Goal: Task Accomplishment & Management: Manage account settings

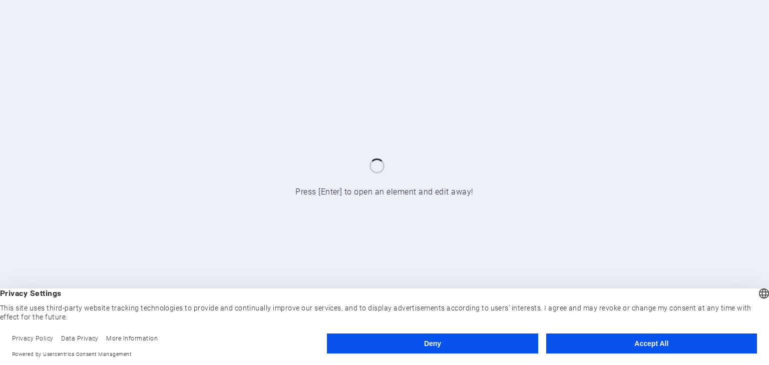
click at [647, 340] on button "Accept All" at bounding box center [651, 344] width 211 height 20
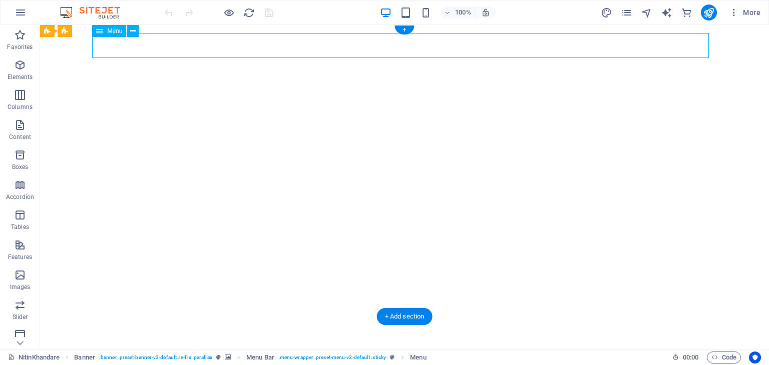
select select
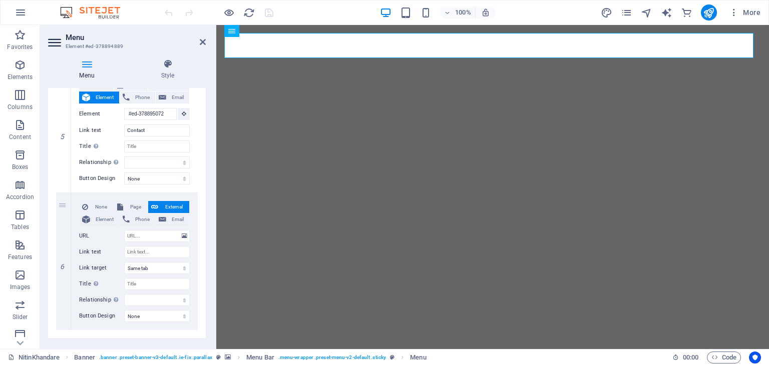
scroll to position [617, 0]
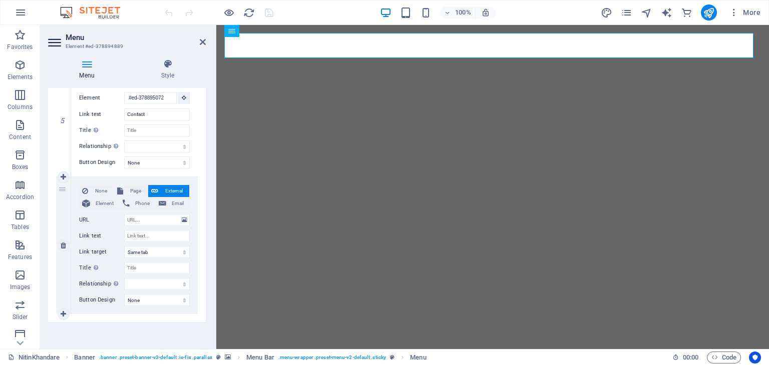
click at [63, 191] on div "6" at bounding box center [63, 245] width 15 height 137
click at [62, 189] on div "6" at bounding box center [63, 245] width 15 height 137
click at [64, 246] on icon at bounding box center [64, 245] width 6 height 7
select select
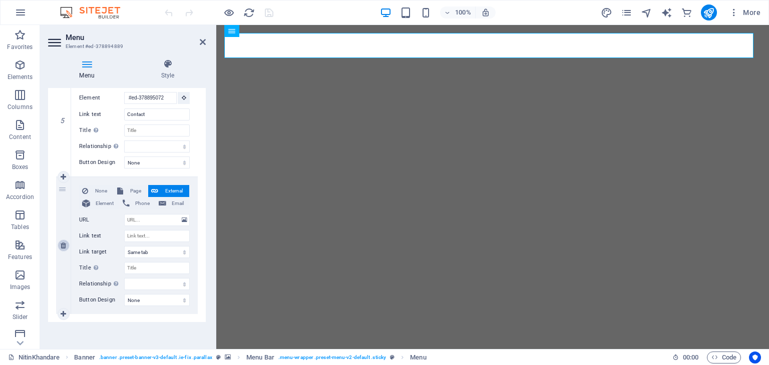
select select
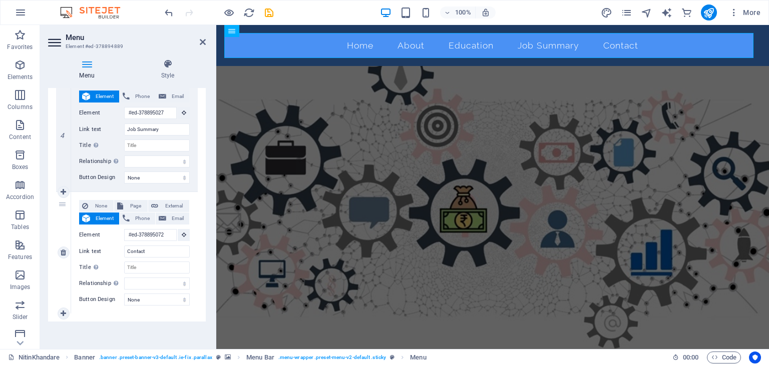
scroll to position [0, 0]
click at [269, 14] on icon "save" at bounding box center [269, 13] width 12 height 12
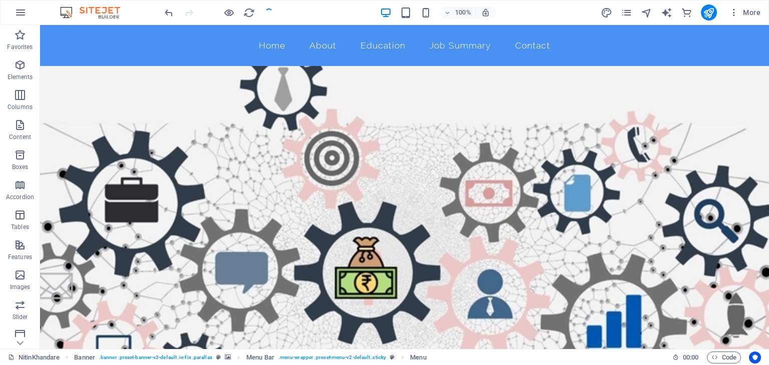
checkbox input "false"
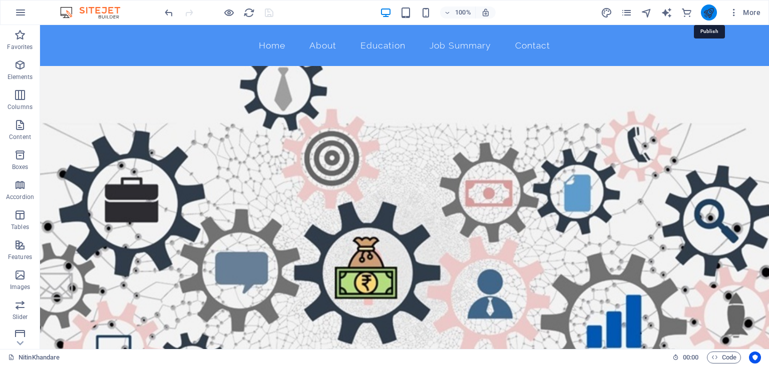
click at [707, 13] on icon "publish" at bounding box center [709, 13] width 12 height 12
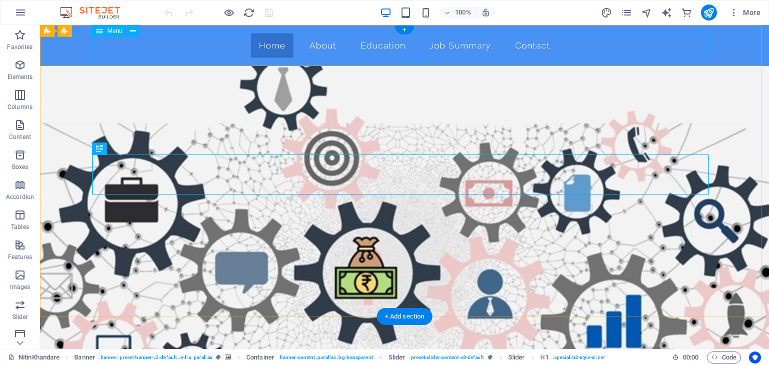
click at [571, 41] on nav "Home About Education Job Summary Contact" at bounding box center [404, 45] width 617 height 25
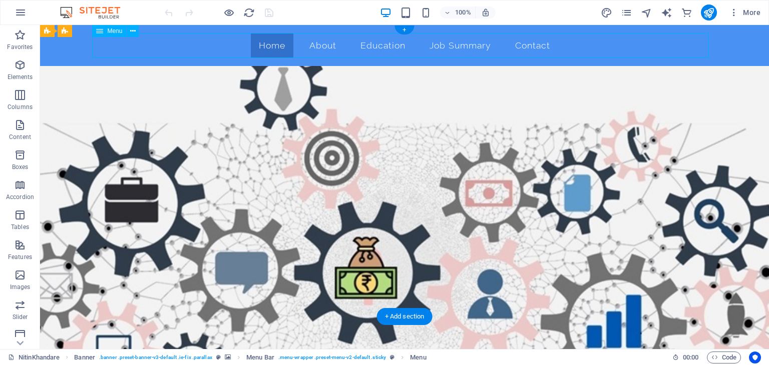
click at [571, 41] on nav "Home About Education Job Summary Contact" at bounding box center [404, 45] width 617 height 25
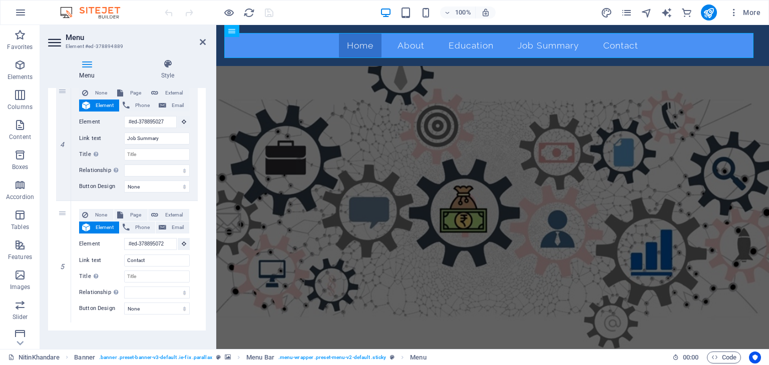
scroll to position [480, 0]
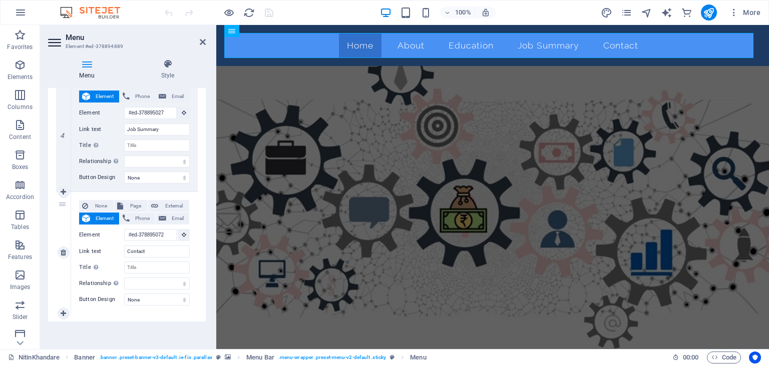
click at [62, 205] on div "5" at bounding box center [63, 253] width 15 height 122
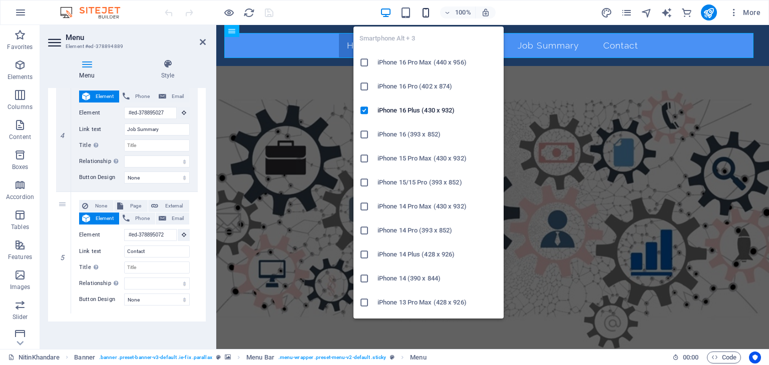
click at [429, 11] on icon "button" at bounding box center [426, 13] width 12 height 12
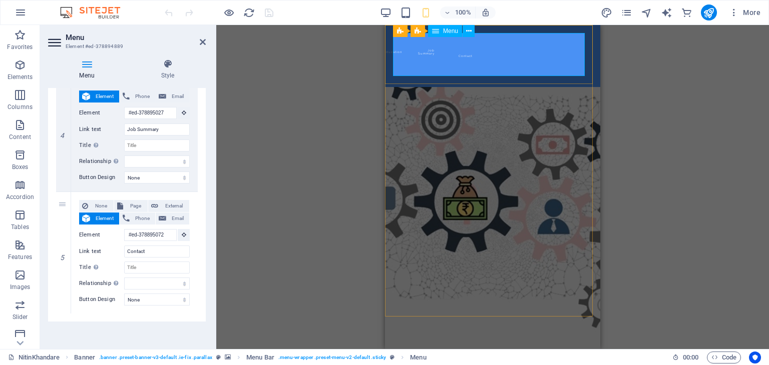
click at [398, 55] on nav "Home About Education Job Summary Contact" at bounding box center [395, 56] width 5 height 46
click at [204, 42] on icon at bounding box center [203, 42] width 6 height 8
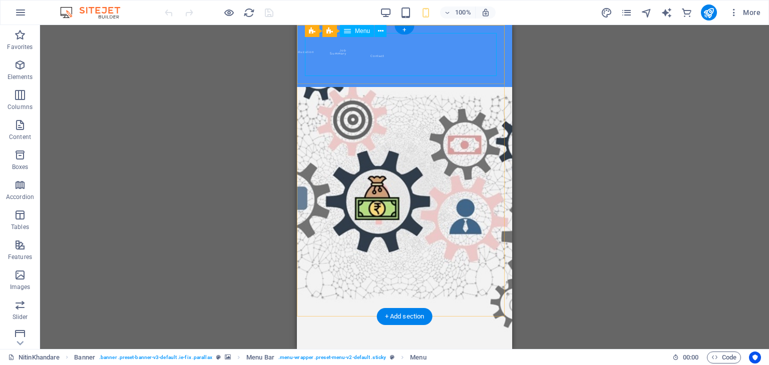
click at [310, 54] on nav "Home About Education Job Summary Contact" at bounding box center [307, 56] width 5 height 46
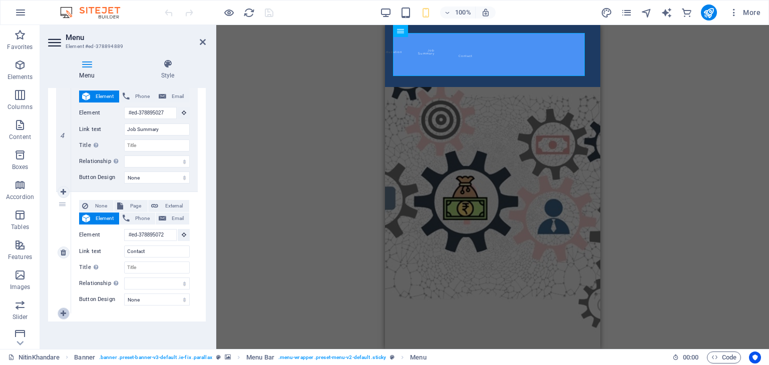
click at [61, 313] on icon at bounding box center [64, 313] width 6 height 7
select select
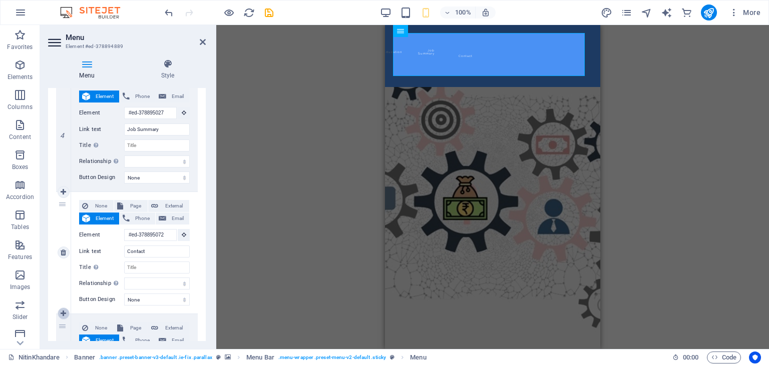
select select
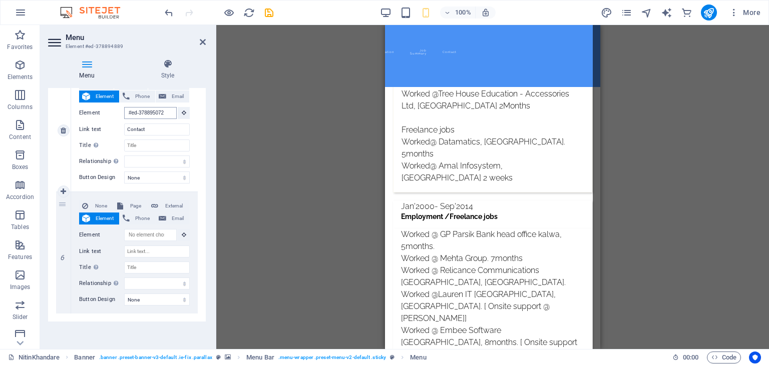
scroll to position [3106, 0]
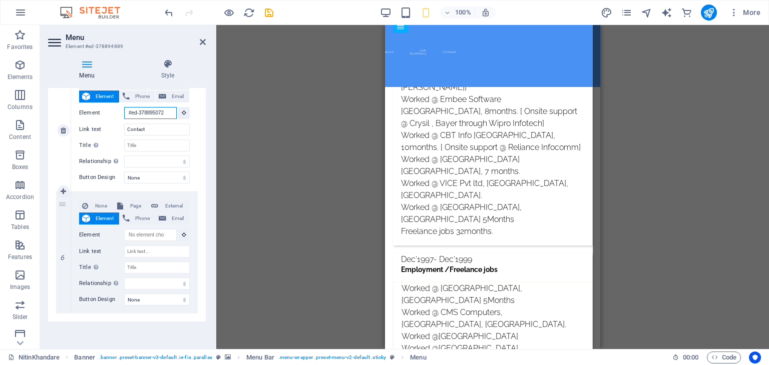
click at [139, 116] on input "#ed-378895072" at bounding box center [150, 113] width 53 height 12
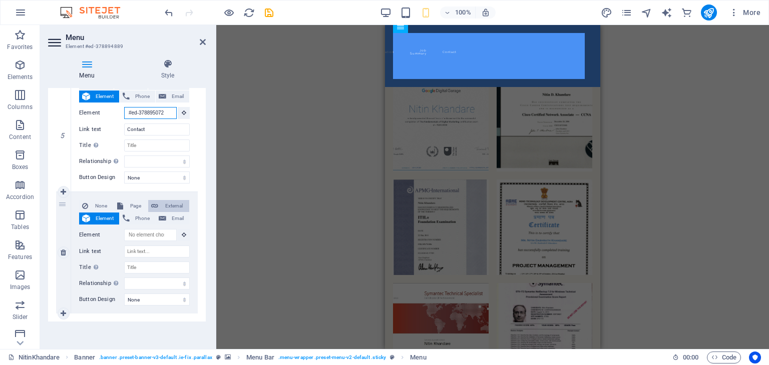
scroll to position [0, 0]
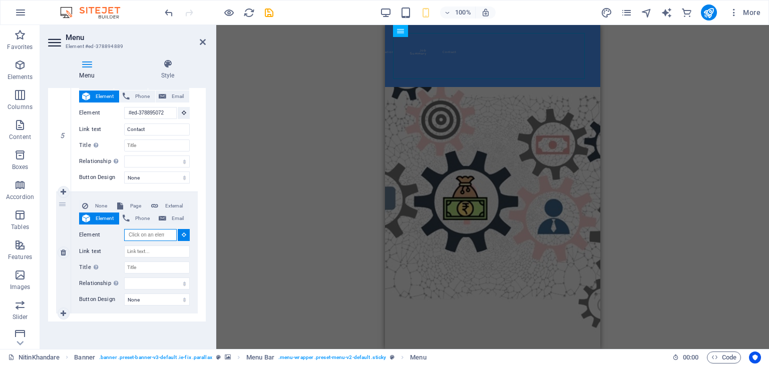
click at [138, 239] on input "Element" at bounding box center [150, 235] width 53 height 12
paste input "#ed-378895072"
type input "#ed-378895072"
select select
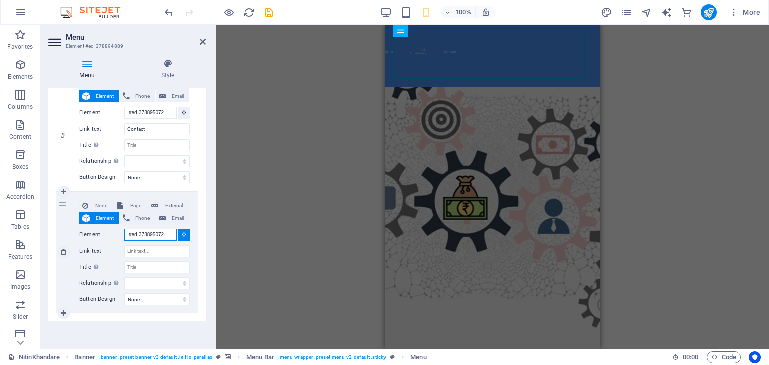
select select
type input "#ed-378895072"
select select
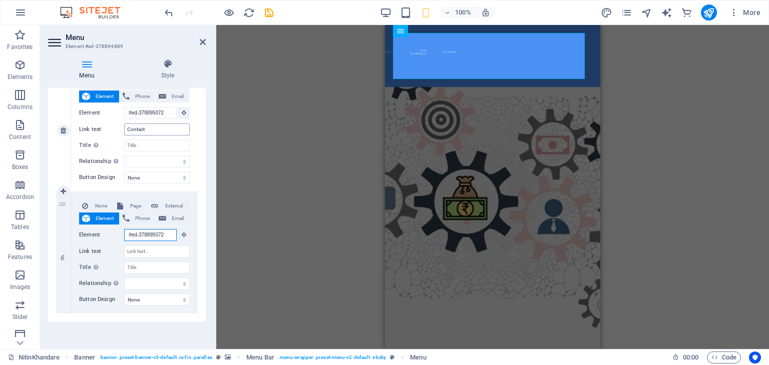
type input "#ed-378895072"
click at [132, 129] on input "Contact" at bounding box center [157, 130] width 66 height 12
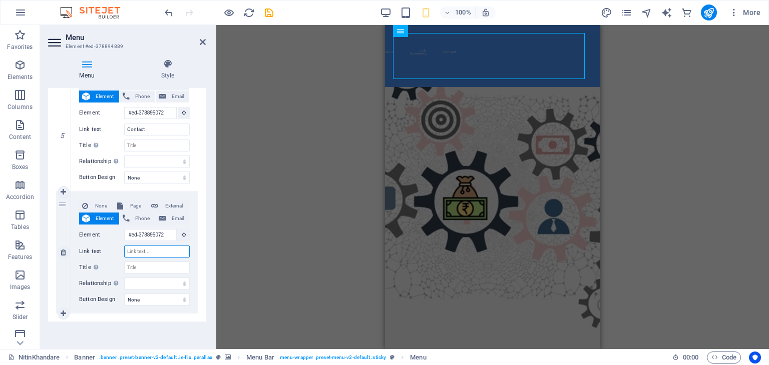
click at [138, 253] on input "Link text" at bounding box center [157, 252] width 66 height 12
paste input "Contact"
type input "Contact"
select select
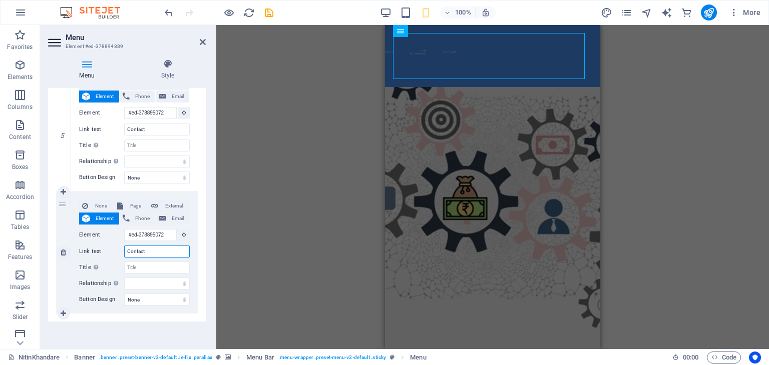
select select
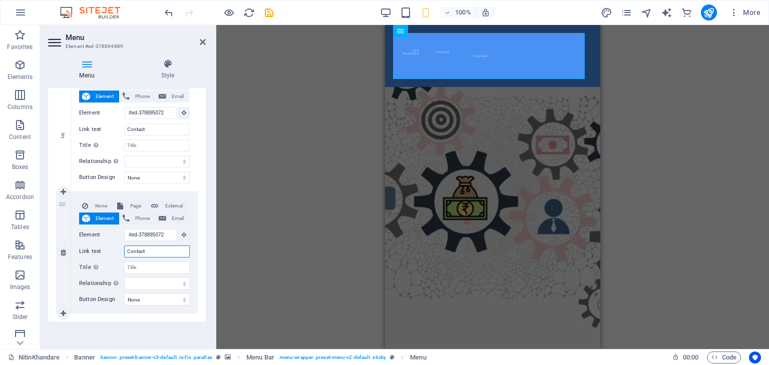
type input "Contacts"
select select
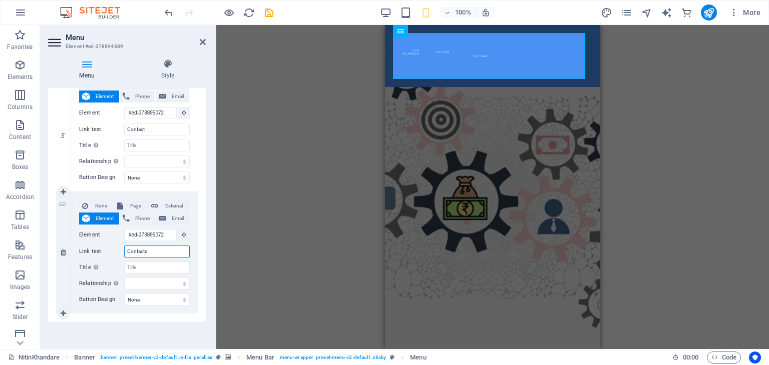
select select
type input "Contacts"
click at [66, 253] on icon at bounding box center [64, 252] width 6 height 7
select select
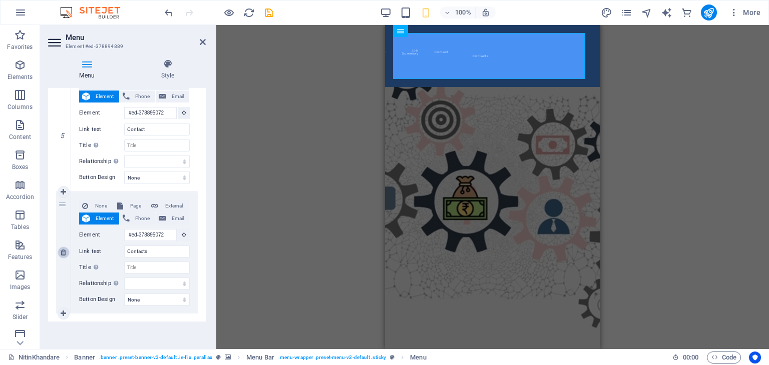
select select
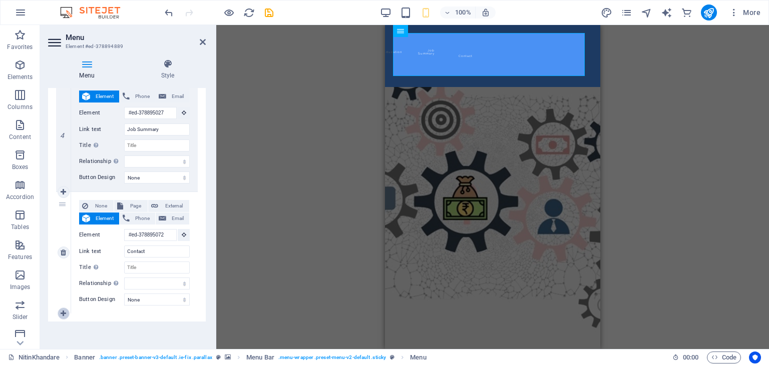
click at [64, 316] on icon at bounding box center [64, 313] width 6 height 7
select select
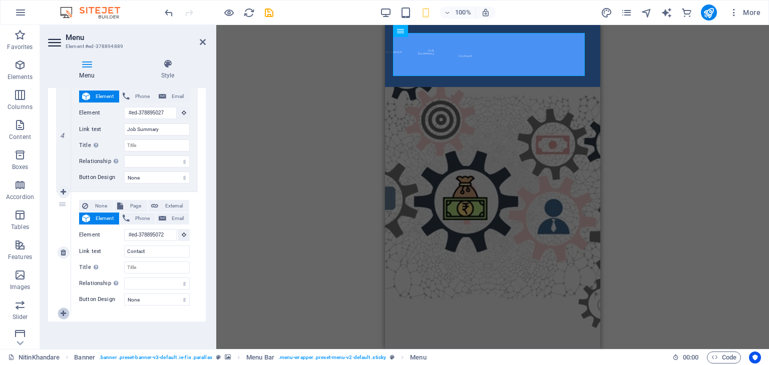
select select
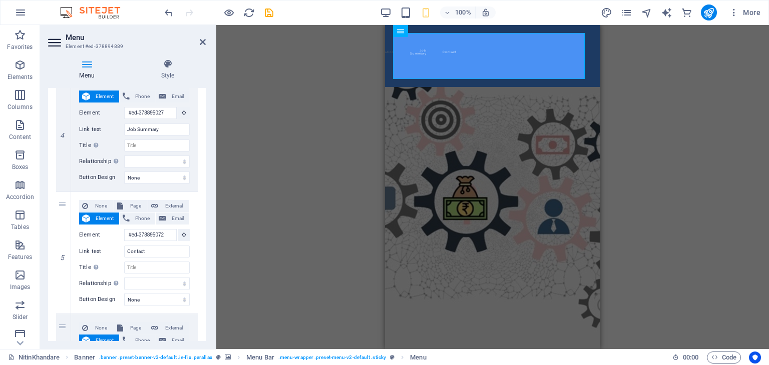
drag, startPoint x: 203, startPoint y: 278, endPoint x: 206, endPoint y: 311, distance: 33.7
click at [206, 311] on div "Menu Style Menu Auto Custom Create custom menu items for this menu. Recommended…" at bounding box center [127, 200] width 174 height 298
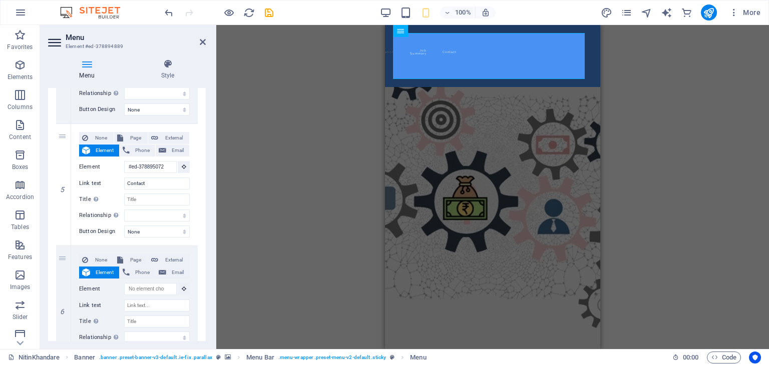
scroll to position [553, 0]
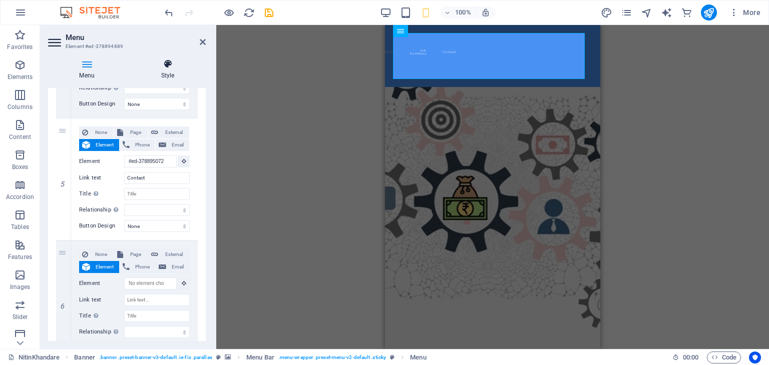
click at [170, 69] on icon at bounding box center [168, 64] width 76 height 10
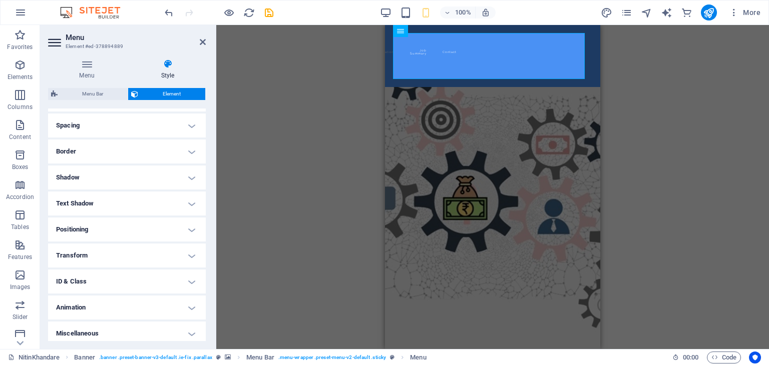
scroll to position [190, 0]
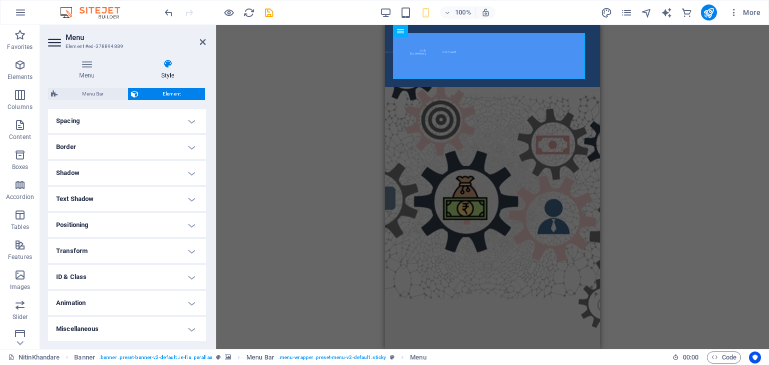
click at [189, 278] on h4 "ID & Class" at bounding box center [127, 277] width 158 height 24
click at [209, 311] on div "Menu Style Menu Auto Custom Create custom menu items for this menu. Recommended…" at bounding box center [127, 200] width 174 height 298
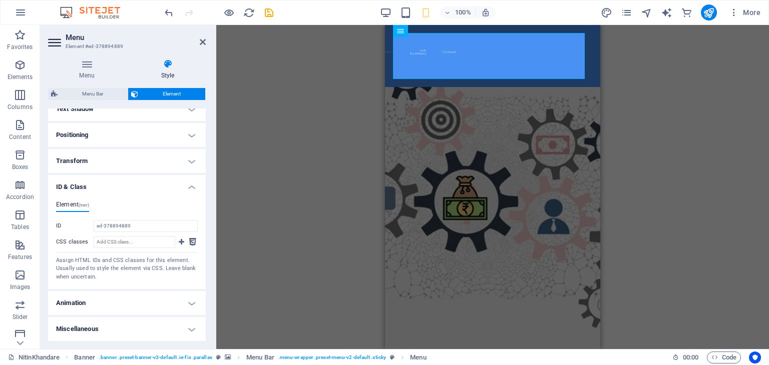
click at [193, 326] on h4 "Miscellaneous" at bounding box center [127, 329] width 158 height 24
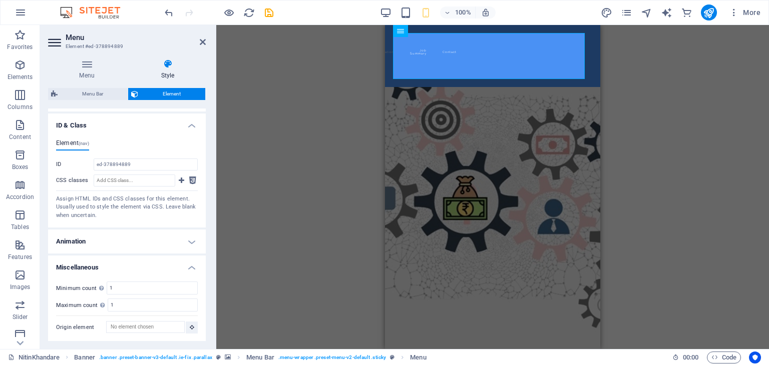
click at [192, 266] on h4 "Miscellaneous" at bounding box center [127, 265] width 158 height 18
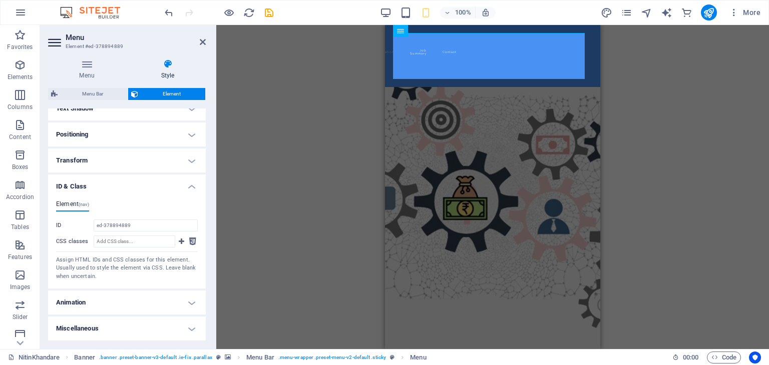
scroll to position [280, 0]
click at [185, 135] on h4 "Positioning" at bounding box center [127, 135] width 158 height 24
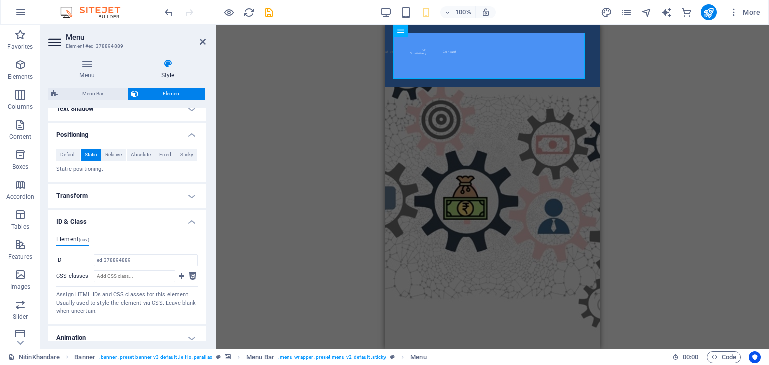
scroll to position [315, 0]
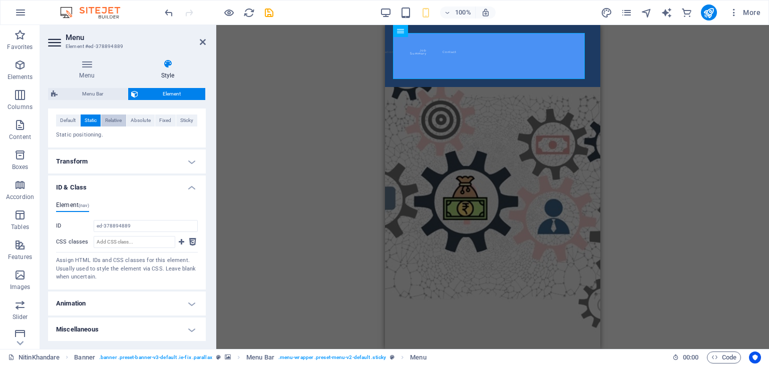
click at [114, 119] on span "Relative" at bounding box center [113, 121] width 17 height 12
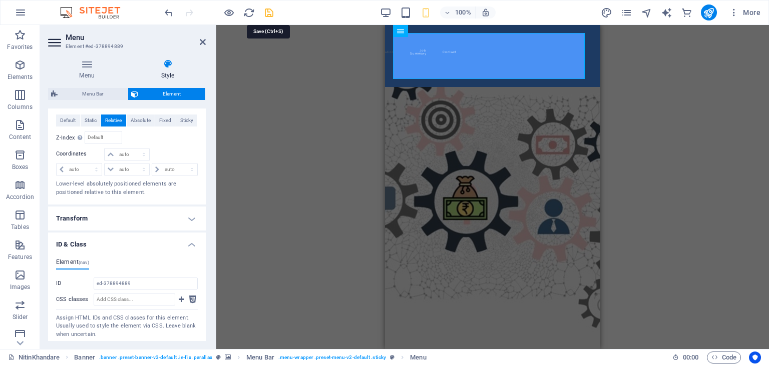
click at [268, 9] on icon "save" at bounding box center [269, 13] width 12 height 12
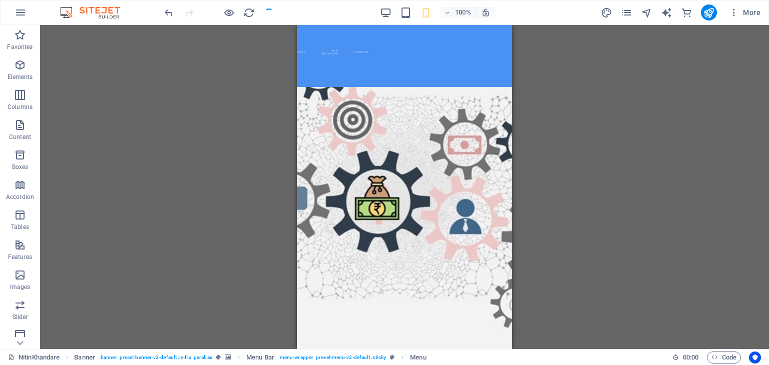
checkbox input "false"
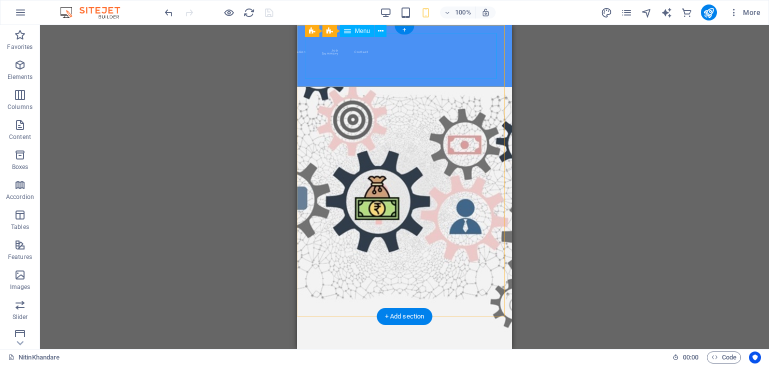
click at [310, 59] on nav "Home About Education Job Summary Contact" at bounding box center [307, 56] width 5 height 46
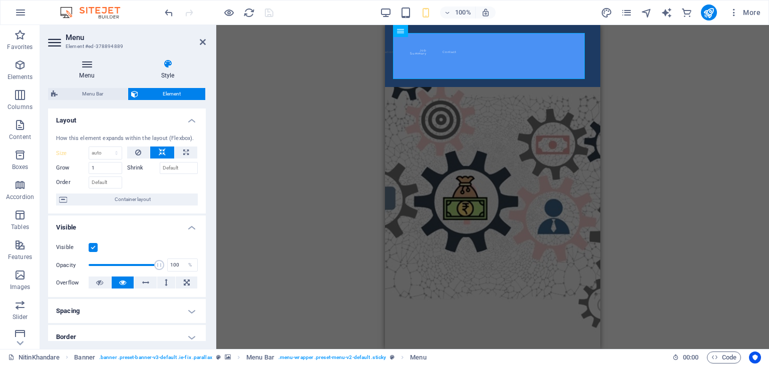
click at [94, 69] on h4 "Menu" at bounding box center [89, 69] width 82 height 21
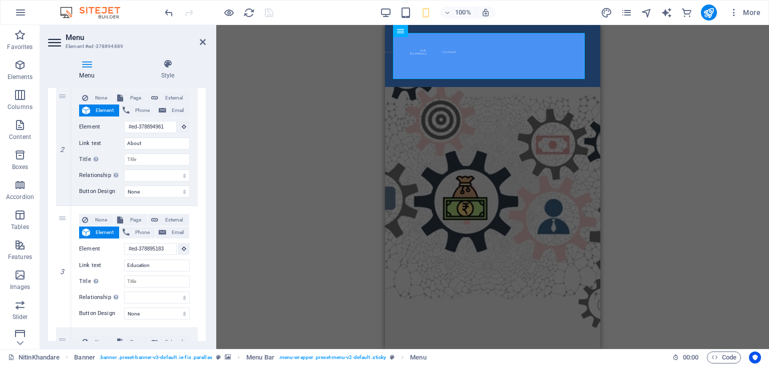
click at [203, 258] on div "1 None Page External Element Phone Email Page NitinKhandare Element #ed-3788949…" at bounding box center [127, 328] width 158 height 749
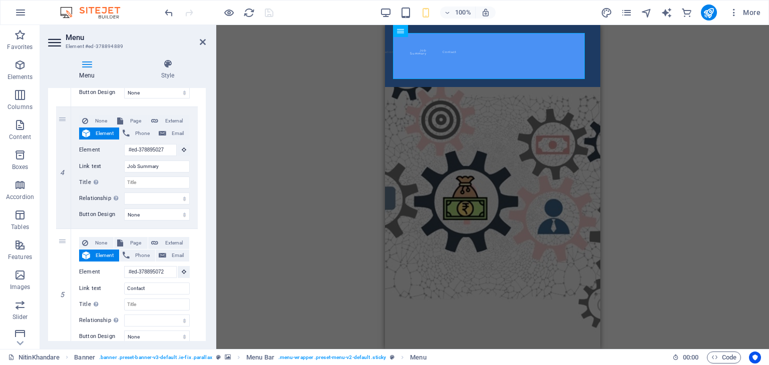
click at [206, 309] on div "Menu Style Menu Auto Custom Create custom menu items for this menu. Recommended…" at bounding box center [127, 200] width 174 height 298
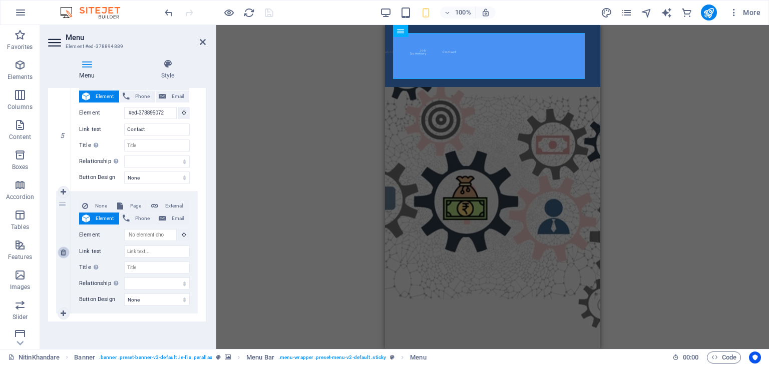
click at [66, 251] on link at bounding box center [64, 253] width 12 height 12
select select
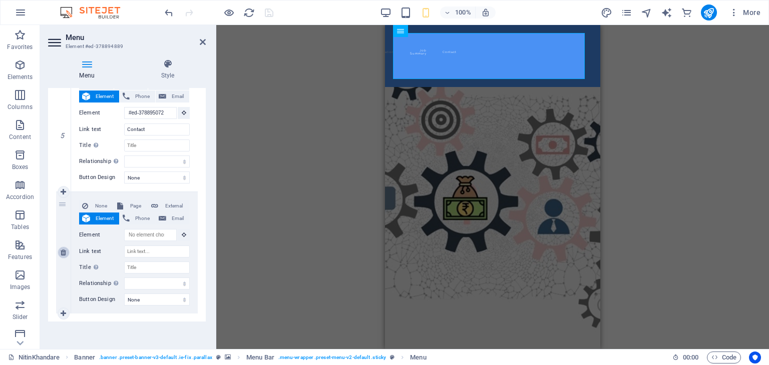
select select
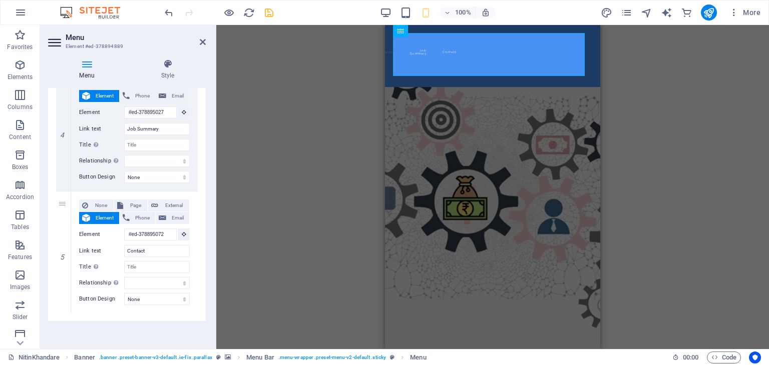
scroll to position [480, 0]
click at [168, 68] on icon at bounding box center [168, 64] width 76 height 10
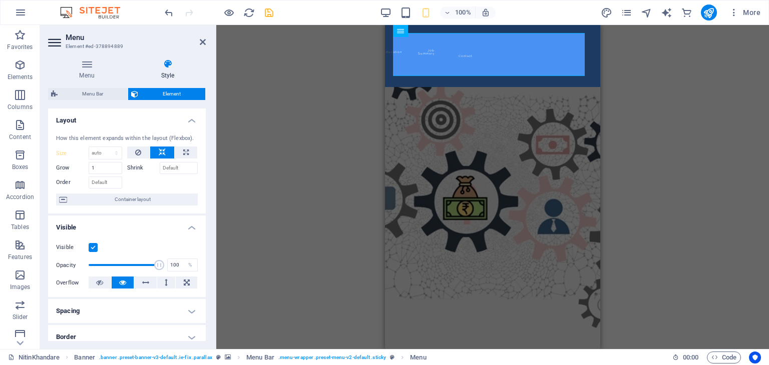
drag, startPoint x: 203, startPoint y: 173, endPoint x: 203, endPoint y: 185, distance: 11.5
click at [203, 185] on div "How this element expands within the layout (Flexbox). Size Default auto px % 1/…" at bounding box center [127, 171] width 158 height 88
drag, startPoint x: 203, startPoint y: 185, endPoint x: 210, endPoint y: 229, distance: 45.1
click at [210, 229] on div "Menu Style Menu Auto Custom Create custom menu items for this menu. Recommended…" at bounding box center [127, 200] width 174 height 298
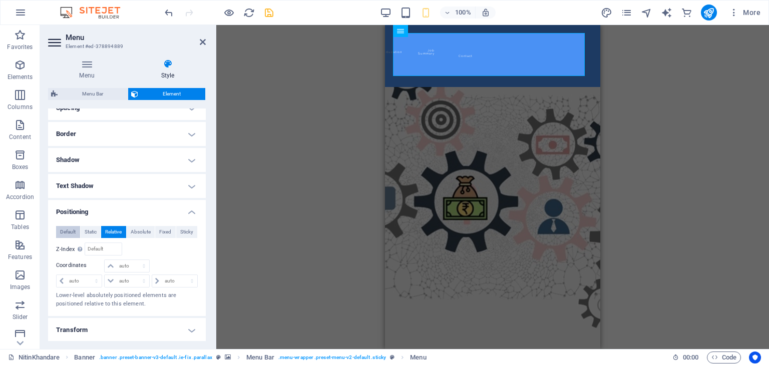
click at [71, 230] on span "Default" at bounding box center [68, 232] width 16 height 12
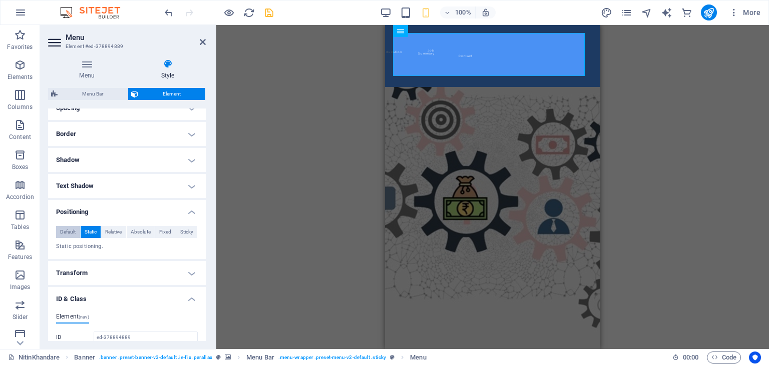
click at [71, 230] on span "Default" at bounding box center [68, 232] width 16 height 12
click at [136, 230] on span "Absolute" at bounding box center [141, 232] width 20 height 12
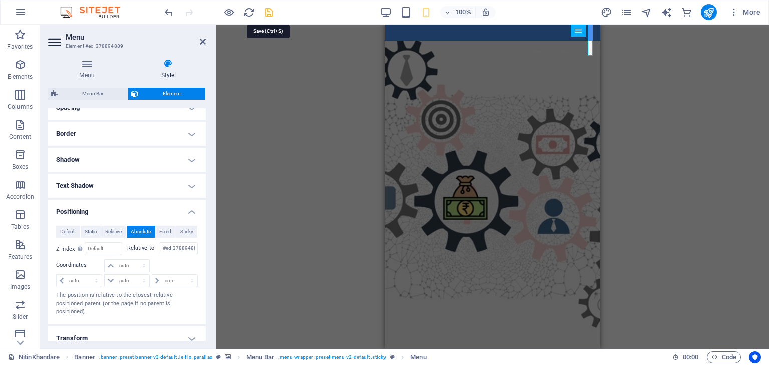
click at [272, 13] on icon "save" at bounding box center [269, 13] width 12 height 12
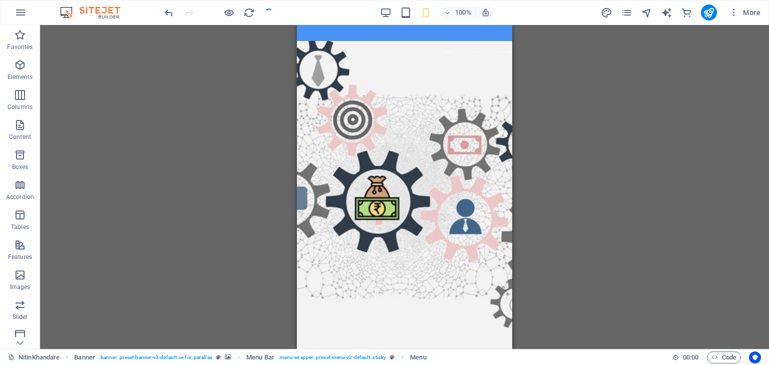
checkbox input "false"
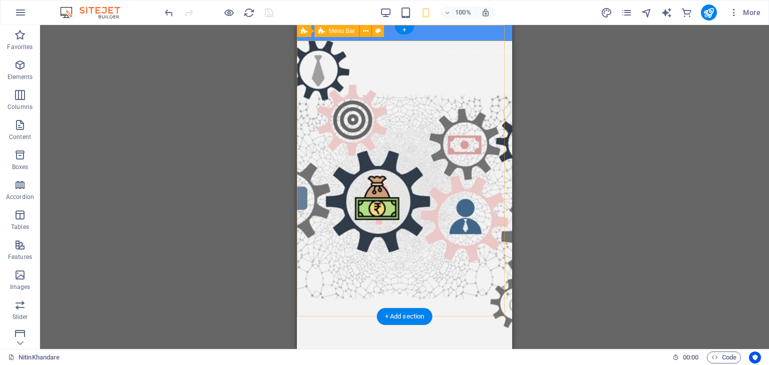
click at [433, 35] on div "Home About Education Job Summary Contact" at bounding box center [404, 33] width 215 height 16
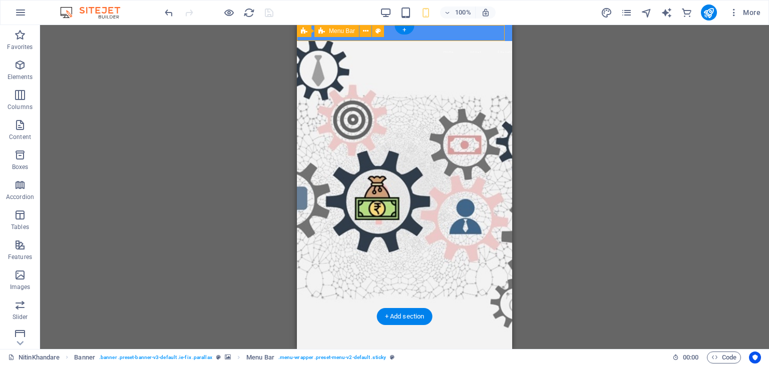
click at [433, 35] on div "Home About Education Job Summary Contact" at bounding box center [404, 33] width 215 height 16
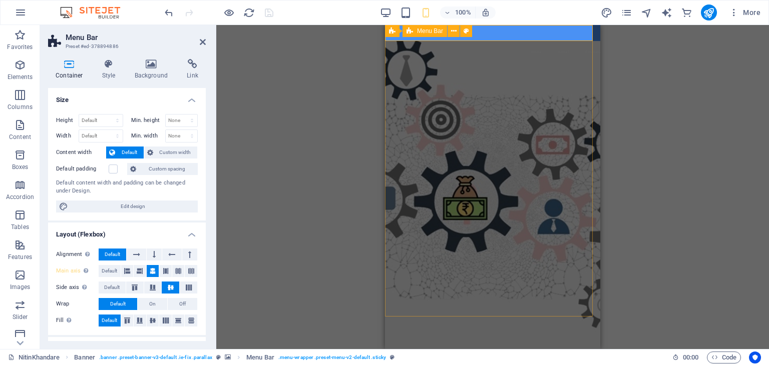
click at [493, 34] on div "Home About Education Job Summary Contact" at bounding box center [492, 33] width 215 height 16
click at [427, 33] on span "Menu Bar" at bounding box center [430, 31] width 26 height 6
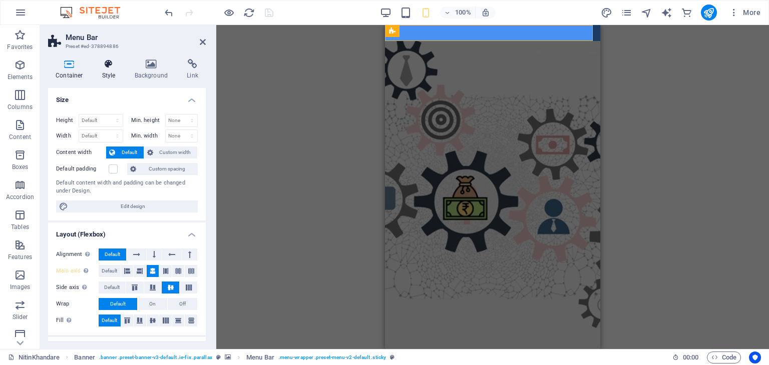
click at [105, 69] on h4 "Style" at bounding box center [111, 69] width 33 height 21
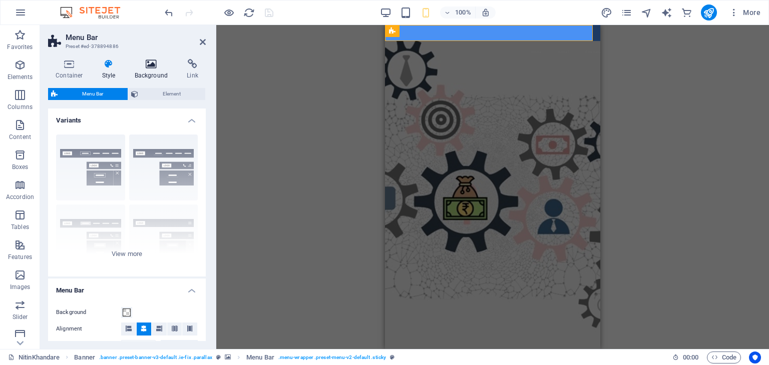
click at [156, 69] on icon at bounding box center [151, 64] width 49 height 10
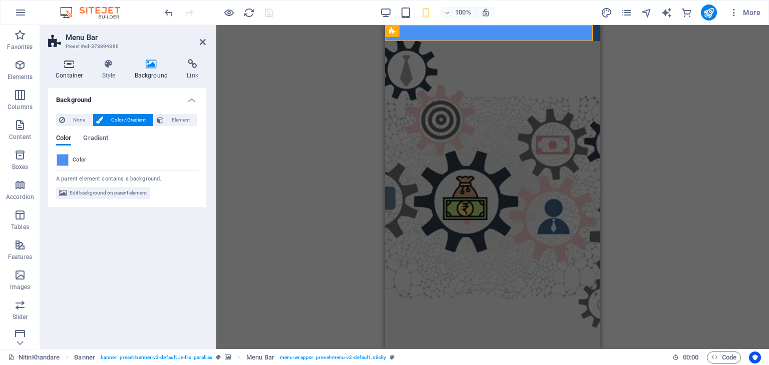
click at [71, 75] on h4 "Container" at bounding box center [71, 69] width 47 height 21
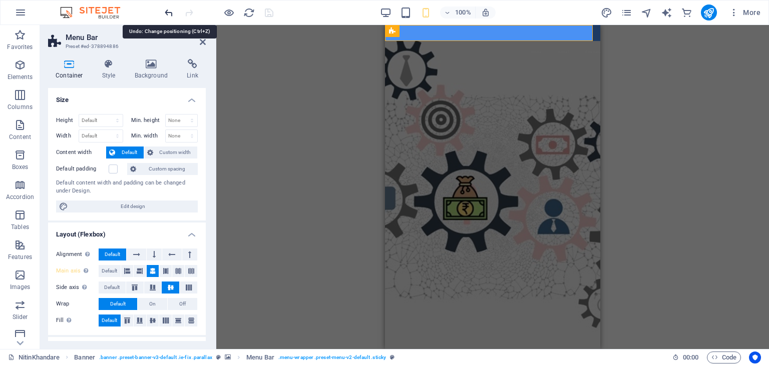
click at [169, 13] on icon "undo" at bounding box center [169, 13] width 12 height 12
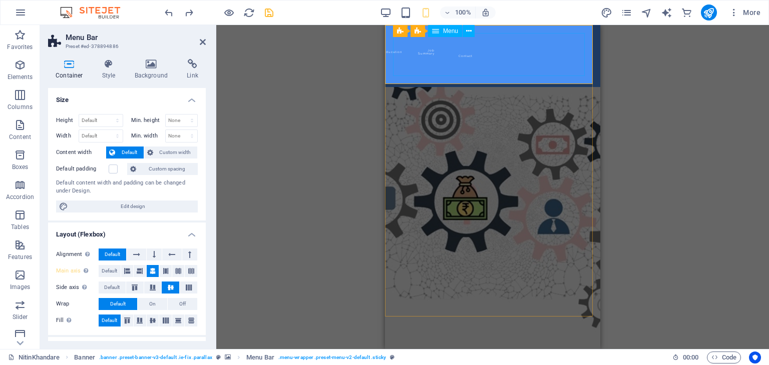
click at [398, 67] on nav "Home About Education Job Summary Contact" at bounding box center [395, 56] width 5 height 46
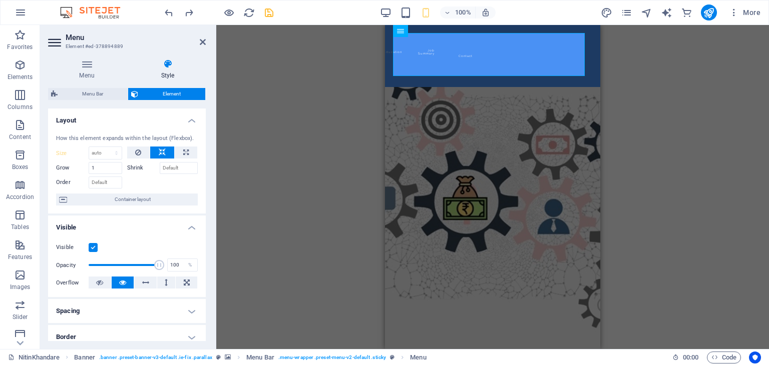
click at [203, 247] on div "Visible Opacity 100 % Overflow" at bounding box center [127, 266] width 158 height 64
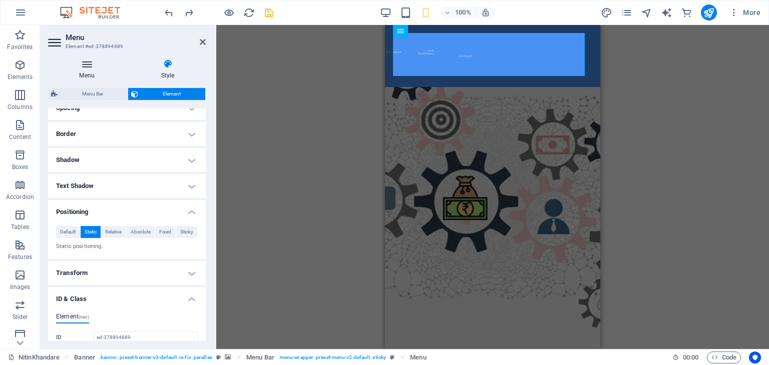
click at [87, 71] on h4 "Menu" at bounding box center [89, 69] width 82 height 21
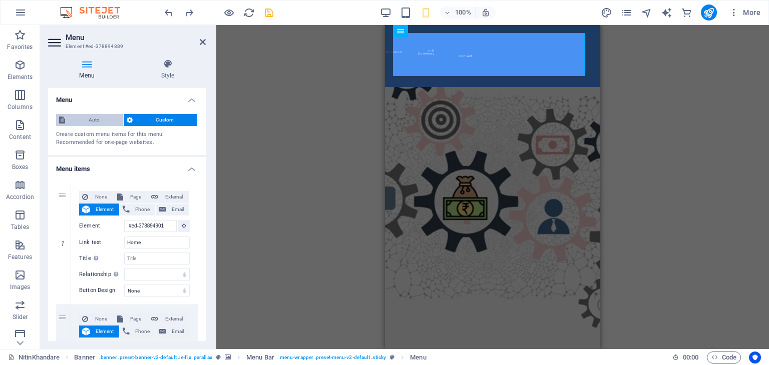
click at [96, 121] on span "Auto" at bounding box center [94, 120] width 52 height 12
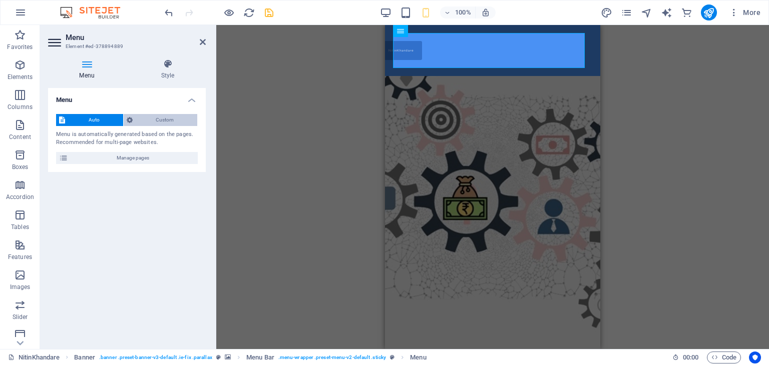
click at [154, 119] on span "Custom" at bounding box center [165, 120] width 59 height 12
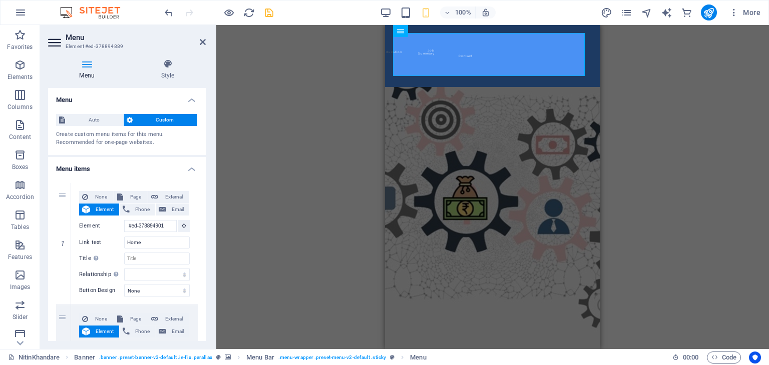
scroll to position [221, 0]
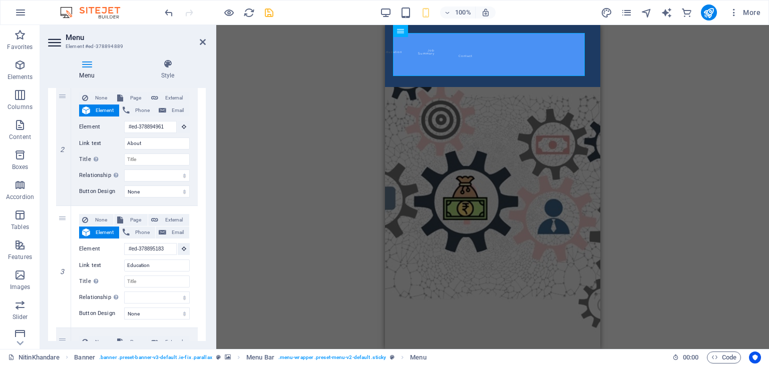
click at [206, 272] on div "Menu Style Menu Auto Custom Create custom menu items for this menu. Recommended…" at bounding box center [127, 200] width 174 height 298
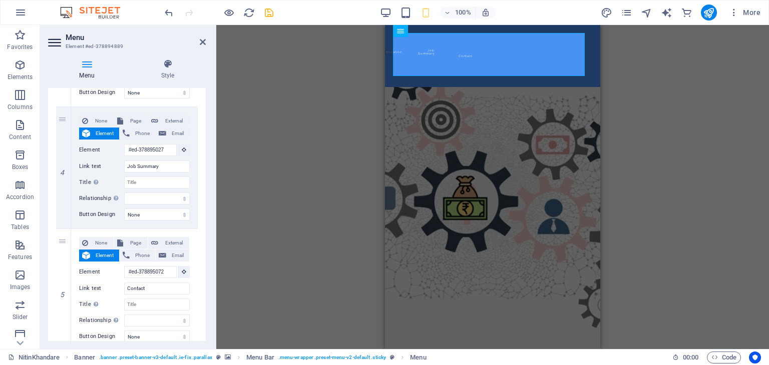
click at [203, 302] on div "1 None Page External Element Phone Email Page NitinKhandare Element #ed-3788949…" at bounding box center [127, 46] width 158 height 626
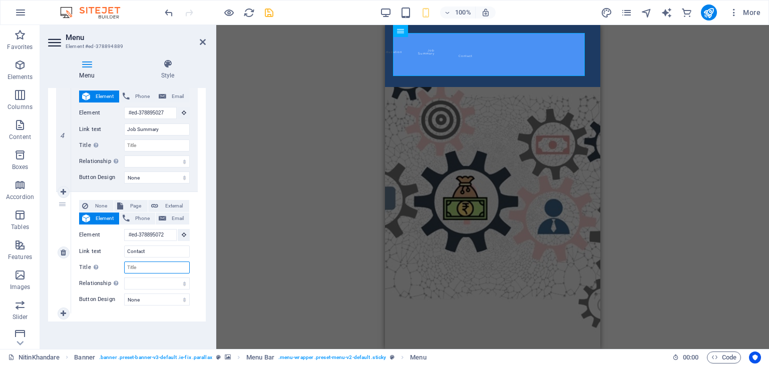
click at [153, 273] on input "Title Additional link description, should not be the same as the link text. The…" at bounding box center [157, 268] width 66 height 12
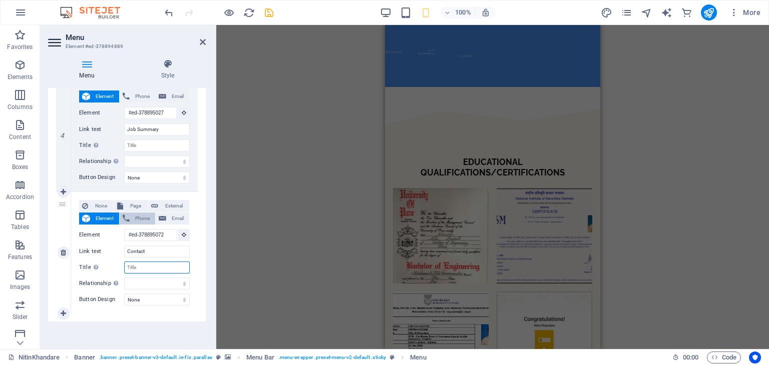
scroll to position [0, 0]
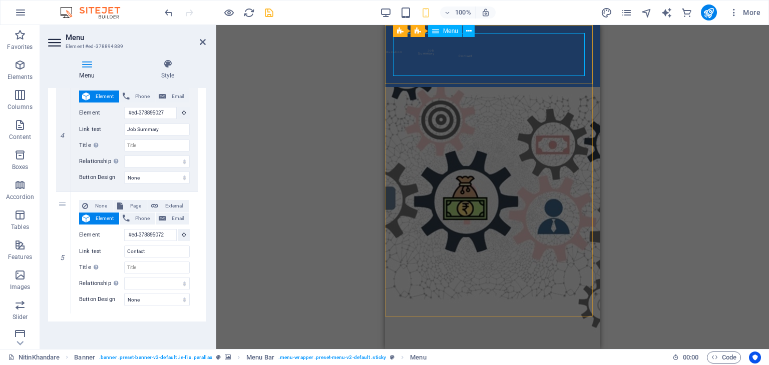
click at [398, 56] on nav "Home About Education Job Summary Contact" at bounding box center [395, 56] width 5 height 46
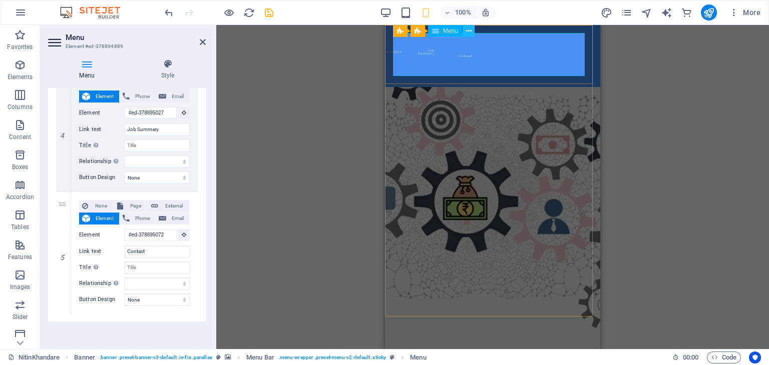
click at [467, 30] on icon at bounding box center [469, 31] width 6 height 11
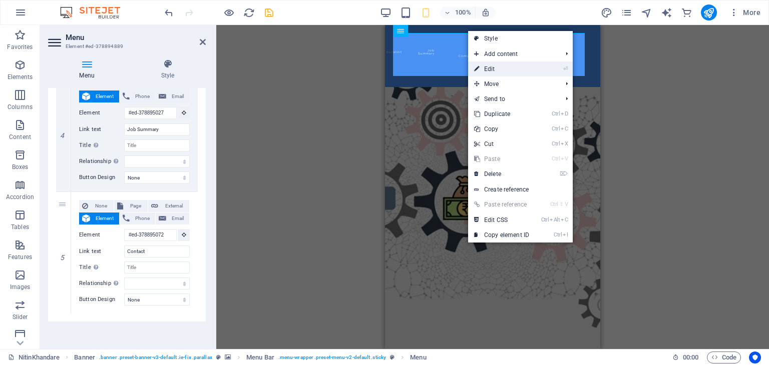
click at [502, 69] on link "⏎ Edit" at bounding box center [501, 69] width 67 height 15
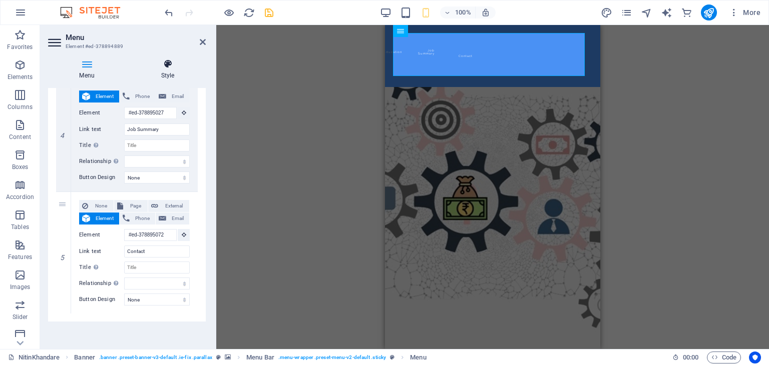
click at [181, 70] on h4 "Style" at bounding box center [168, 69] width 76 height 21
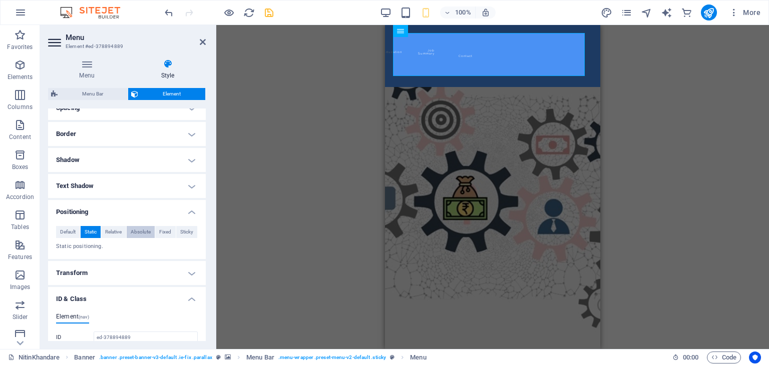
click at [144, 232] on span "Absolute" at bounding box center [141, 232] width 20 height 12
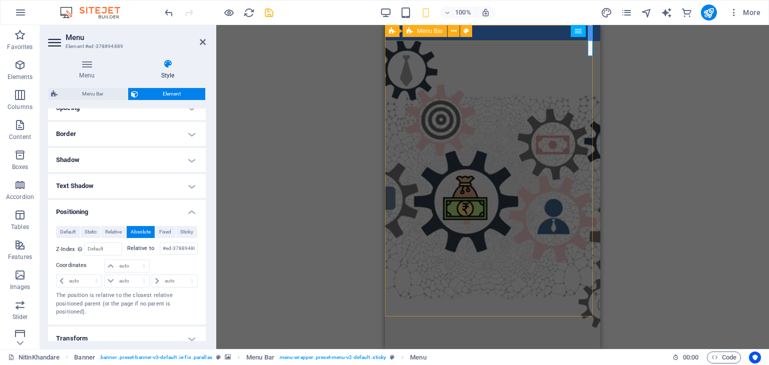
click at [531, 27] on div "Home About Education Job Summary Contact" at bounding box center [492, 33] width 215 height 16
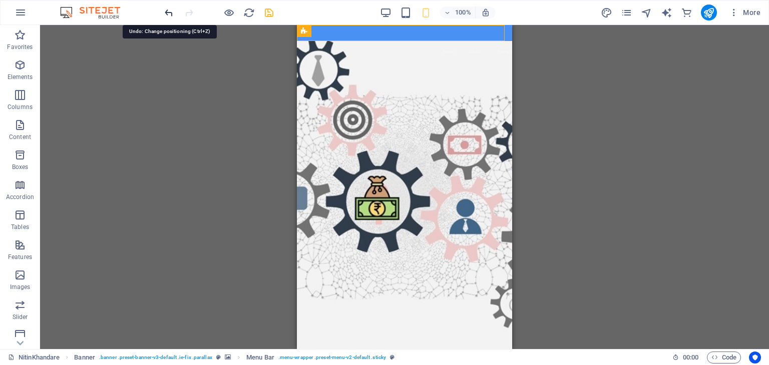
click at [168, 11] on icon "undo" at bounding box center [169, 13] width 12 height 12
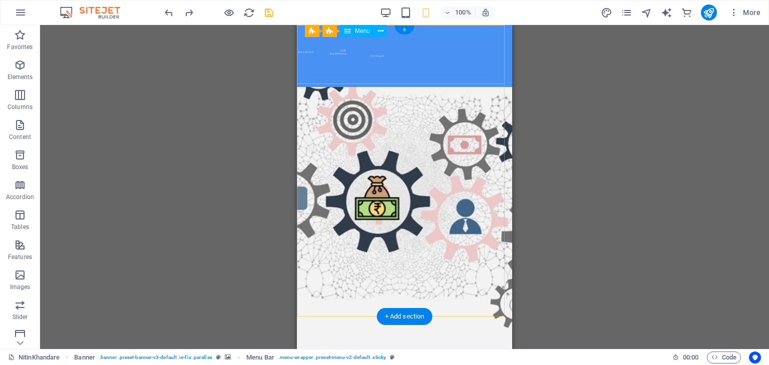
click at [310, 63] on nav "Home About Education Job Summary Contact" at bounding box center [307, 56] width 5 height 46
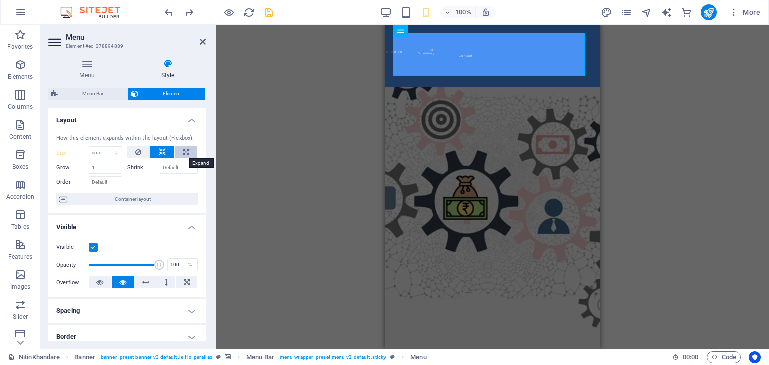
click at [183, 153] on icon at bounding box center [186, 153] width 6 height 12
type input "100"
select select "%"
click at [136, 153] on icon at bounding box center [138, 153] width 6 height 12
select select "DISABLED_OPTION_VALUE"
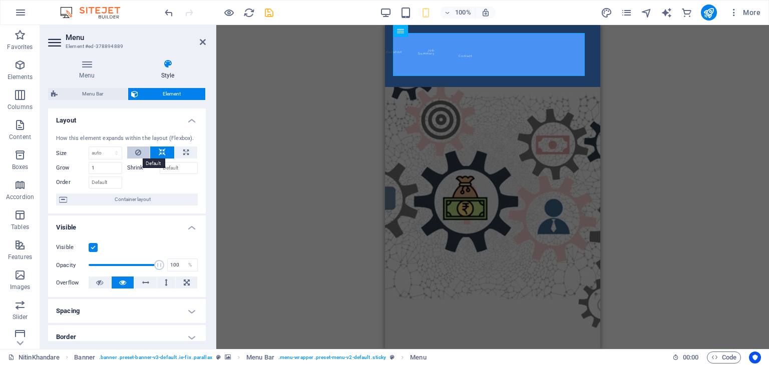
click at [139, 155] on icon at bounding box center [138, 153] width 6 height 12
click at [186, 153] on icon at bounding box center [186, 153] width 6 height 12
type input "100"
select select "%"
click at [159, 152] on icon at bounding box center [162, 153] width 7 height 12
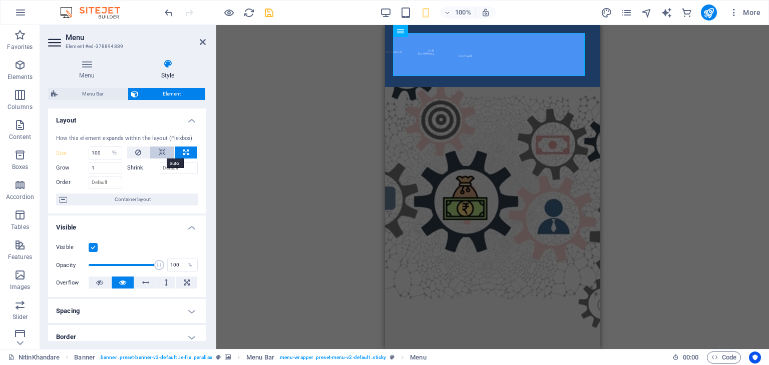
select select "DISABLED_OPTION_VALUE"
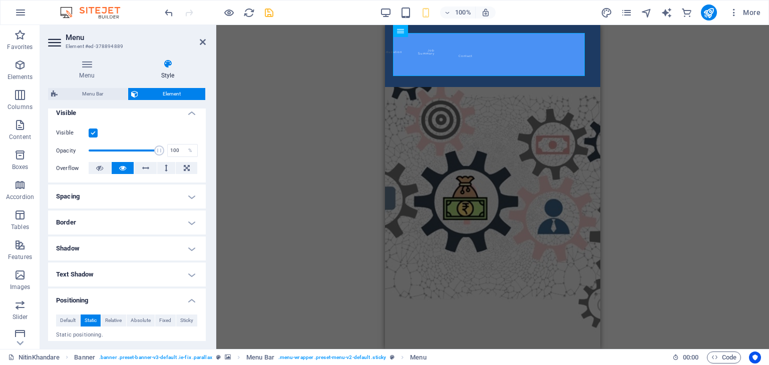
scroll to position [120, 0]
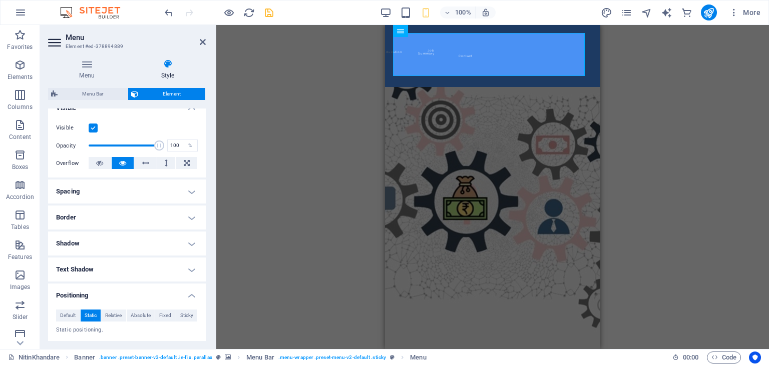
click at [188, 191] on h4 "Spacing" at bounding box center [127, 192] width 158 height 24
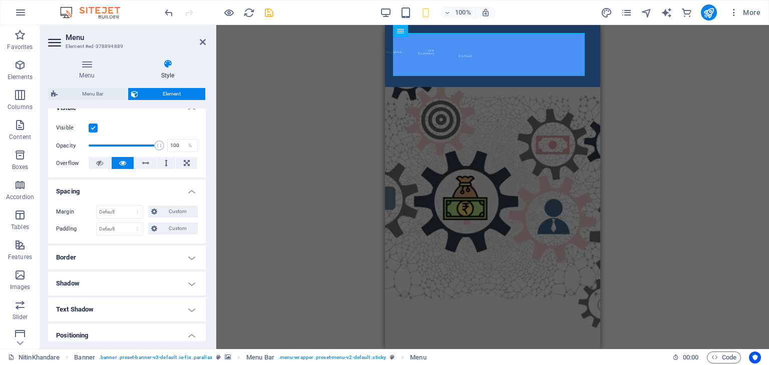
click at [191, 255] on h4 "Border" at bounding box center [127, 258] width 158 height 24
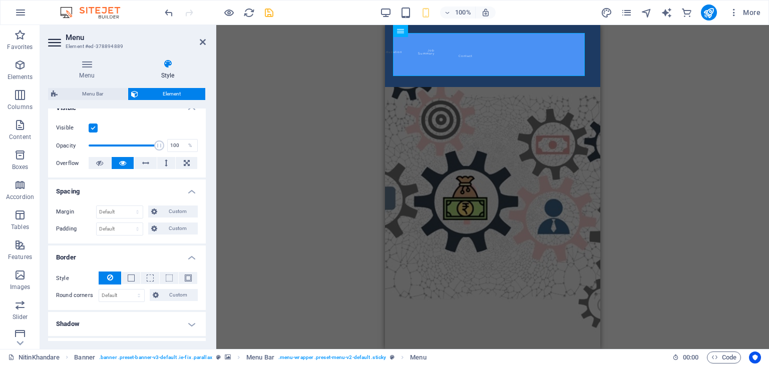
click at [191, 255] on h4 "Border" at bounding box center [127, 255] width 158 height 18
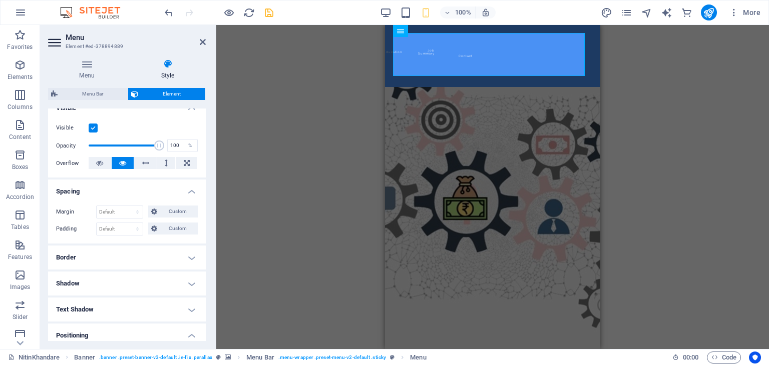
click at [191, 255] on h4 "Border" at bounding box center [127, 258] width 158 height 24
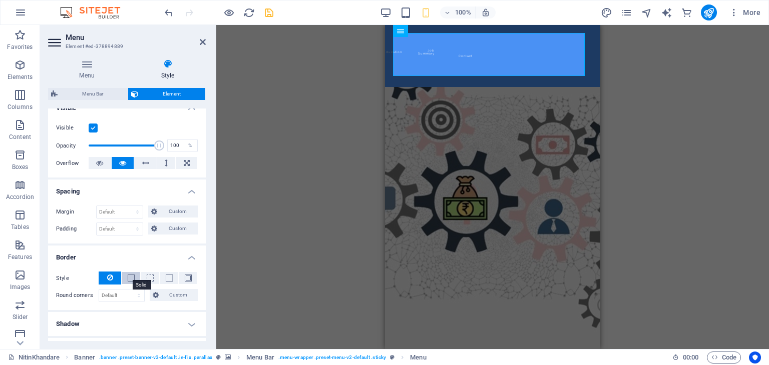
click at [132, 275] on span at bounding box center [131, 278] width 7 height 7
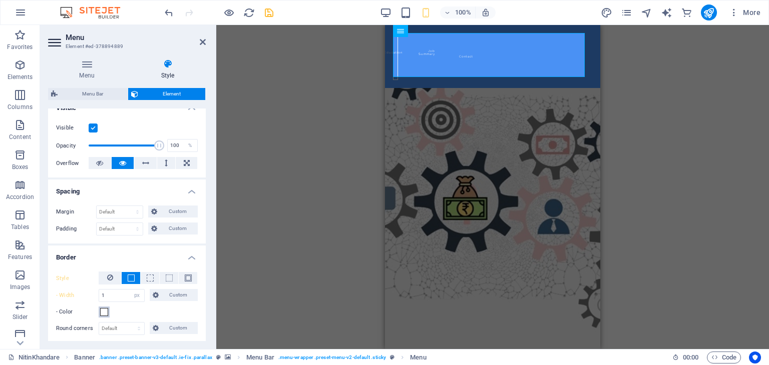
click at [104, 310] on span at bounding box center [104, 312] width 8 height 8
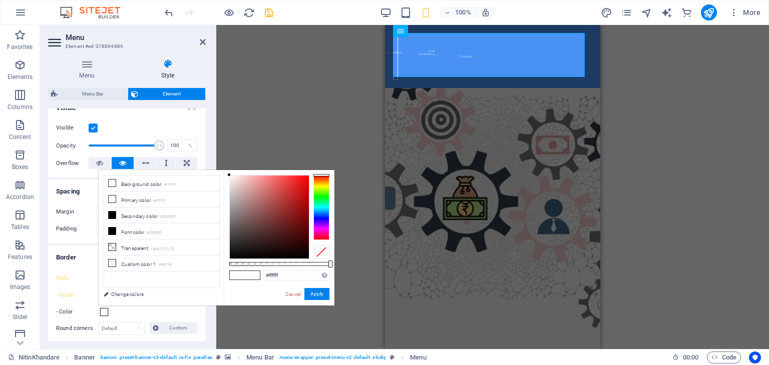
type input "#131212"
click at [232, 252] on div at bounding box center [269, 217] width 79 height 83
click at [318, 293] on button "Apply" at bounding box center [316, 294] width 25 height 12
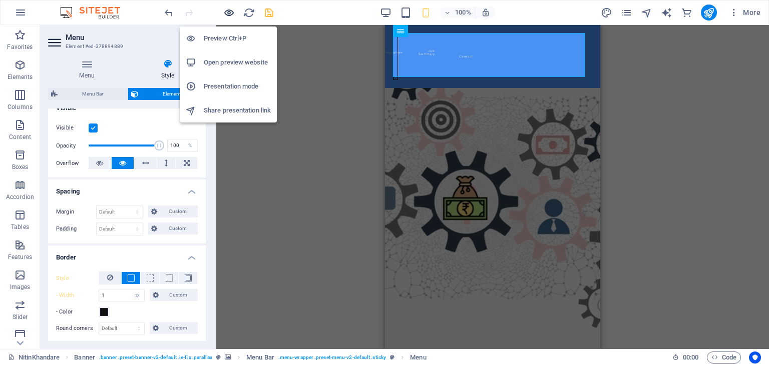
click at [231, 12] on icon "button" at bounding box center [229, 13] width 12 height 12
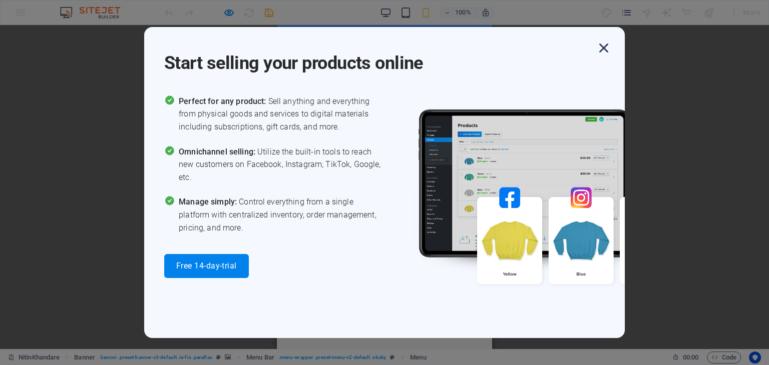
click at [604, 50] on icon "button" at bounding box center [604, 48] width 18 height 18
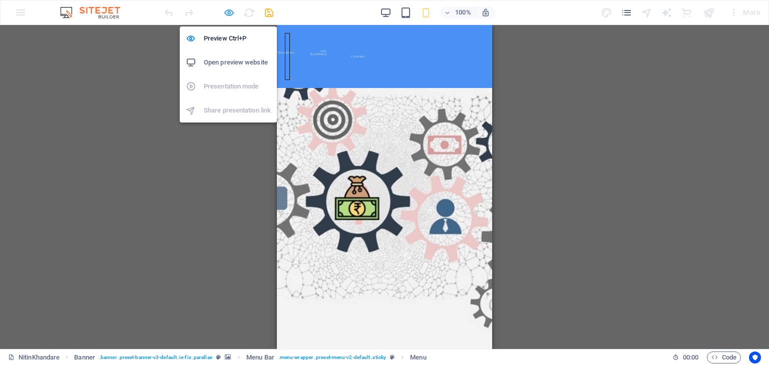
click at [226, 15] on icon "button" at bounding box center [229, 13] width 12 height 12
select select "px"
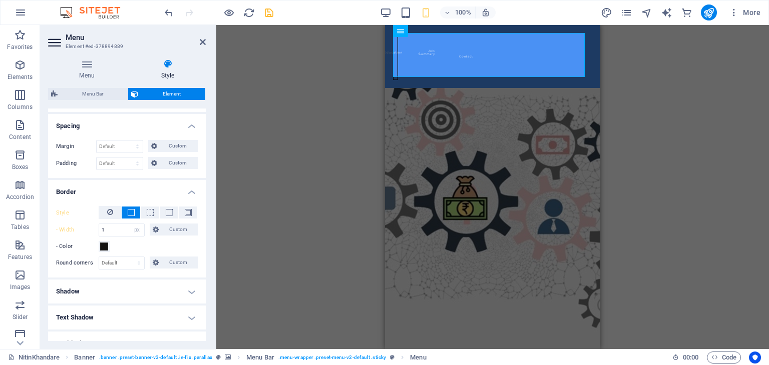
scroll to position [202, 0]
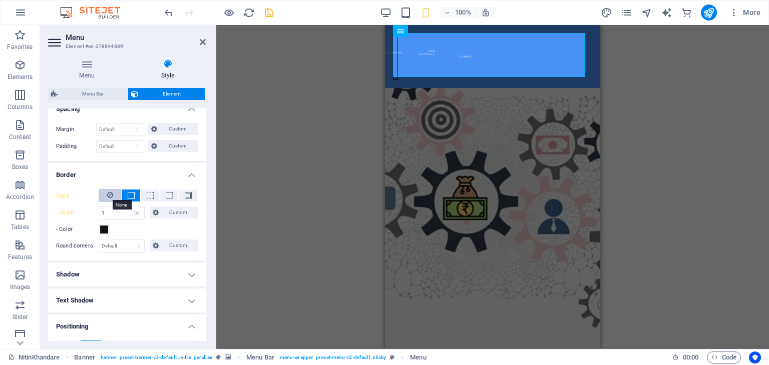
click at [111, 193] on icon at bounding box center [110, 195] width 6 height 12
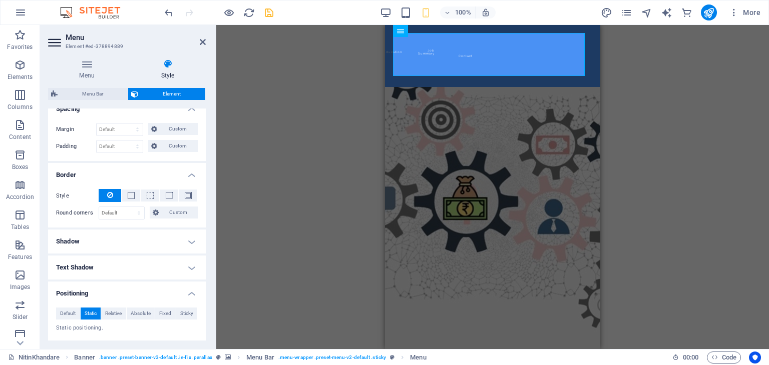
click at [188, 268] on h4 "Text Shadow" at bounding box center [127, 268] width 158 height 24
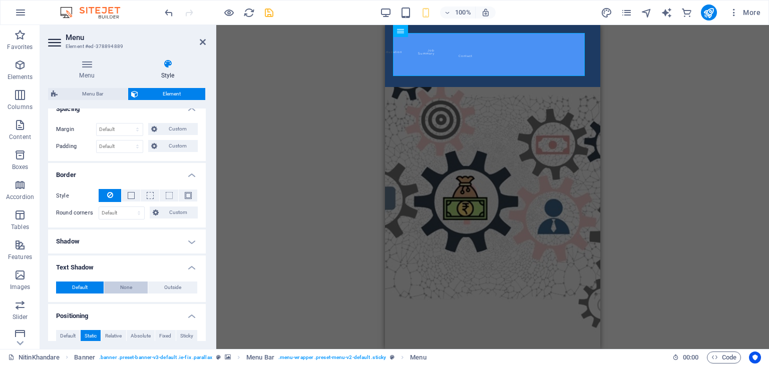
click at [132, 284] on button "None" at bounding box center [126, 288] width 44 height 12
click at [85, 285] on span "Default" at bounding box center [80, 288] width 16 height 12
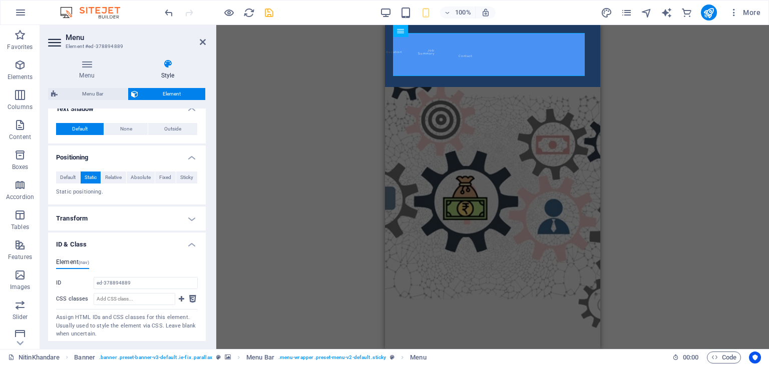
scroll to position [362, 0]
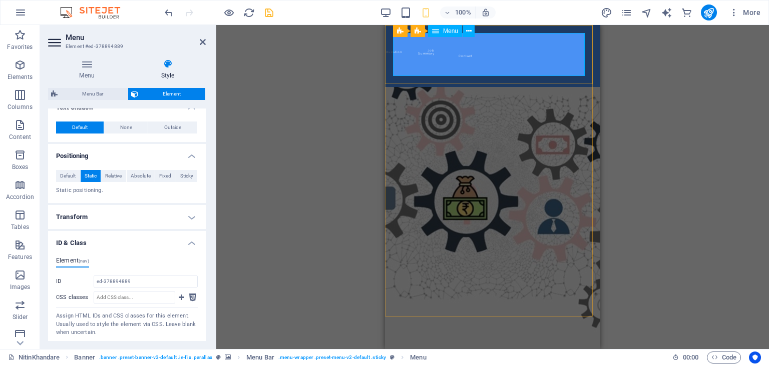
click at [398, 53] on nav "Home About Education Job Summary Contact" at bounding box center [395, 56] width 5 height 46
click at [446, 30] on span "Menu" at bounding box center [450, 31] width 15 height 6
click at [430, 32] on icon at bounding box center [430, 31] width 6 height 11
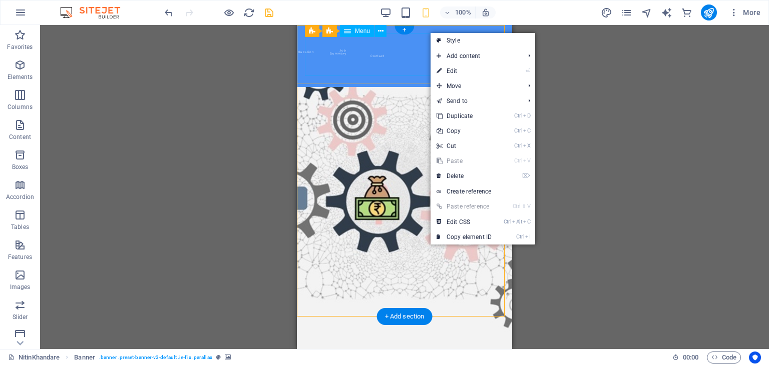
click at [310, 50] on nav "Home About Education Job Summary Contact" at bounding box center [307, 56] width 5 height 46
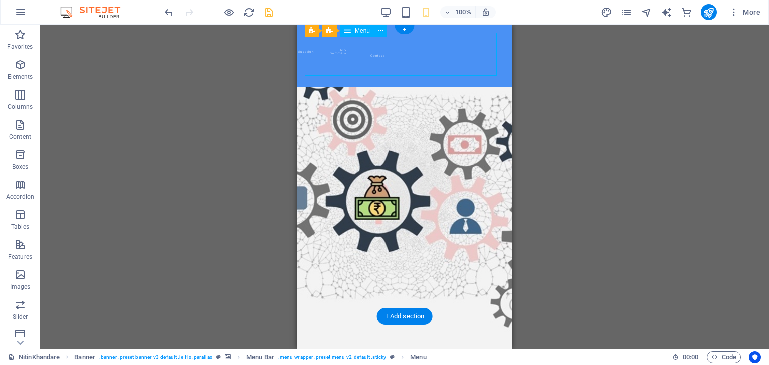
click at [310, 50] on nav "Home About Education Job Summary Contact" at bounding box center [307, 56] width 5 height 46
click at [381, 50] on div "H1 Banner Container Slider Slider Slider Banner Menu Bar Menu Bar Banner Menu C…" at bounding box center [404, 187] width 729 height 324
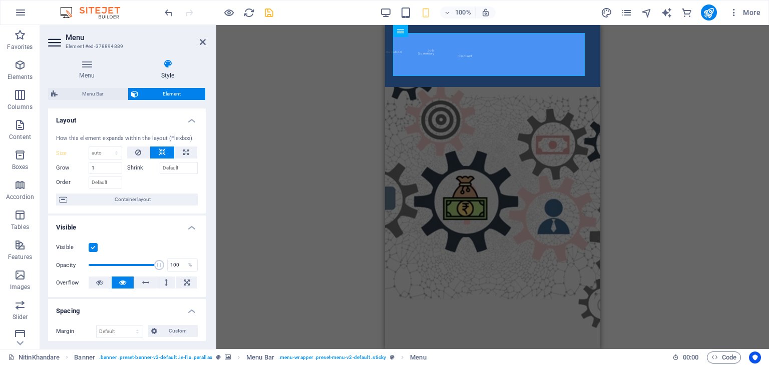
drag, startPoint x: 203, startPoint y: 175, endPoint x: 204, endPoint y: 198, distance: 23.1
click at [204, 198] on div "Layout How this element expands within the layout (Flexbox). Size Default auto …" at bounding box center [127, 225] width 158 height 233
drag, startPoint x: 203, startPoint y: 187, endPoint x: 202, endPoint y: 222, distance: 35.6
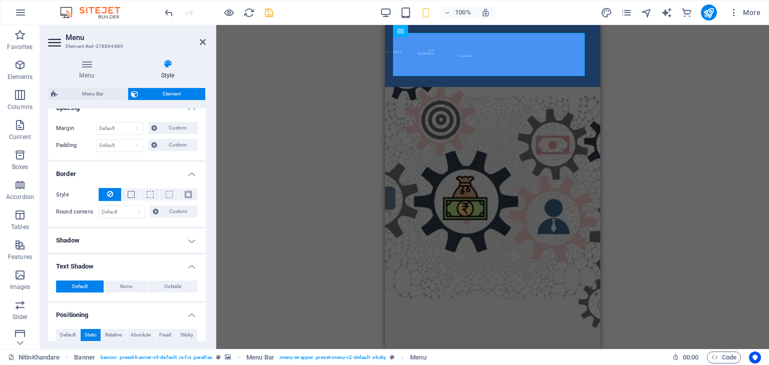
click at [203, 267] on h4 "Text Shadow" at bounding box center [127, 264] width 158 height 18
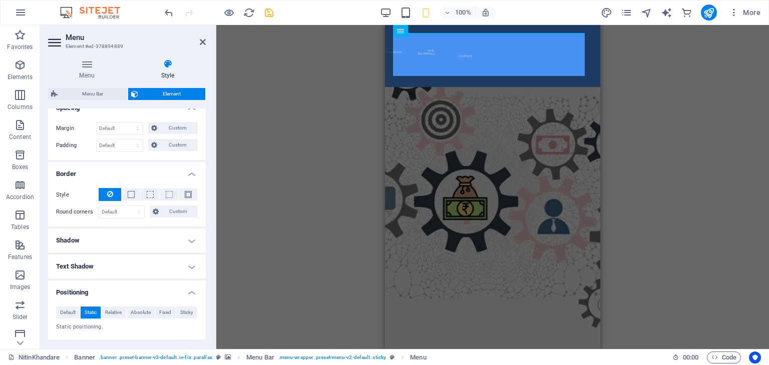
click at [206, 298] on div "Menu Style Menu Auto Custom Create custom menu items for this menu. Recommended…" at bounding box center [127, 200] width 174 height 298
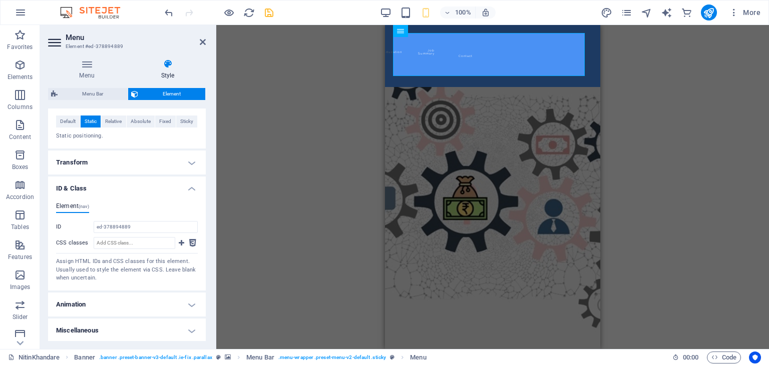
click at [190, 327] on h4 "Miscellaneous" at bounding box center [127, 331] width 158 height 24
click at [206, 327] on div "Menu Style Menu Auto Custom Create custom menu items for this menu. Recommended…" at bounding box center [127, 200] width 174 height 298
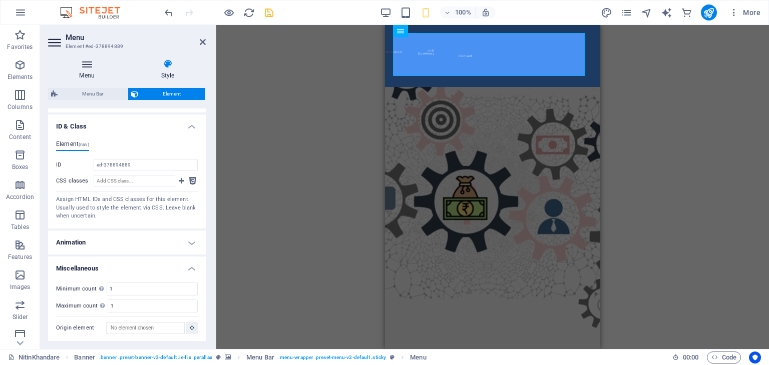
click at [82, 69] on h4 "Menu" at bounding box center [89, 69] width 82 height 21
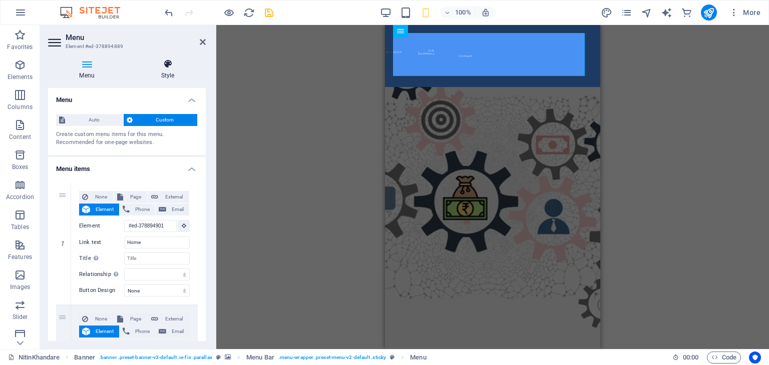
click at [170, 69] on icon at bounding box center [168, 64] width 76 height 10
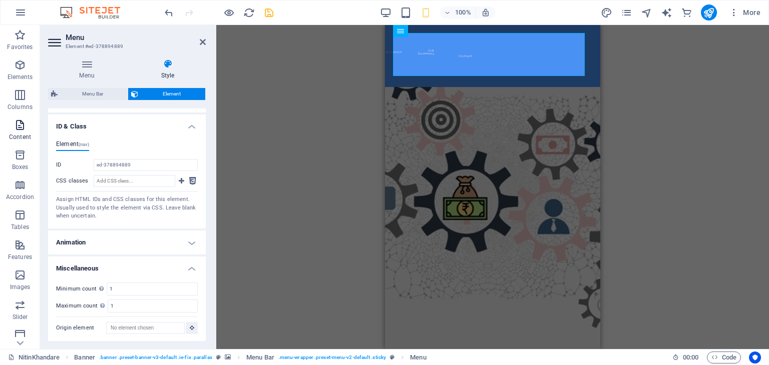
click at [23, 133] on p "Content" at bounding box center [20, 137] width 22 height 8
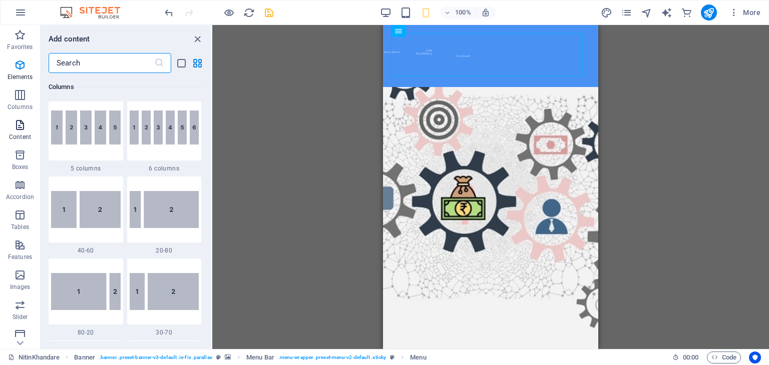
scroll to position [1752, 0]
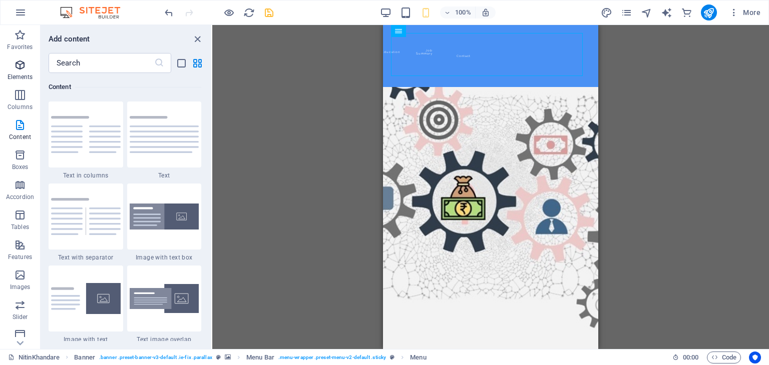
click at [17, 70] on icon "button" at bounding box center [20, 65] width 12 height 12
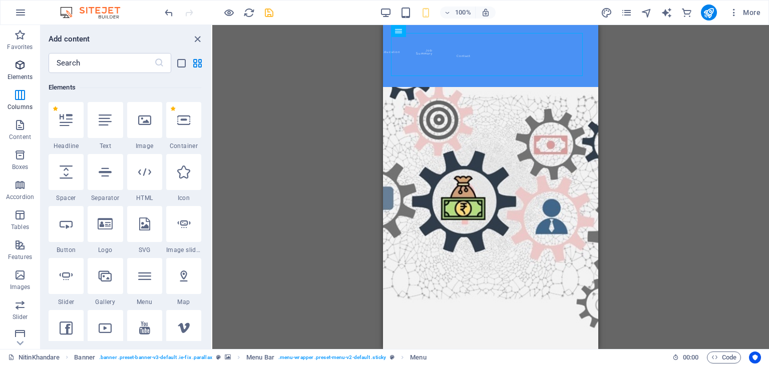
scroll to position [106, 0]
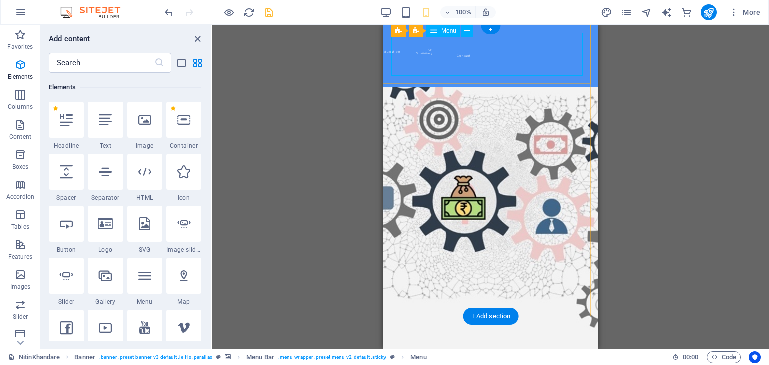
click at [396, 58] on nav "Home About Education Job Summary Contact" at bounding box center [393, 56] width 5 height 46
click at [434, 31] on icon at bounding box center [433, 31] width 7 height 12
click at [396, 58] on nav "Home About Education Job Summary Contact" at bounding box center [393, 56] width 5 height 46
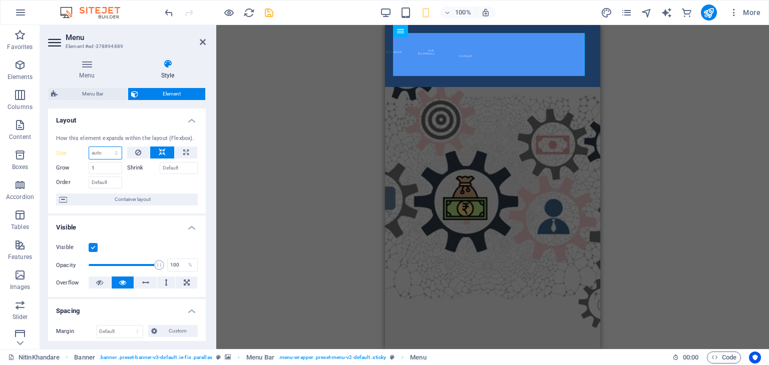
click at [117, 152] on select "Default auto px % 1/1 1/2 1/3 1/4 1/5 1/6 1/7 1/8 1/9 1/10" at bounding box center [105, 153] width 33 height 12
click at [89, 147] on select "Default auto px % 1/1 1/2 1/3 1/4 1/5 1/6 1/7 1/8 1/9 1/10" at bounding box center [105, 153] width 33 height 12
click at [108, 151] on select "Default auto px % 1/1 1/2 1/3 1/4 1/5 1/6 1/7 1/8 1/9 1/10" at bounding box center [105, 153] width 33 height 12
select select "%"
click at [106, 147] on select "Default auto px % 1/1 1/2 1/3 1/4 1/5 1/6 1/7 1/8 1/9 1/10" at bounding box center [105, 153] width 33 height 12
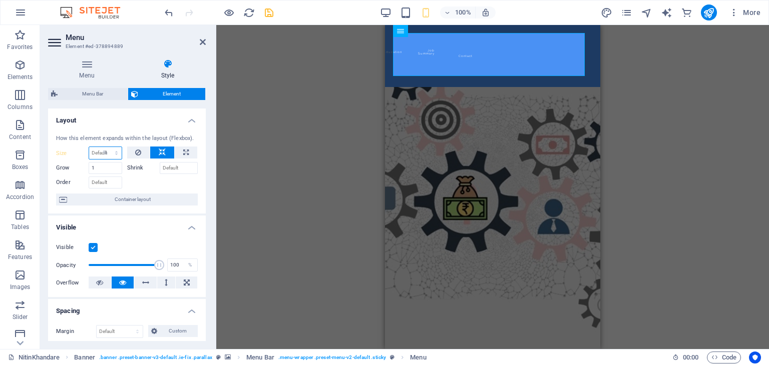
type input "100"
click at [162, 151] on icon at bounding box center [162, 153] width 7 height 12
click at [117, 153] on select "Default auto px % 1/1 1/2 1/3 1/4 1/5 1/6 1/7 1/8 1/9 1/10" at bounding box center [105, 153] width 33 height 12
select select "1/2"
click at [106, 147] on select "Default auto px % 1/1 1/2 1/3 1/4 1/5 1/6 1/7 1/8 1/9 1/10" at bounding box center [105, 153] width 33 height 12
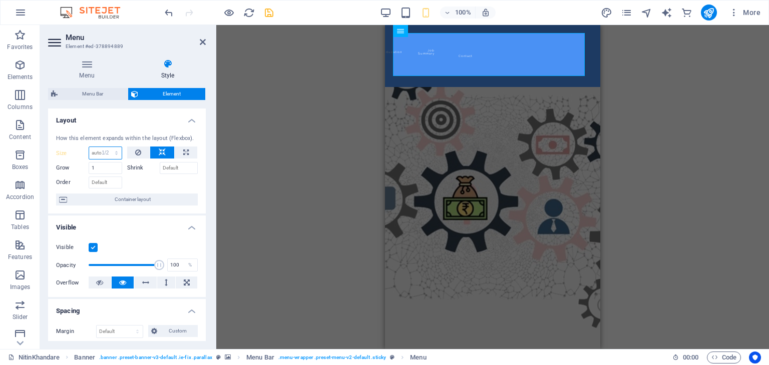
type input "50"
select select "%"
click at [164, 152] on icon at bounding box center [162, 153] width 7 height 12
click at [114, 154] on select "Default auto px % 1/1 1/2 1/3 1/4 1/5 1/6 1/7 1/8 1/9 1/10" at bounding box center [105, 153] width 33 height 12
select select "px"
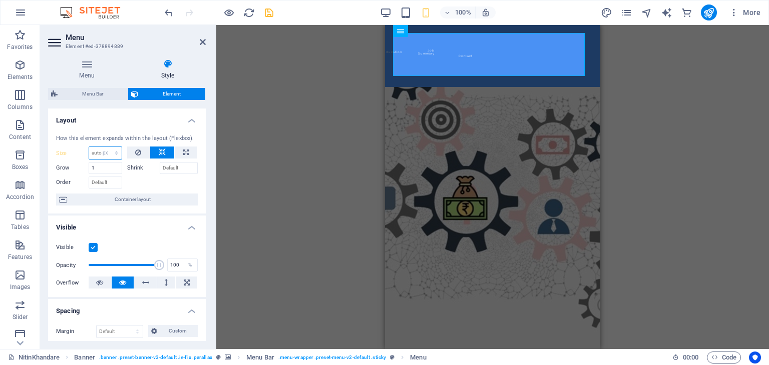
click at [106, 147] on select "Default auto px % 1/1 1/2 1/3 1/4 1/5 1/6 1/7 1/8 1/9 1/10" at bounding box center [105, 153] width 33 height 12
type input "0"
click at [137, 168] on label "Shrink" at bounding box center [143, 168] width 33 height 12
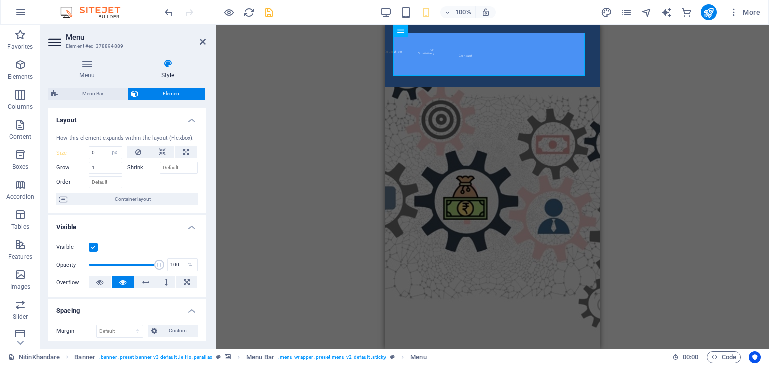
click at [137, 168] on label "Shrink" at bounding box center [143, 168] width 33 height 12
click at [164, 153] on icon at bounding box center [162, 153] width 7 height 12
select select "DISABLED_OPTION_VALUE"
click at [184, 151] on icon at bounding box center [186, 153] width 6 height 12
type input "100"
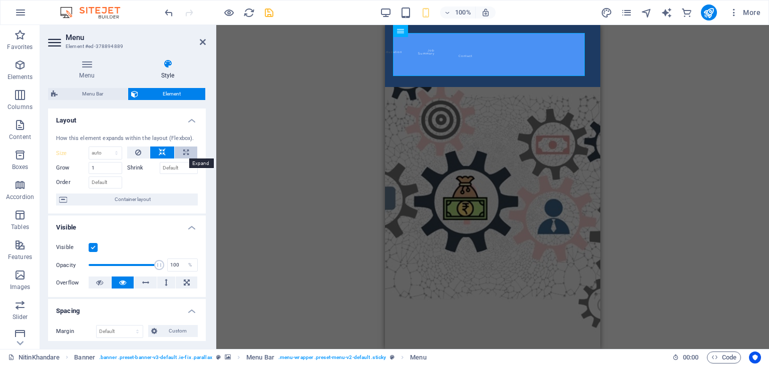
select select "%"
click at [160, 152] on icon at bounding box center [162, 153] width 7 height 12
select select "DISABLED_OPTION_VALUE"
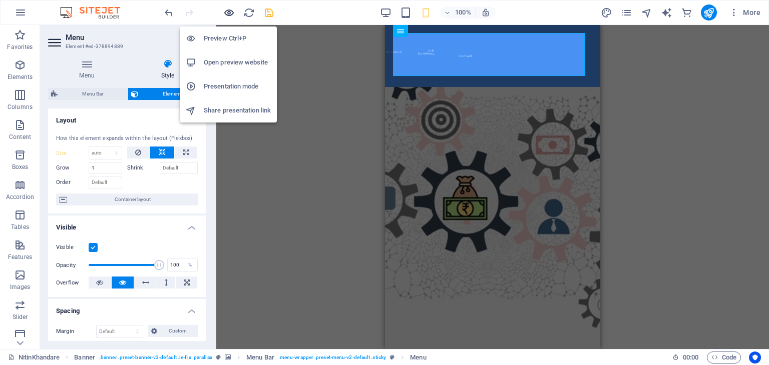
click at [230, 17] on icon "button" at bounding box center [229, 13] width 12 height 12
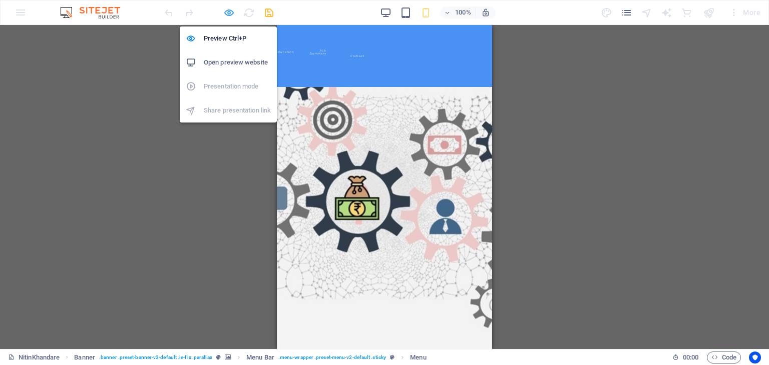
click at [230, 17] on icon "button" at bounding box center [229, 13] width 12 height 12
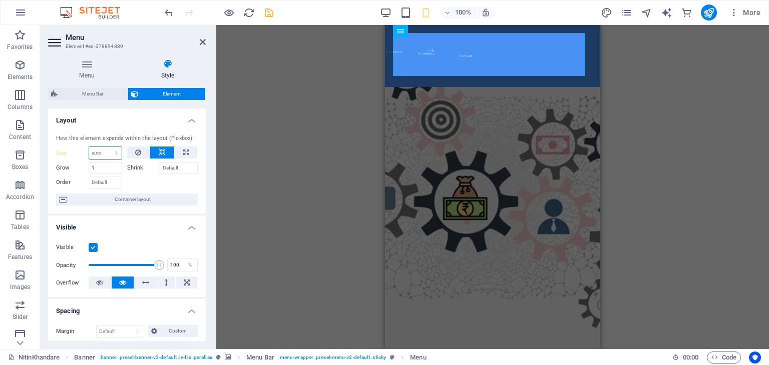
click at [116, 154] on select "Default auto px % 1/1 1/2 1/3 1/4 1/5 1/6 1/7 1/8 1/9 1/10" at bounding box center [105, 153] width 33 height 12
click at [89, 147] on select "Default auto px % 1/1 1/2 1/3 1/4 1/5 1/6 1/7 1/8 1/9 1/10" at bounding box center [105, 153] width 33 height 12
select select "DISABLED_OPTION_VALUE"
drag, startPoint x: 203, startPoint y: 169, endPoint x: 206, endPoint y: 177, distance: 8.6
click at [206, 177] on div "Menu Style Menu Auto Custom Create custom menu items for this menu. Recommended…" at bounding box center [127, 200] width 174 height 298
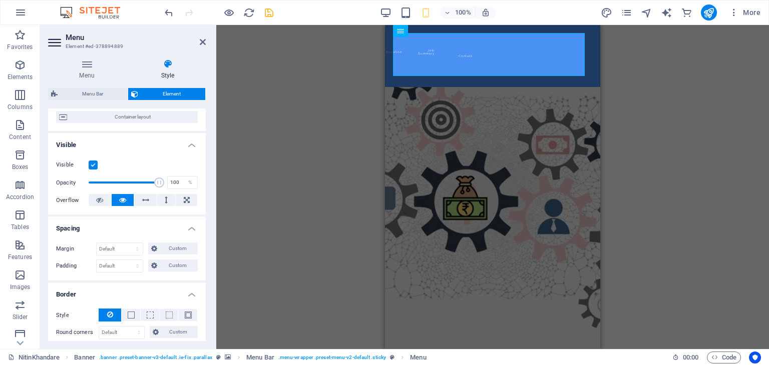
scroll to position [100, 0]
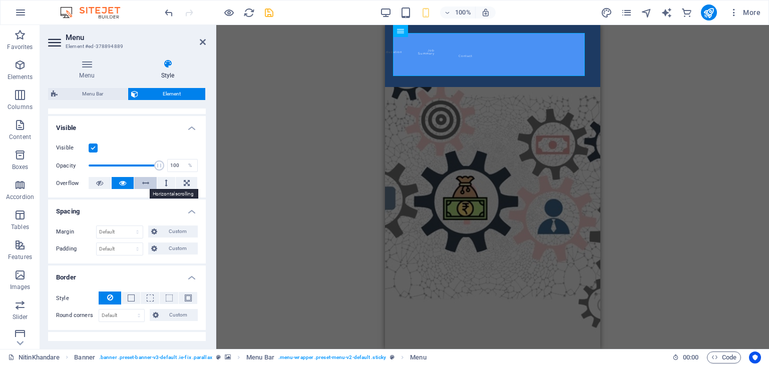
click at [144, 184] on icon at bounding box center [145, 183] width 7 height 12
click at [121, 182] on icon at bounding box center [122, 183] width 7 height 12
click at [184, 183] on icon at bounding box center [187, 183] width 6 height 12
click at [121, 185] on icon at bounding box center [122, 183] width 7 height 12
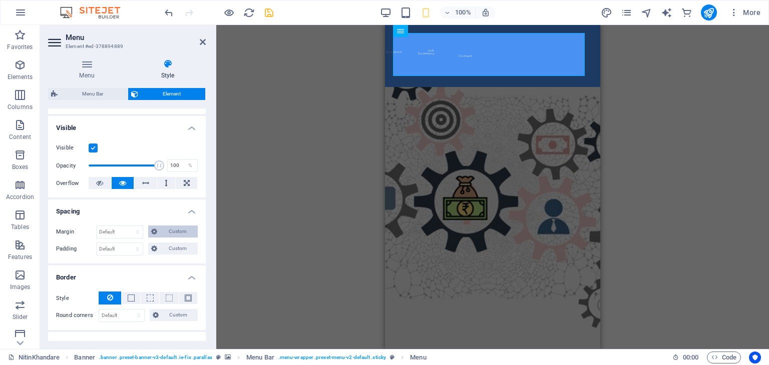
click at [160, 230] on span "Custom" at bounding box center [177, 232] width 35 height 12
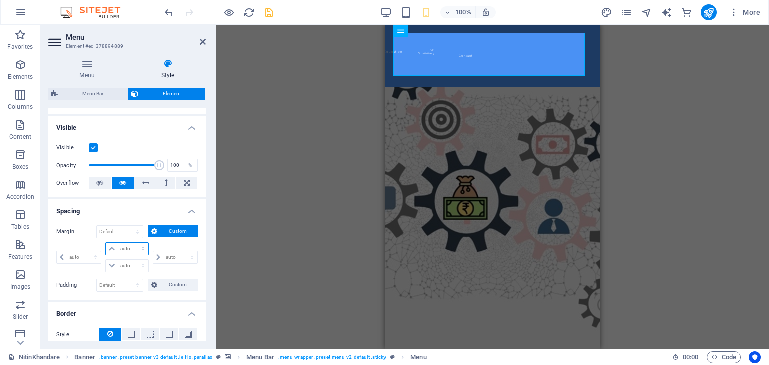
click at [118, 252] on select "auto px % rem vw vh" at bounding box center [127, 249] width 42 height 12
select select "%"
click at [133, 243] on select "auto px % rem vw vh" at bounding box center [127, 249] width 42 height 12
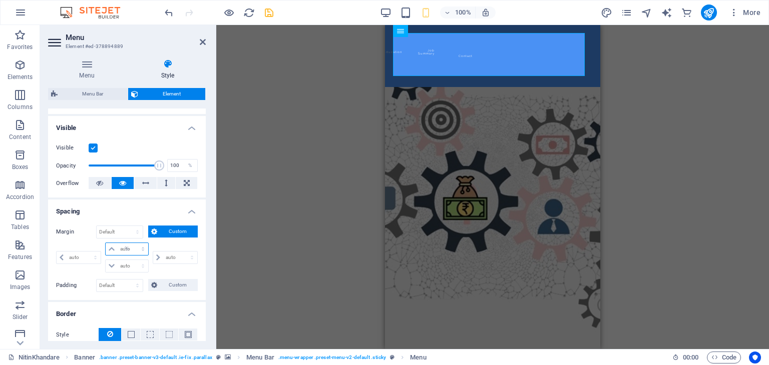
type input "0"
select select "px"
type input "100"
type input "0"
select select "px"
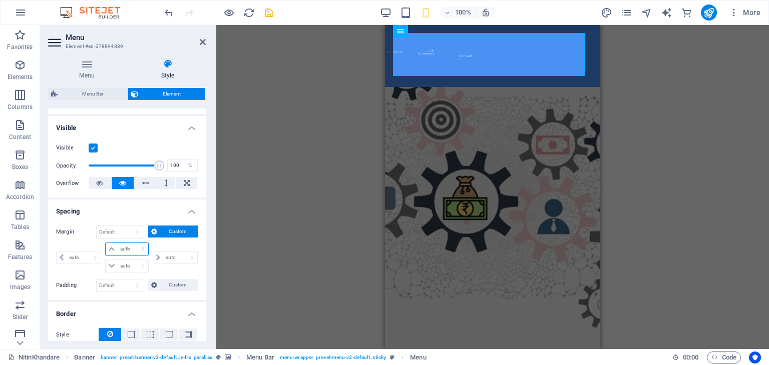
type input "0"
select select "px"
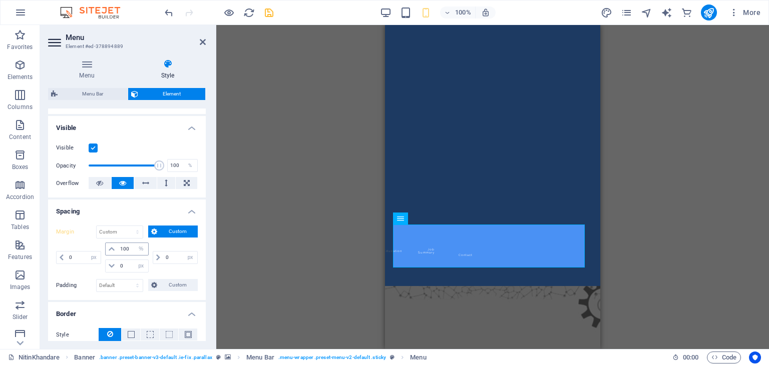
click at [110, 251] on icon at bounding box center [112, 249] width 6 height 6
click at [134, 251] on select "auto px % rem vw vh" at bounding box center [141, 249] width 14 height 12
select select "auto"
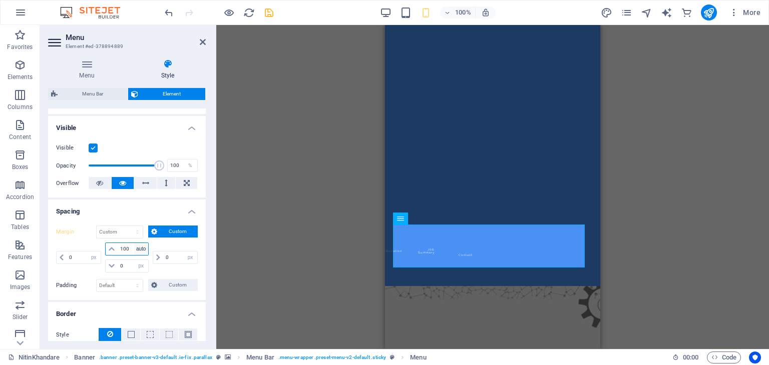
click at [134, 243] on select "auto px % rem vw vh" at bounding box center [141, 249] width 14 height 12
select select "DISABLED_OPTION_VALUE"
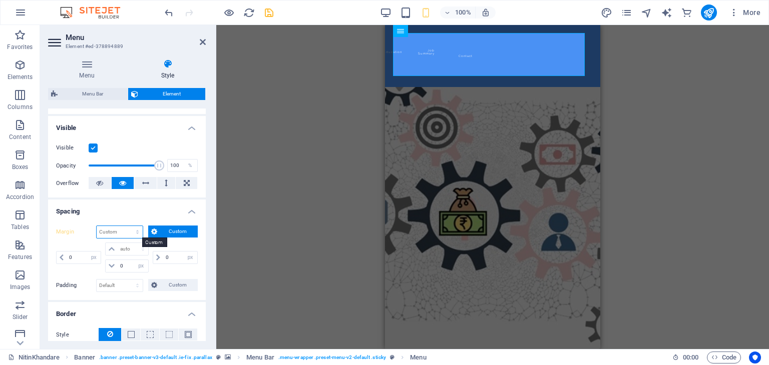
click at [136, 233] on select "Default auto px % rem vw vh Custom" at bounding box center [120, 232] width 46 height 12
click at [97, 226] on select "Default auto px % rem vw vh Custom" at bounding box center [120, 232] width 46 height 12
select select "DISABLED_OPTION_VALUE"
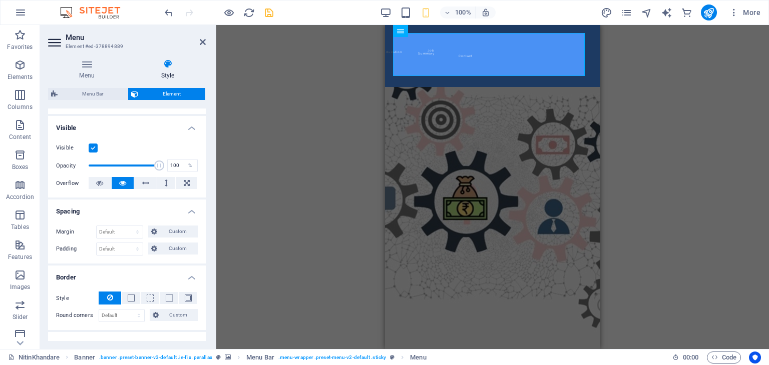
click at [203, 224] on div "Margin Default auto px % rem vw vh Custom Custom auto px % rem vw vh auto px % …" at bounding box center [127, 241] width 158 height 46
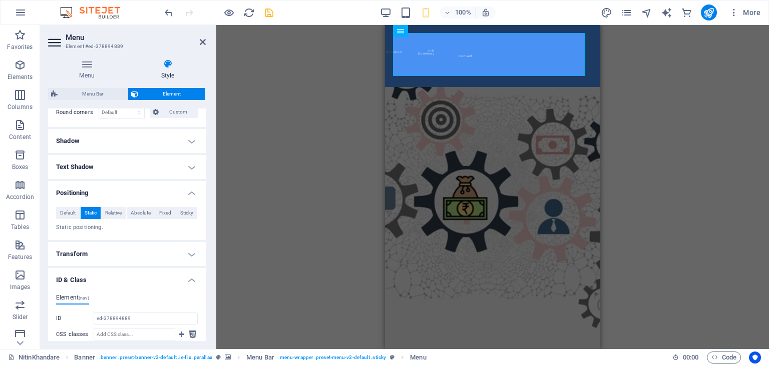
click at [203, 293] on div "Element (nav) ID ed-378894889 CSS classes 1 wv-overflow_visible Assign HTML IDs…" at bounding box center [127, 348] width 158 height 124
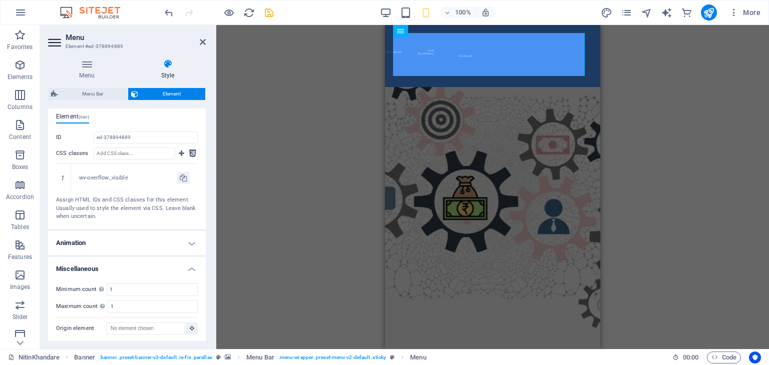
scroll to position [485, 0]
click at [398, 57] on nav "Home About Education Job Summary Contact" at bounding box center [395, 56] width 5 height 46
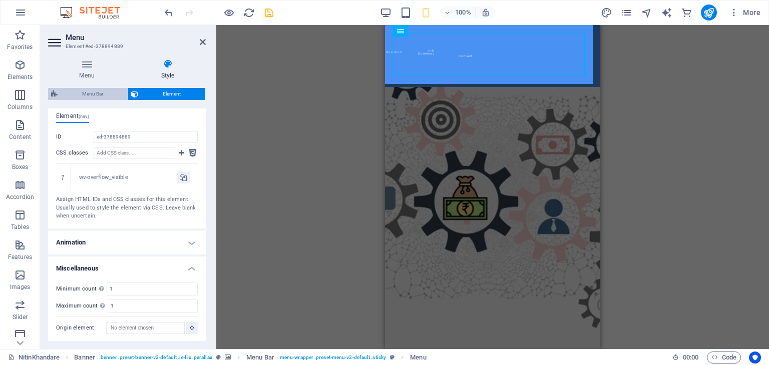
click at [89, 94] on span "Menu Bar" at bounding box center [93, 94] width 64 height 12
select select "rem"
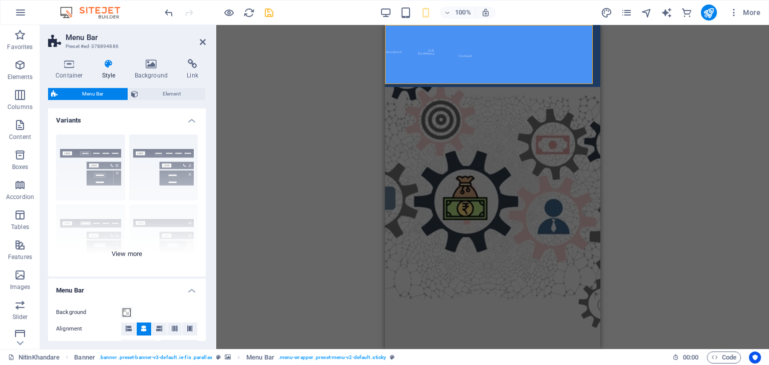
click at [102, 178] on div "Border Centered Default Fixed Loki Trigger Wide XXL" at bounding box center [127, 202] width 158 height 150
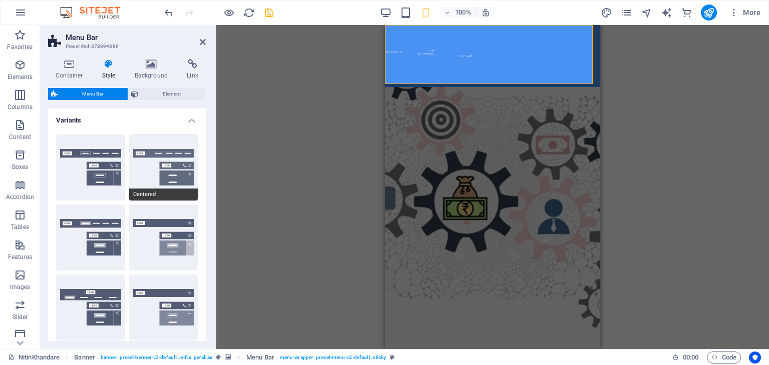
click at [169, 178] on button "Centered" at bounding box center [163, 168] width 69 height 66
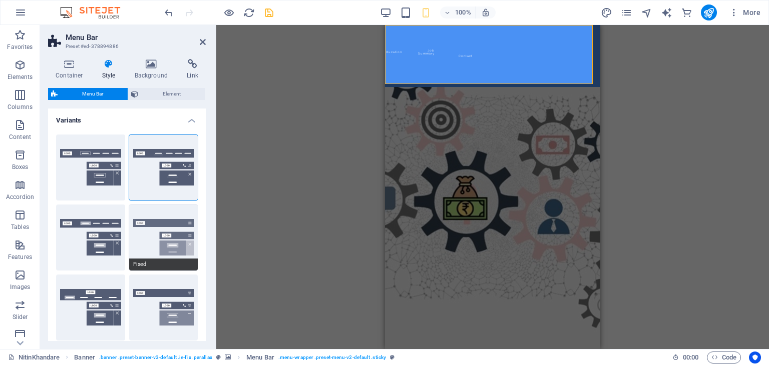
click at [172, 233] on button "Fixed" at bounding box center [163, 238] width 69 height 66
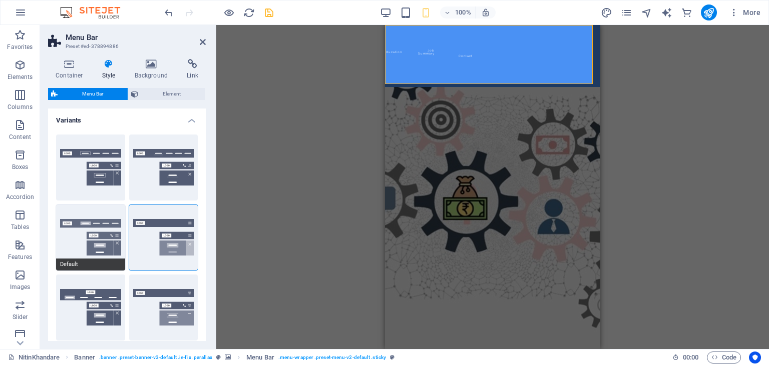
click at [97, 247] on button "Default" at bounding box center [90, 238] width 69 height 66
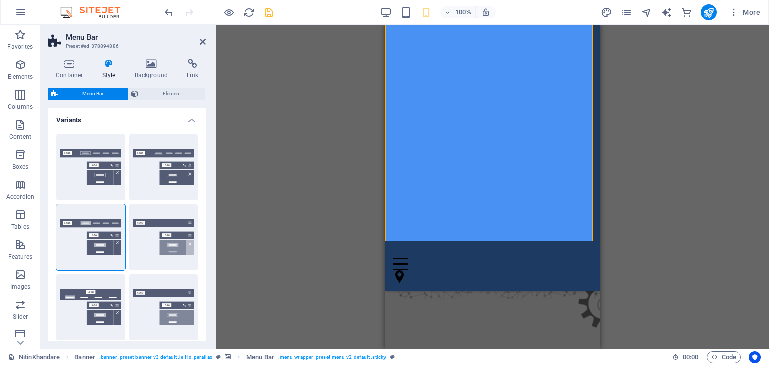
drag, startPoint x: 206, startPoint y: 159, endPoint x: 204, endPoint y: 203, distance: 44.1
click at [204, 203] on div "Container Style Background Link Size Height Default px rem % vh vw Min. height …" at bounding box center [127, 200] width 174 height 298
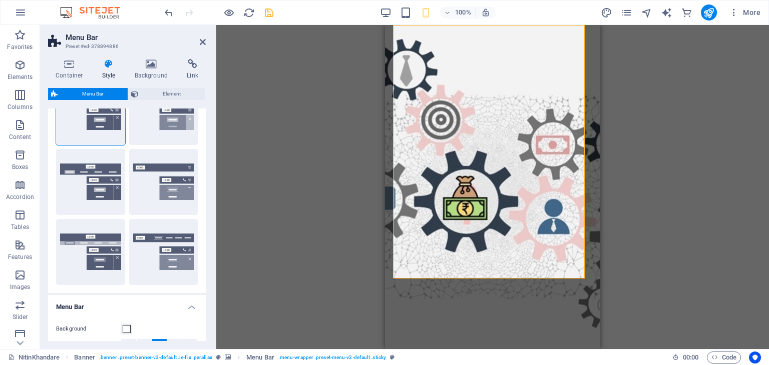
scroll to position [136, 0]
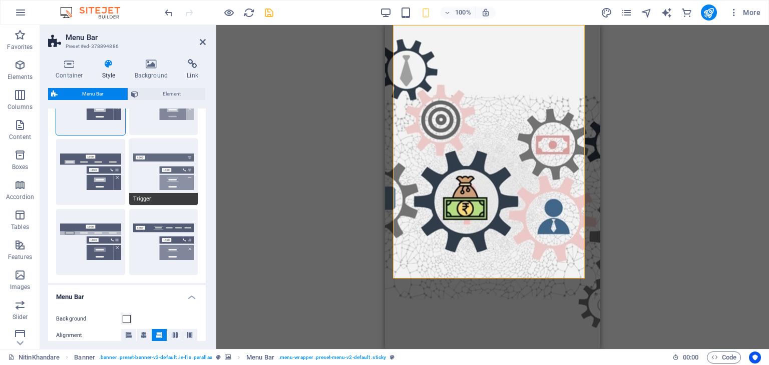
click at [180, 180] on button "Trigger" at bounding box center [163, 172] width 69 height 66
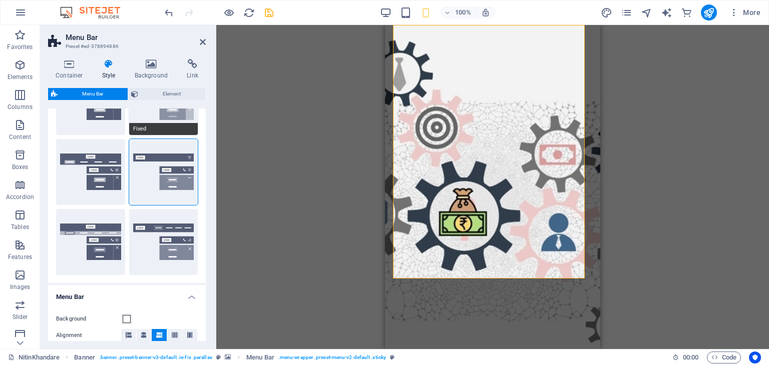
click at [170, 127] on span "Fixed" at bounding box center [163, 129] width 69 height 12
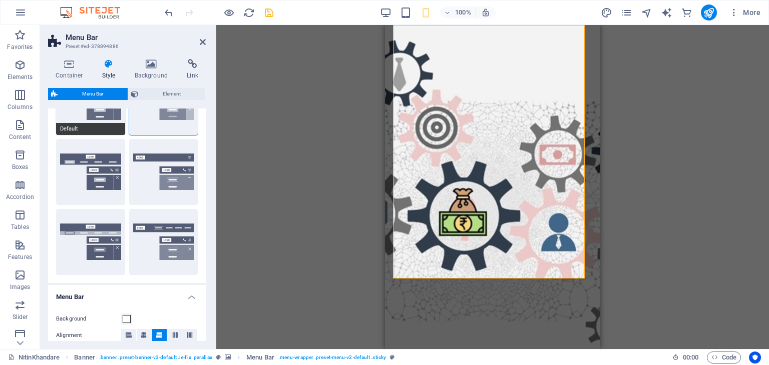
click at [93, 124] on span "Default" at bounding box center [90, 129] width 69 height 12
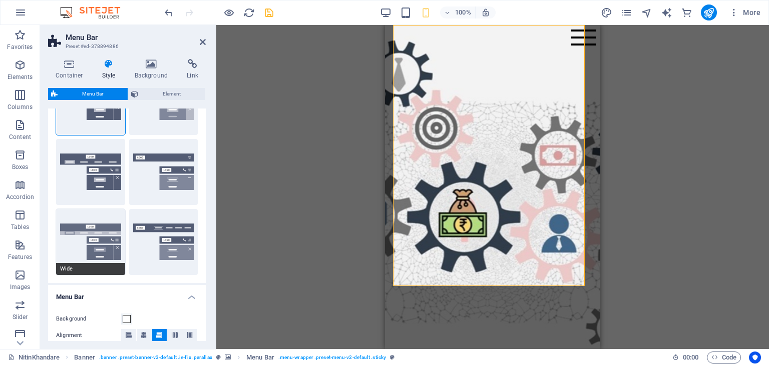
click at [88, 241] on button "Wide" at bounding box center [90, 242] width 69 height 66
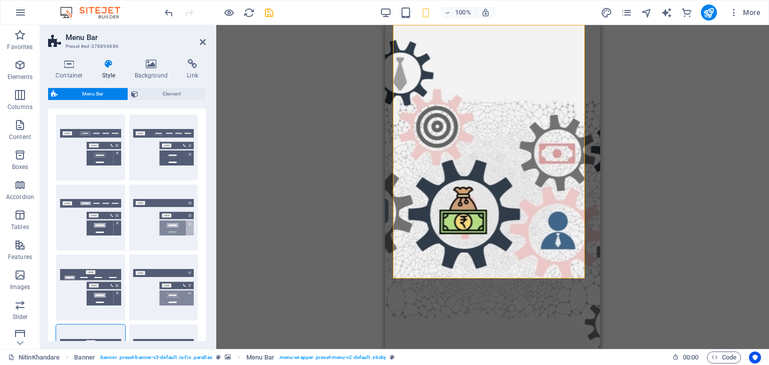
scroll to position [0, 0]
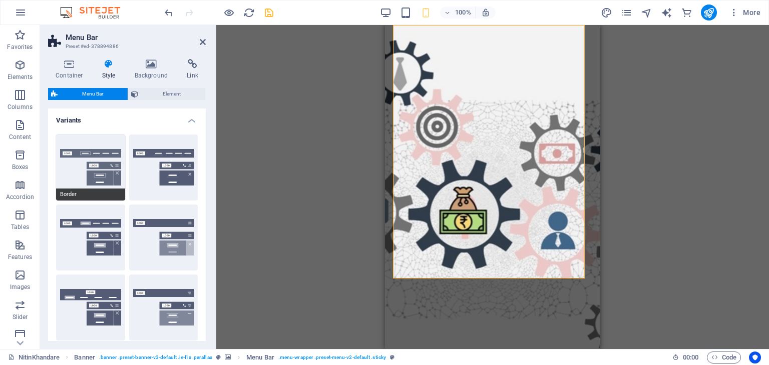
click at [85, 155] on button "Border" at bounding box center [90, 168] width 69 height 66
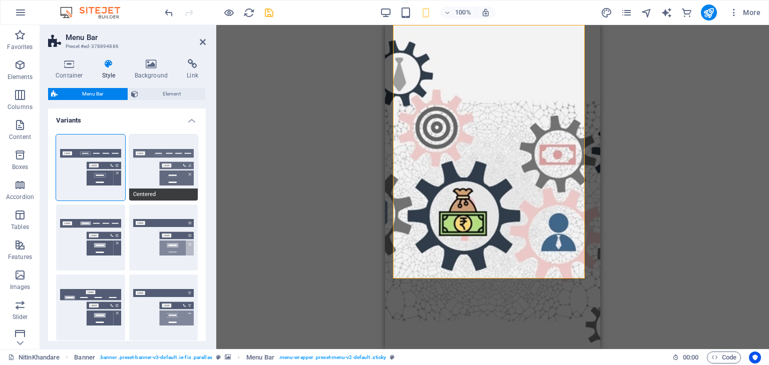
click at [158, 162] on button "Centered" at bounding box center [163, 168] width 69 height 66
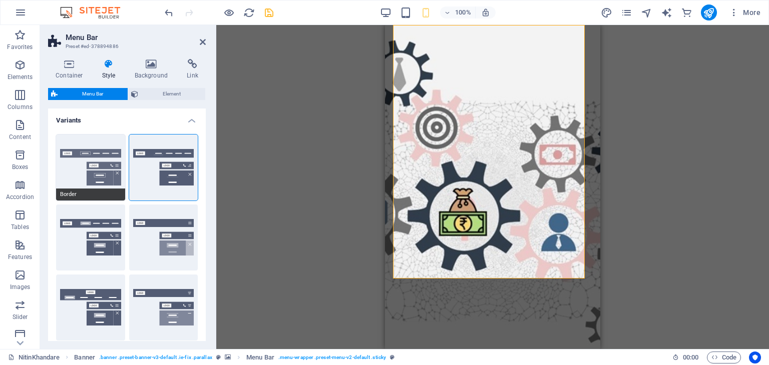
click at [80, 169] on button "Border" at bounding box center [90, 168] width 69 height 66
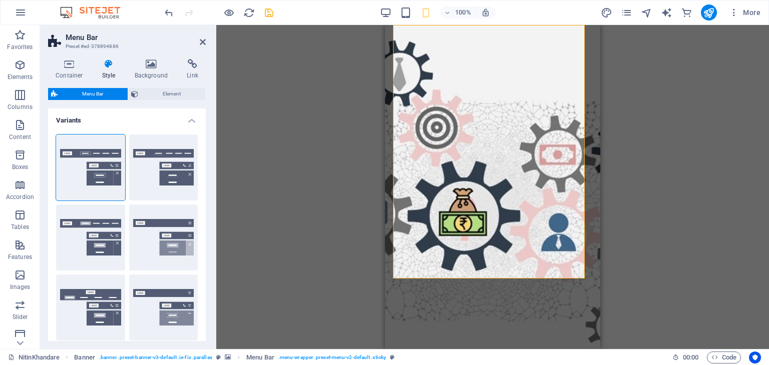
click at [206, 220] on div "Container Style Background Link Size Height Default px rem % vh vw Min. height …" at bounding box center [127, 200] width 174 height 298
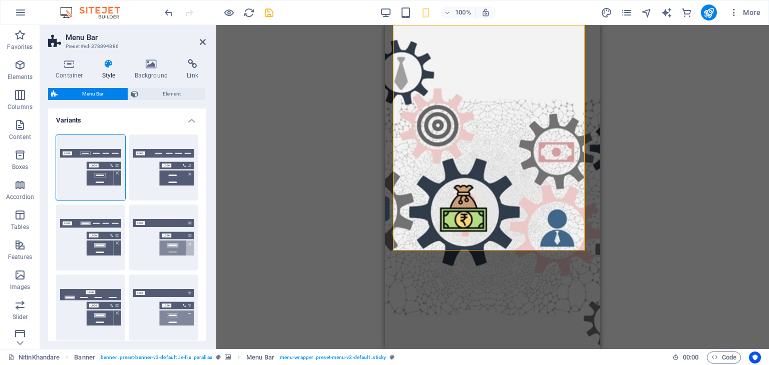
scroll to position [204, 0]
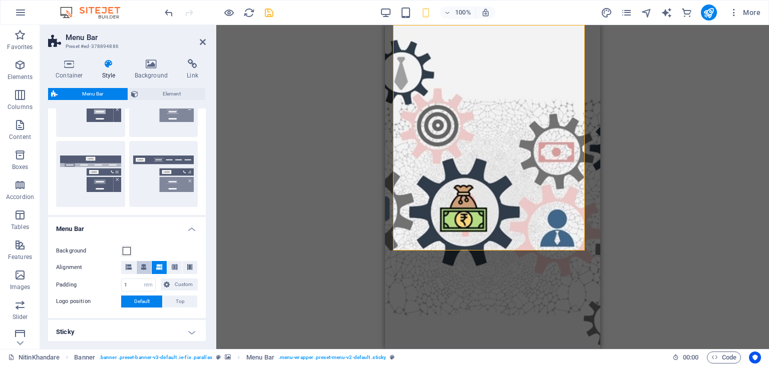
click at [143, 265] on icon at bounding box center [144, 267] width 6 height 6
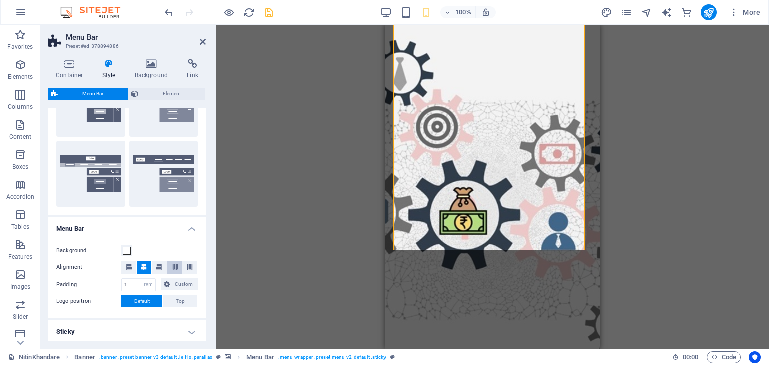
click at [175, 264] on icon at bounding box center [175, 267] width 6 height 6
click at [194, 263] on button at bounding box center [189, 267] width 15 height 13
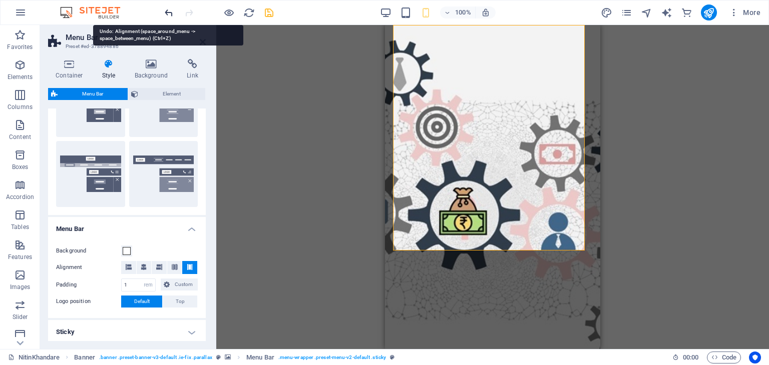
click at [168, 8] on icon "undo" at bounding box center [169, 13] width 12 height 12
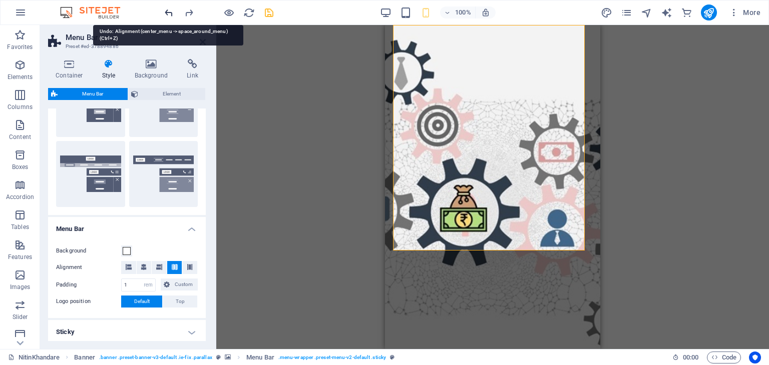
click at [168, 8] on icon "undo" at bounding box center [169, 13] width 12 height 12
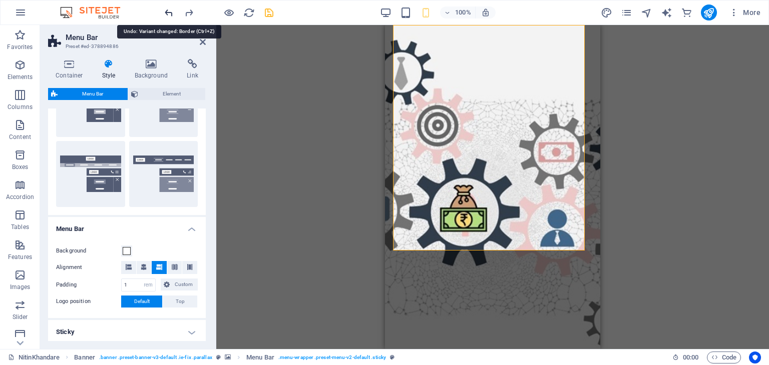
click at [168, 8] on icon "undo" at bounding box center [169, 13] width 12 height 12
type input "2"
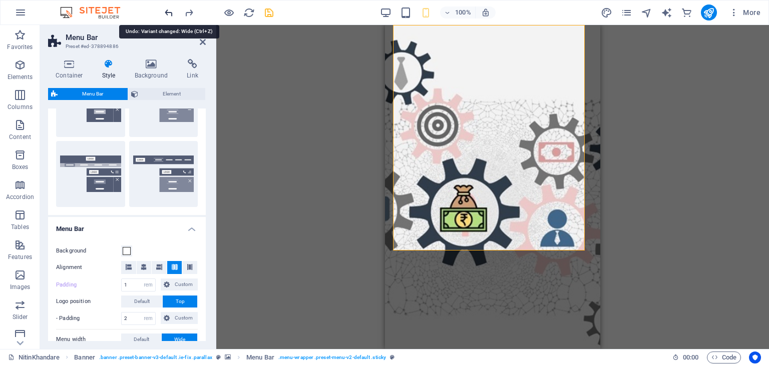
click at [168, 8] on icon "undo" at bounding box center [169, 13] width 12 height 12
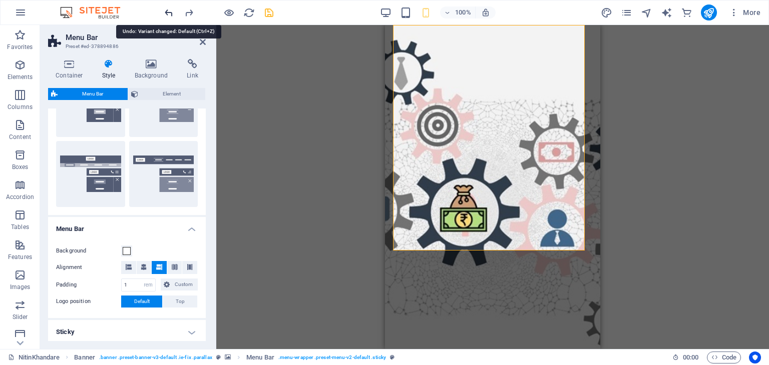
click at [168, 8] on icon "undo" at bounding box center [169, 13] width 12 height 12
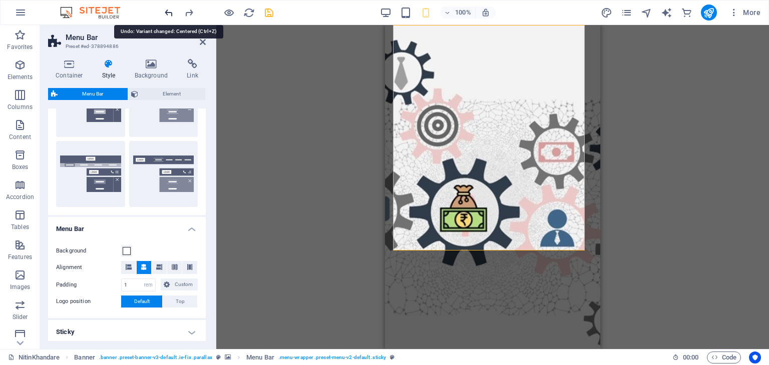
click at [168, 8] on icon "undo" at bounding box center [169, 13] width 12 height 12
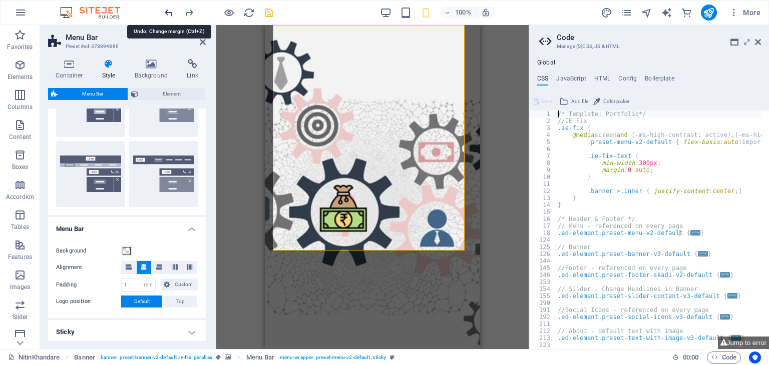
click at [168, 8] on icon "undo" at bounding box center [169, 13] width 12 height 12
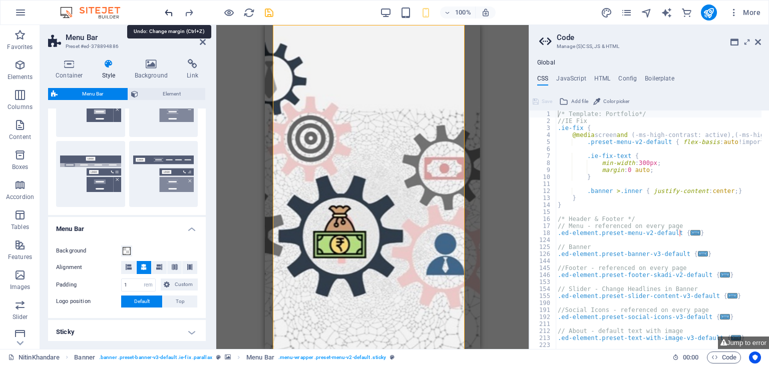
click at [168, 8] on icon "undo" at bounding box center [169, 13] width 12 height 12
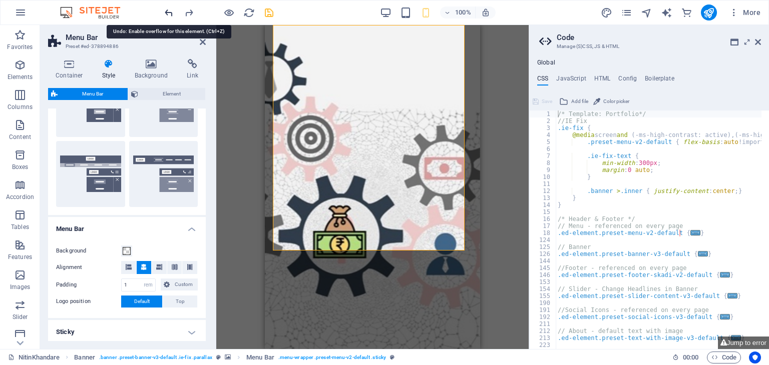
click at [168, 8] on icon "undo" at bounding box center [169, 13] width 12 height 12
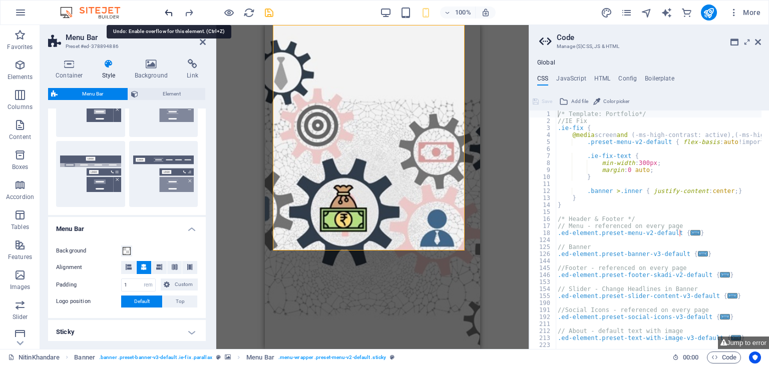
click at [168, 8] on icon "undo" at bounding box center [169, 13] width 12 height 12
click at [169, 14] on icon "undo" at bounding box center [169, 13] width 12 height 12
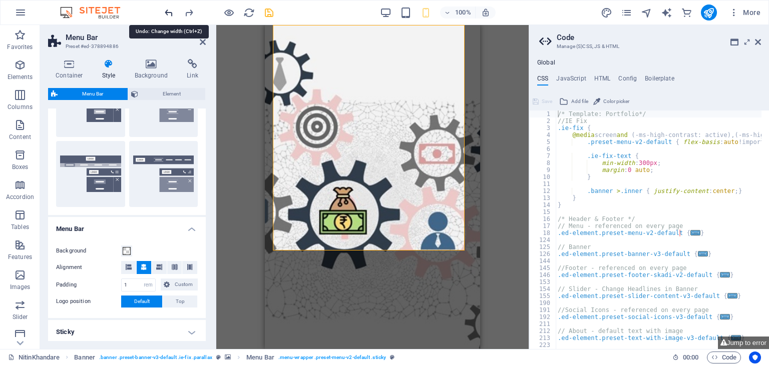
click at [169, 14] on icon "undo" at bounding box center [169, 13] width 12 height 12
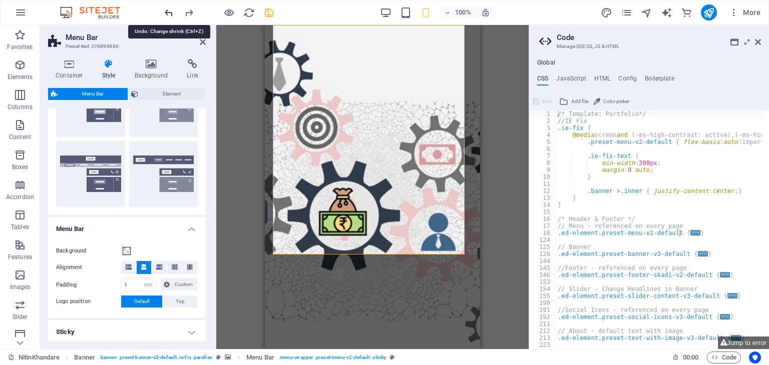
click at [169, 9] on icon "undo" at bounding box center [169, 13] width 12 height 12
click at [171, 11] on icon "undo" at bounding box center [169, 13] width 12 height 12
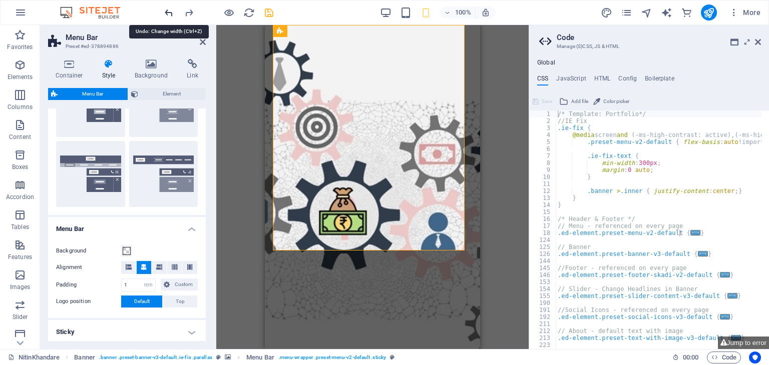
click at [171, 11] on icon "undo" at bounding box center [169, 13] width 12 height 12
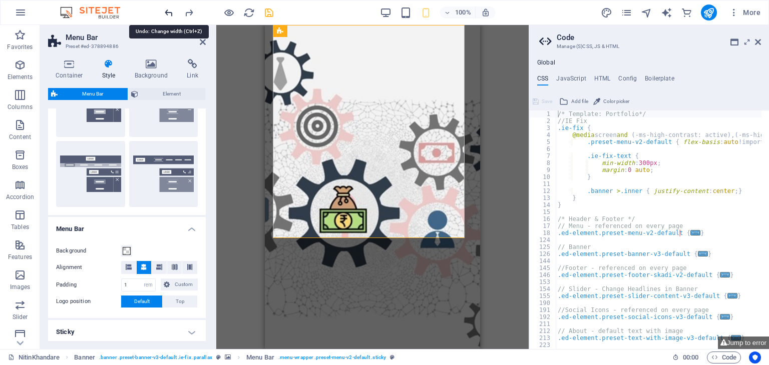
click at [171, 11] on icon "undo" at bounding box center [169, 13] width 12 height 12
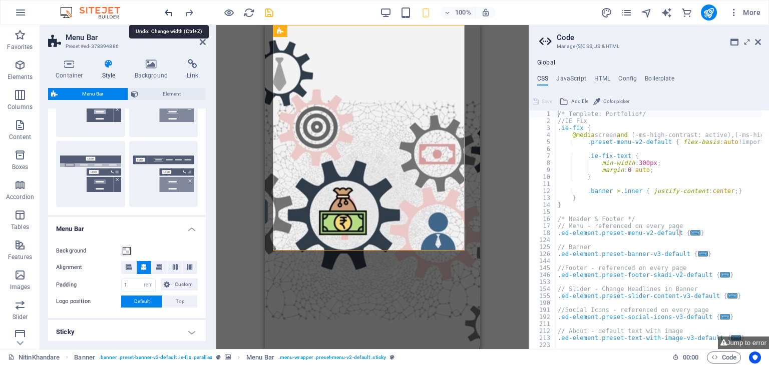
click at [171, 11] on icon "undo" at bounding box center [169, 13] width 12 height 12
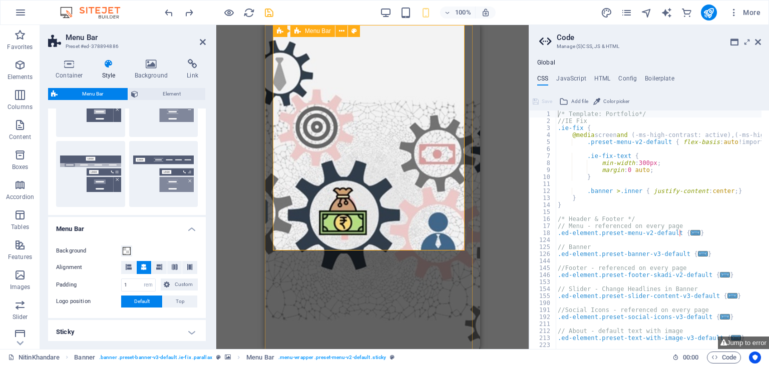
click at [325, 245] on icon at bounding box center [325, 245] width 6 height 11
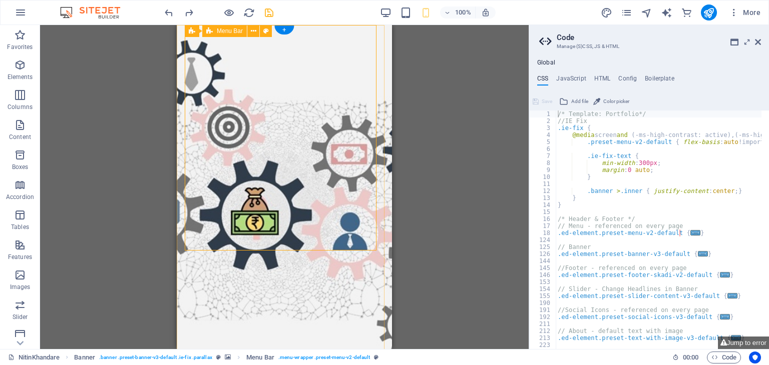
drag, startPoint x: 375, startPoint y: 248, endPoint x: 362, endPoint y: 208, distance: 42.4
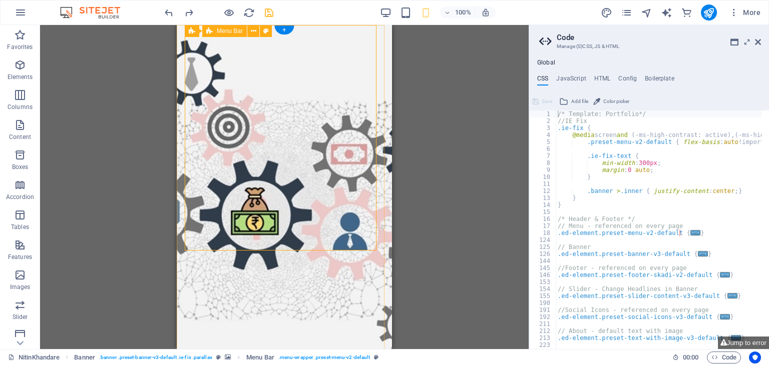
select select "rem"
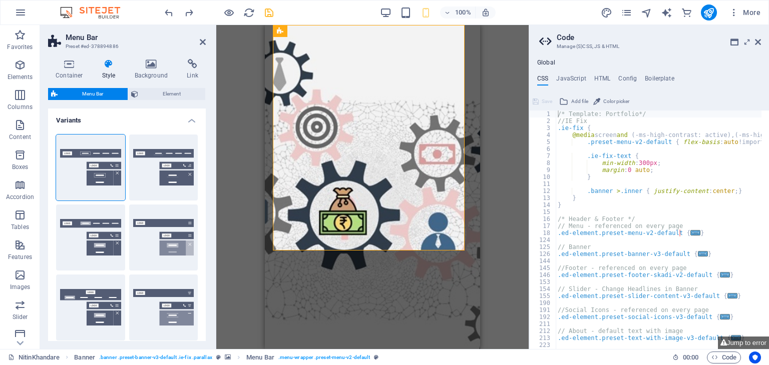
drag, startPoint x: 206, startPoint y: 183, endPoint x: 206, endPoint y: 190, distance: 6.5
click at [206, 190] on div "Container Style Background Link Size Height Default px rem % vh vw Min. height …" at bounding box center [127, 200] width 174 height 298
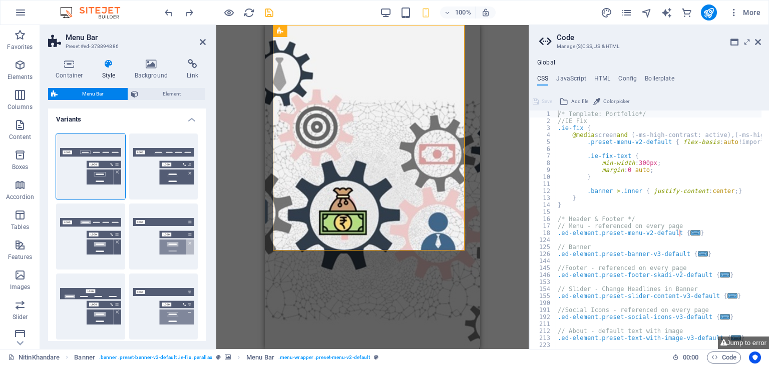
scroll to position [0, 0]
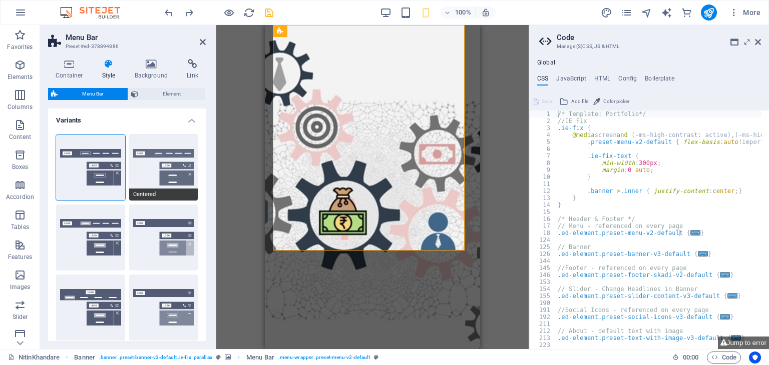
click at [170, 165] on button "Centered" at bounding box center [163, 168] width 69 height 66
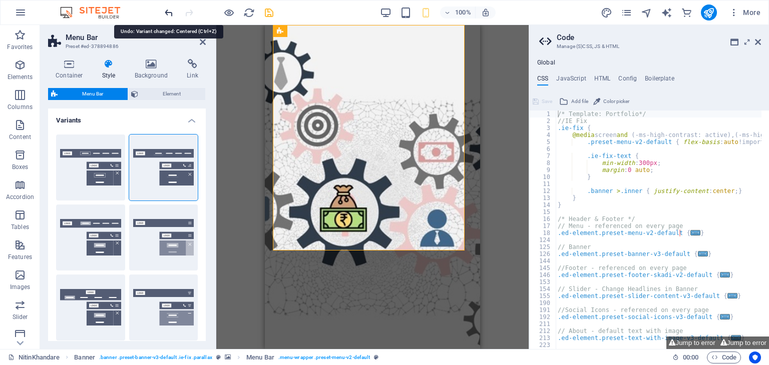
click at [168, 7] on icon "undo" at bounding box center [169, 13] width 12 height 12
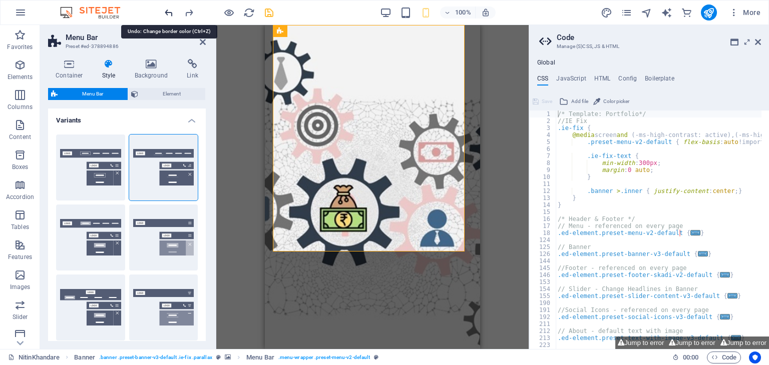
click at [168, 7] on icon "undo" at bounding box center [169, 13] width 12 height 12
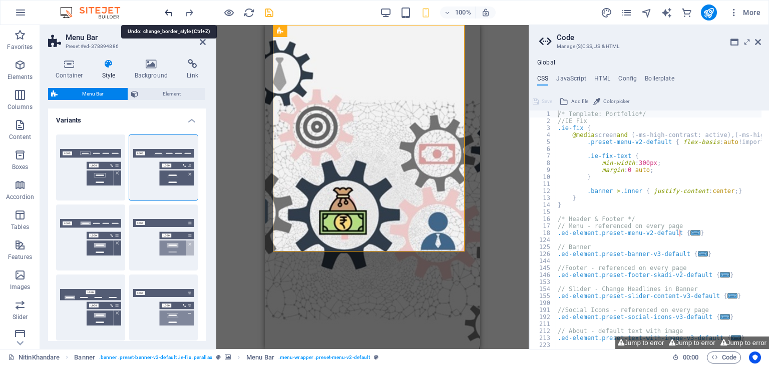
click at [168, 7] on icon "undo" at bounding box center [169, 13] width 12 height 12
click at [168, 12] on icon "undo" at bounding box center [169, 13] width 12 height 12
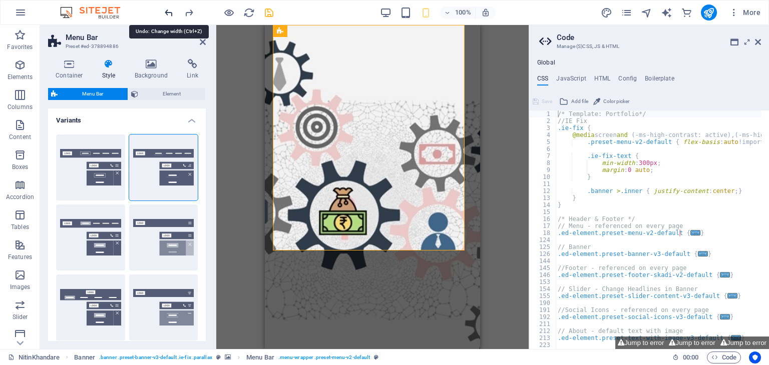
click at [168, 12] on icon "undo" at bounding box center [169, 13] width 12 height 12
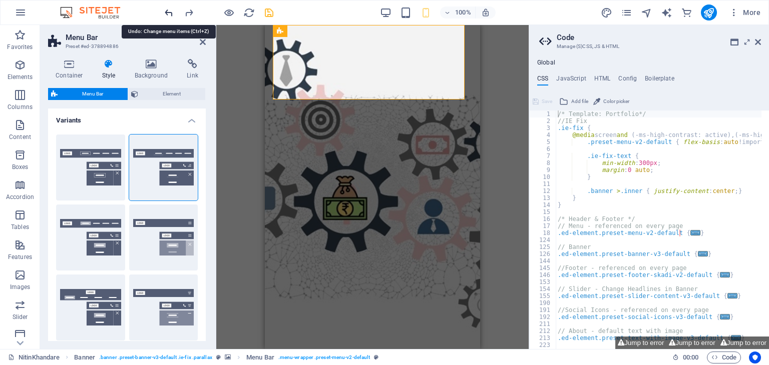
click at [167, 9] on icon "undo" at bounding box center [169, 13] width 12 height 12
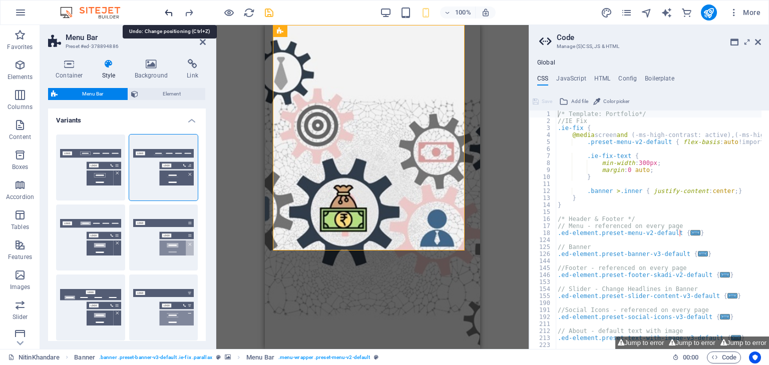
click at [167, 9] on icon "undo" at bounding box center [169, 13] width 12 height 12
click at [167, 8] on icon "undo" at bounding box center [169, 13] width 12 height 12
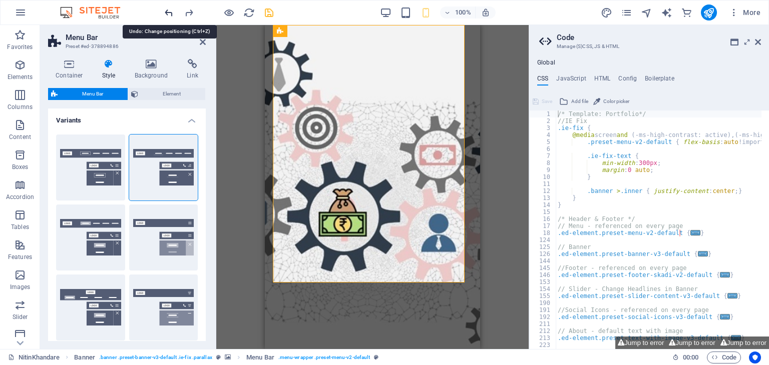
click at [163, 16] on icon "undo" at bounding box center [169, 13] width 12 height 12
click at [168, 13] on icon "undo" at bounding box center [169, 13] width 12 height 12
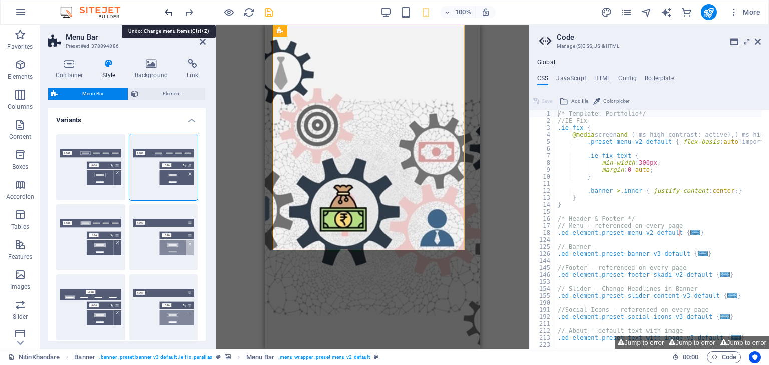
click at [168, 13] on icon "undo" at bounding box center [169, 13] width 12 height 12
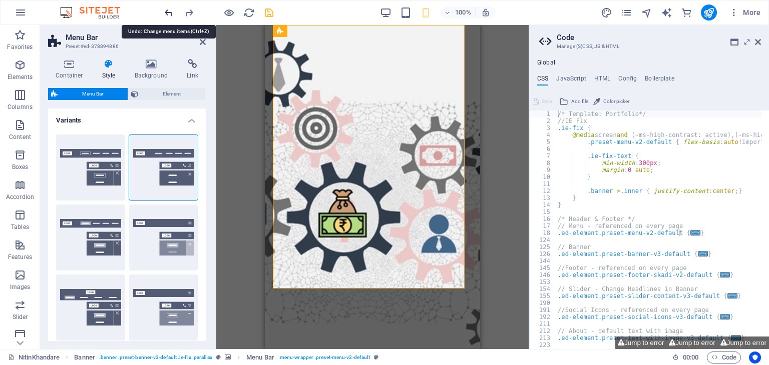
click at [168, 13] on icon "undo" at bounding box center [169, 13] width 12 height 12
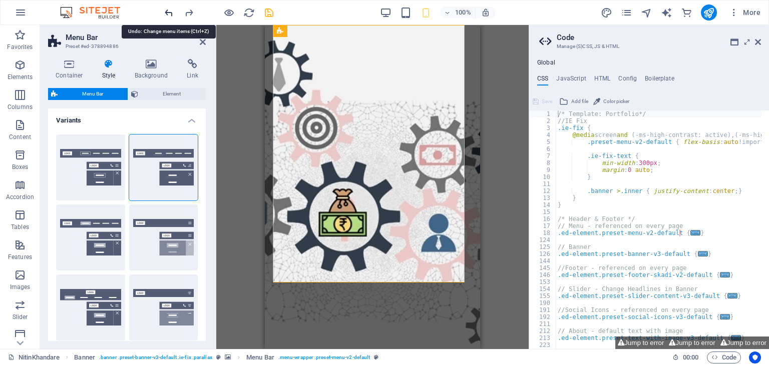
click at [165, 12] on icon "undo" at bounding box center [169, 13] width 12 height 12
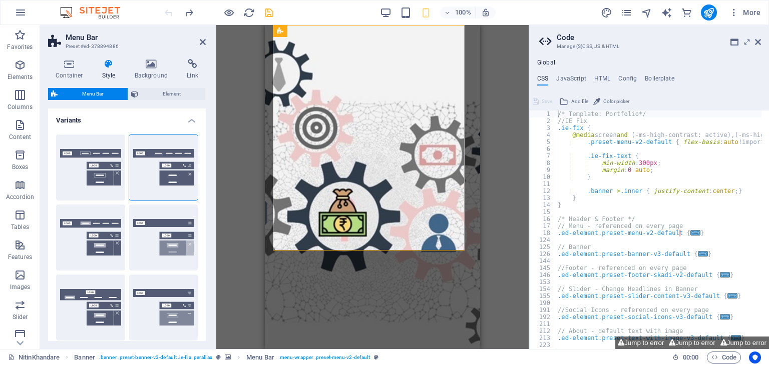
click at [165, 12] on div at bounding box center [219, 13] width 112 height 16
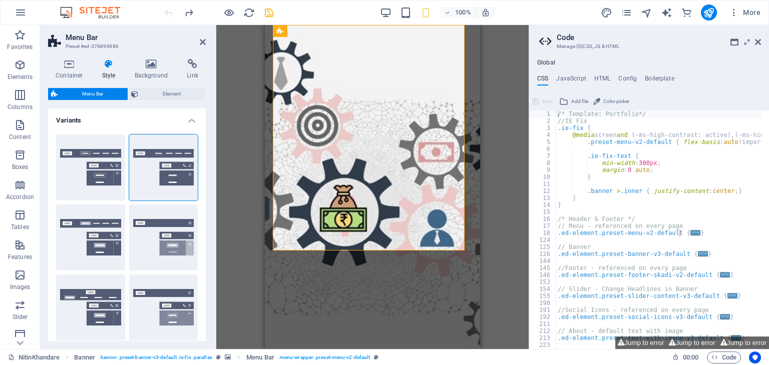
click at [165, 12] on div at bounding box center [219, 13] width 112 height 16
click at [171, 13] on div at bounding box center [219, 13] width 112 height 16
click at [202, 39] on icon at bounding box center [203, 42] width 6 height 8
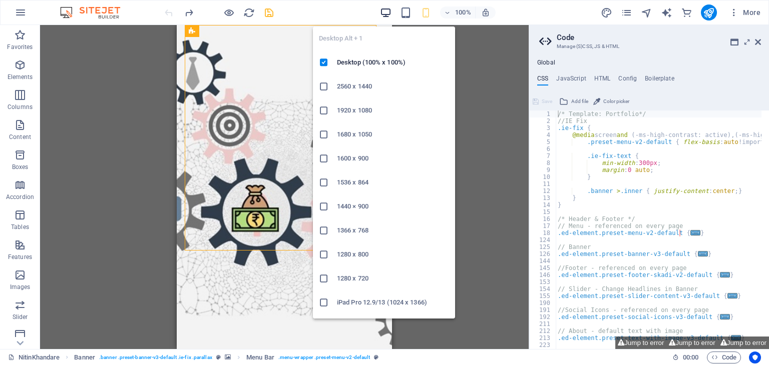
click at [387, 11] on icon "button" at bounding box center [386, 13] width 12 height 12
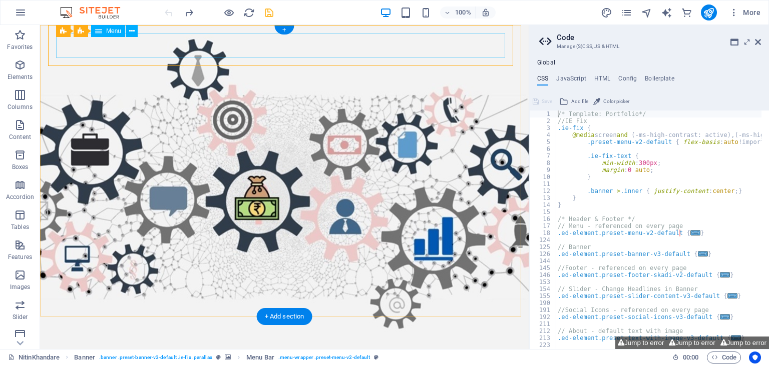
click at [397, 349] on nav "Home About Education Job Summary Contact" at bounding box center [284, 361] width 457 height 25
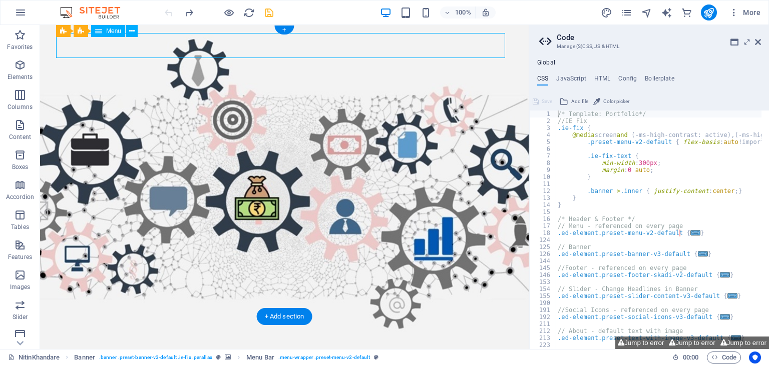
click at [397, 349] on nav "Home About Education Job Summary Contact" at bounding box center [284, 361] width 457 height 25
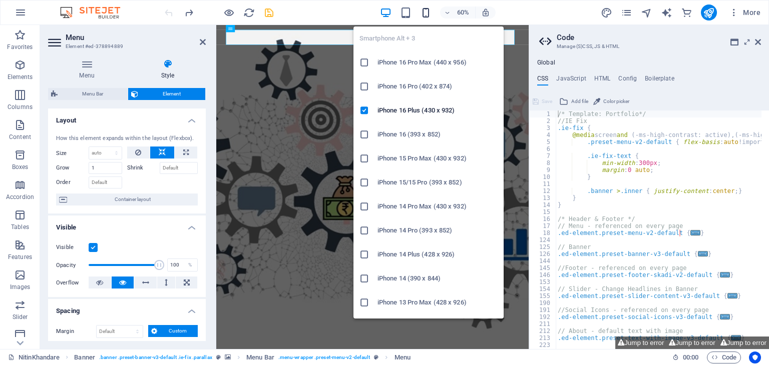
click at [427, 12] on icon "button" at bounding box center [426, 13] width 12 height 12
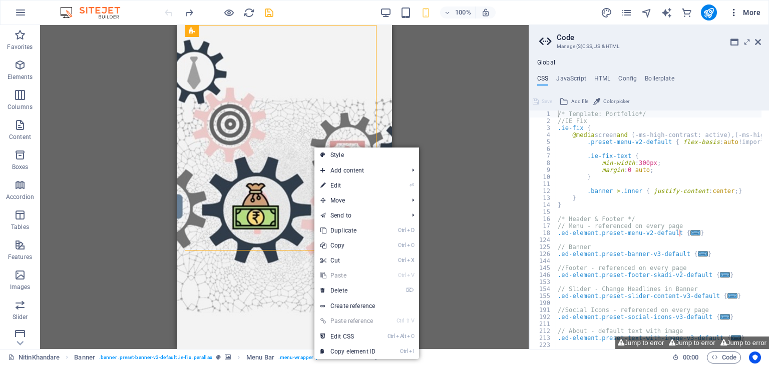
click at [731, 12] on icon "button" at bounding box center [734, 13] width 10 height 10
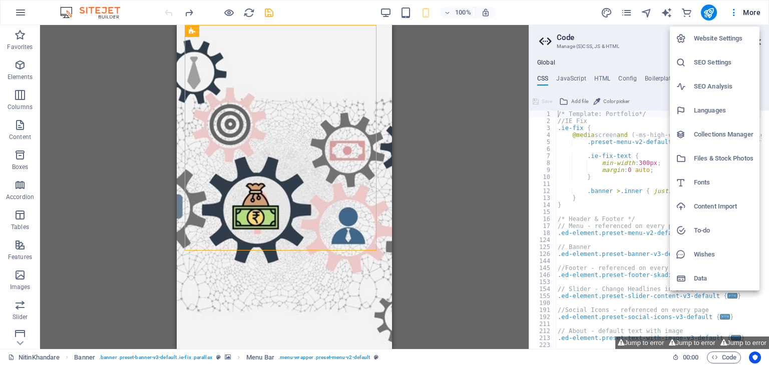
click at [12, 13] on div at bounding box center [384, 182] width 769 height 365
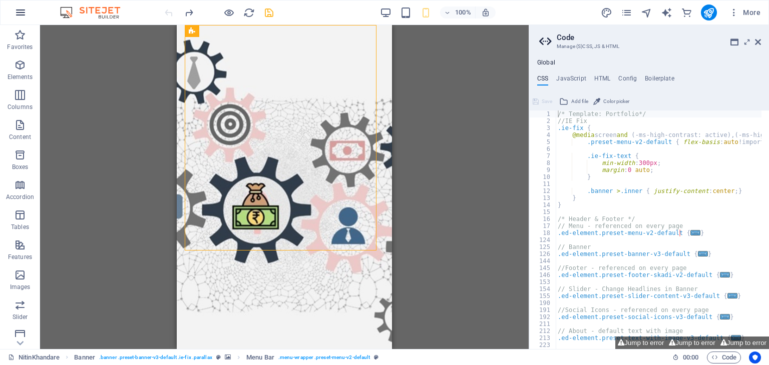
click at [17, 13] on icon "button" at bounding box center [21, 13] width 12 height 12
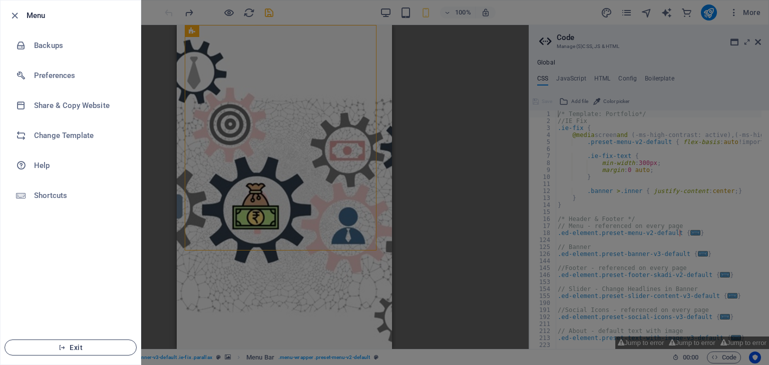
click at [80, 348] on span "Exit" at bounding box center [70, 348] width 115 height 8
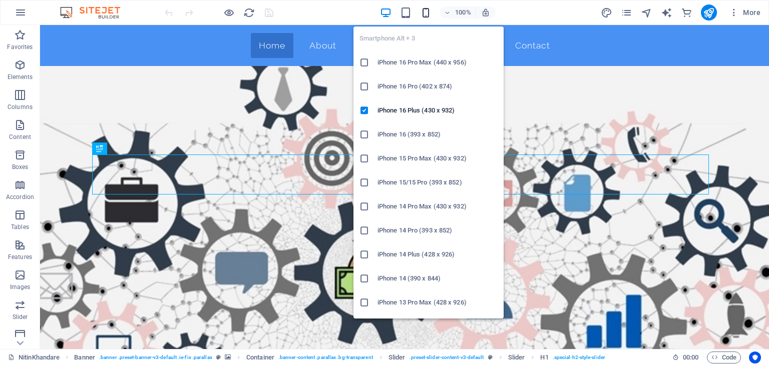
click at [431, 17] on icon "button" at bounding box center [426, 13] width 12 height 12
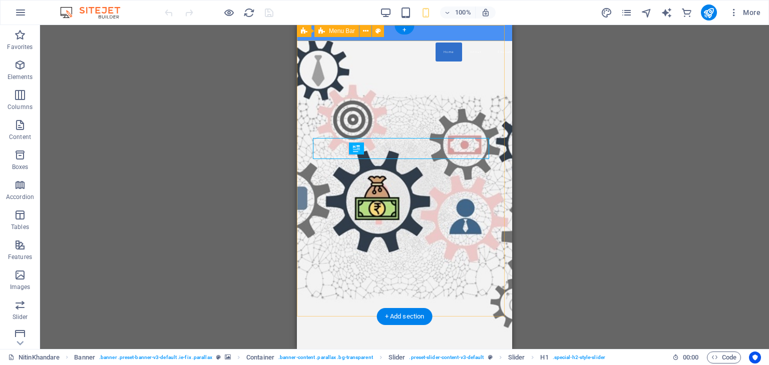
click at [478, 36] on div "Home About Education Job Summary Contact" at bounding box center [404, 33] width 215 height 16
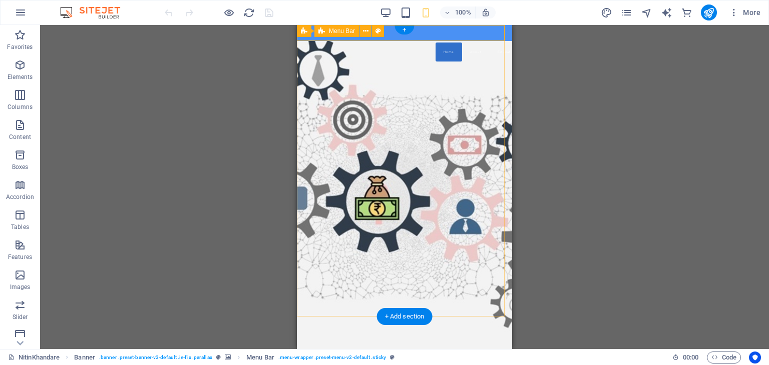
click at [444, 31] on div "Home About Education Job Summary Contact" at bounding box center [404, 33] width 215 height 16
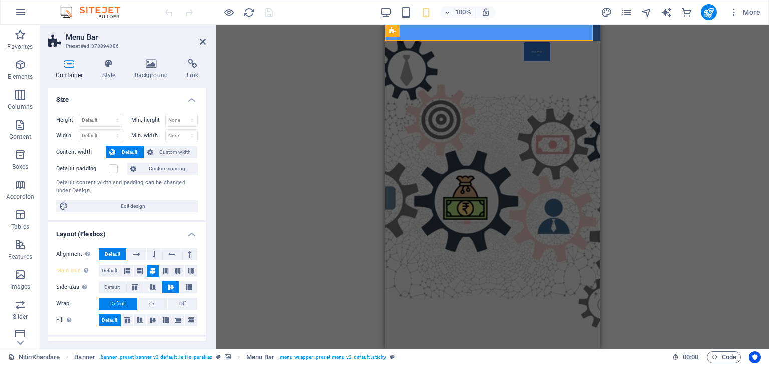
click at [203, 257] on div "Alignment Determines the flex direction. Default Main axis Determine how elemen…" at bounding box center [127, 288] width 158 height 95
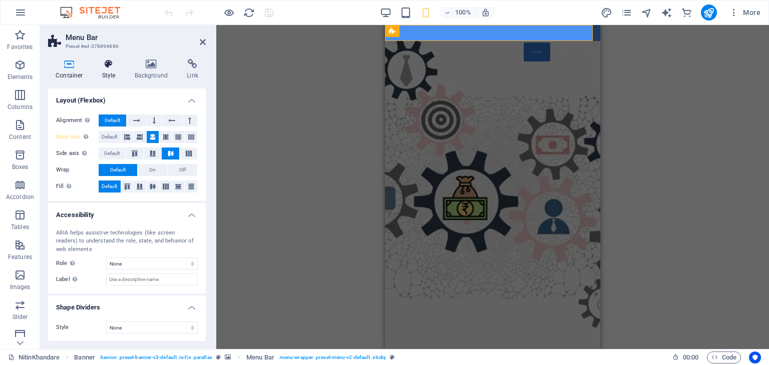
click at [111, 66] on icon at bounding box center [109, 64] width 29 height 10
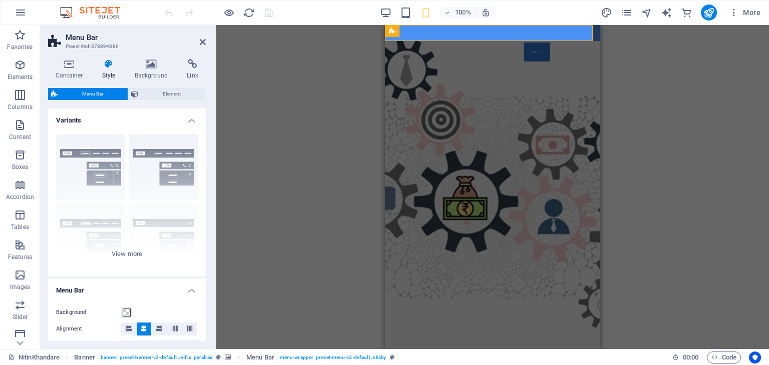
scroll to position [203, 0]
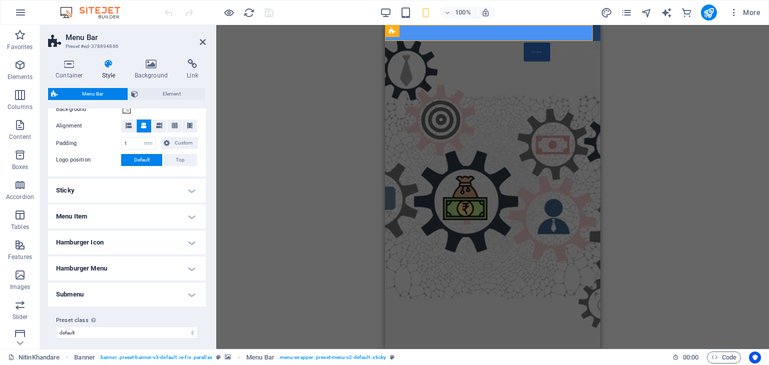
click at [184, 215] on h4 "Menu Item" at bounding box center [127, 217] width 158 height 24
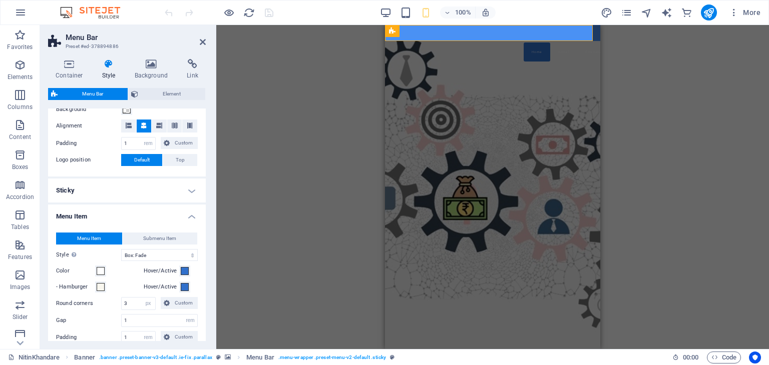
click at [202, 291] on div "Menu Item Submenu Item Style Switch to preview mode and move the mouse over men…" at bounding box center [127, 339] width 162 height 233
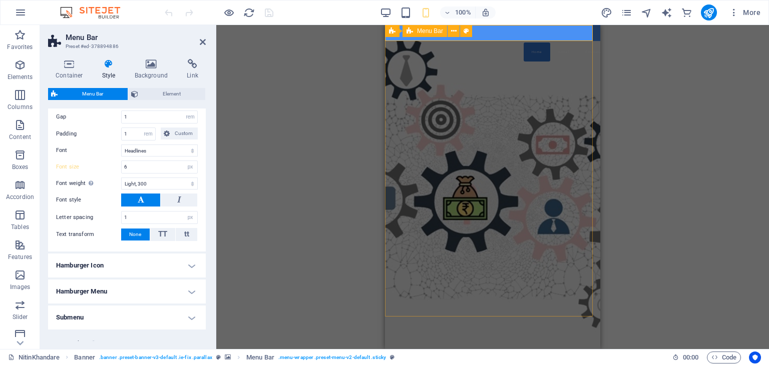
click at [513, 33] on div "Home About Education Job Summary Contact" at bounding box center [492, 33] width 215 height 16
click at [454, 31] on icon at bounding box center [454, 31] width 6 height 11
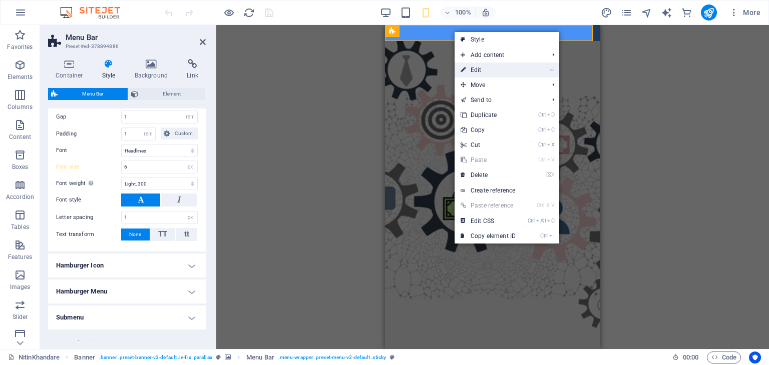
click at [480, 71] on link "⏎ Edit" at bounding box center [488, 70] width 67 height 15
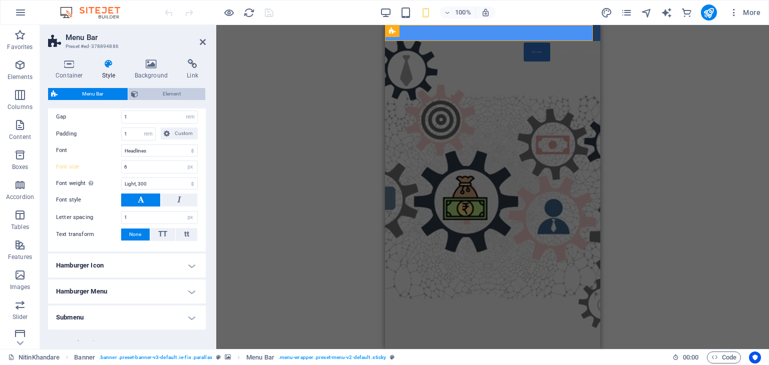
click at [178, 94] on span "Element" at bounding box center [171, 94] width 61 height 12
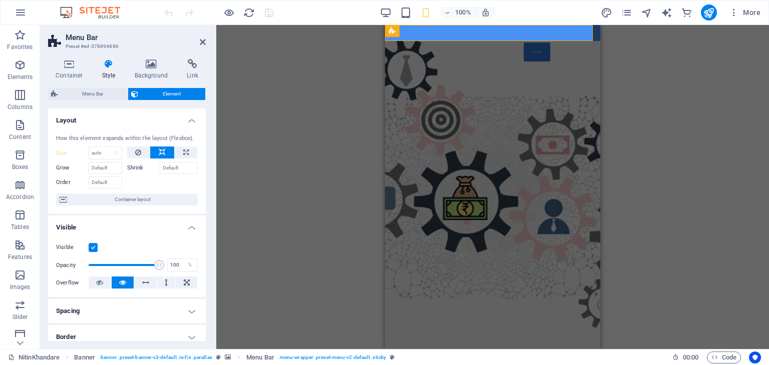
scroll to position [190, 0]
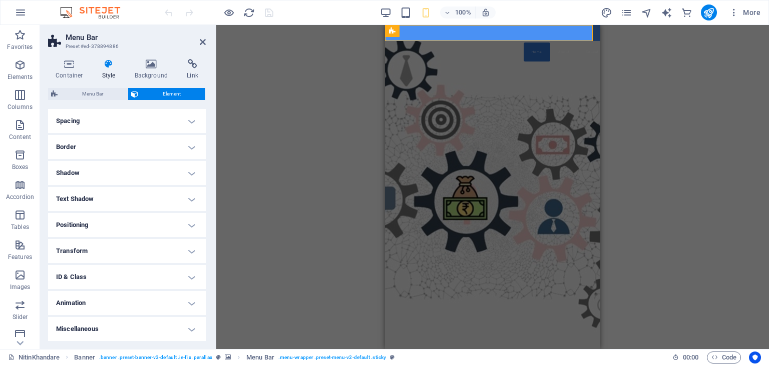
click at [146, 222] on h4 "Positioning" at bounding box center [127, 225] width 158 height 24
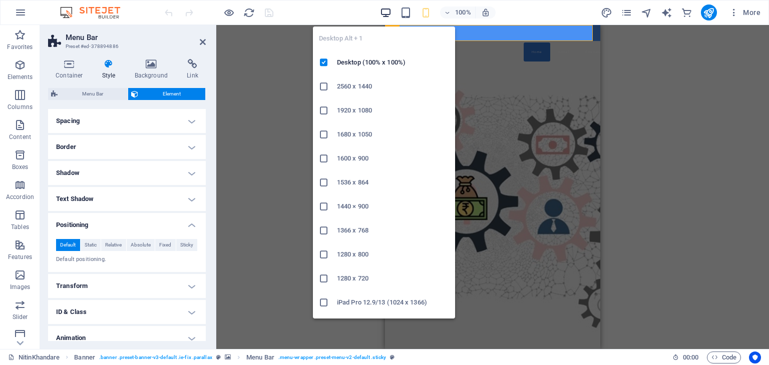
click at [386, 11] on icon "button" at bounding box center [386, 13] width 12 height 12
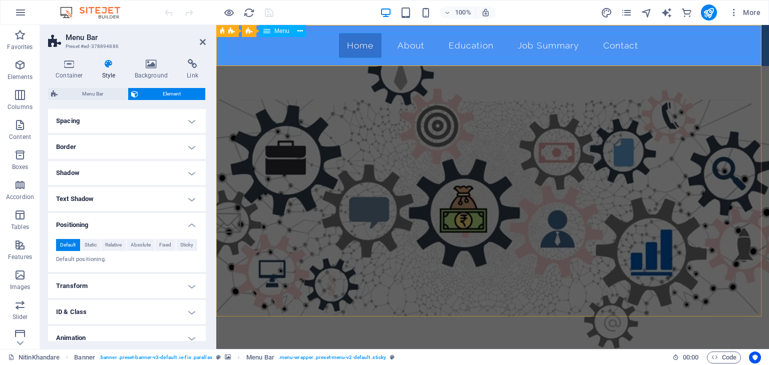
click at [618, 47] on nav "Home About Education Job Summary Contact" at bounding box center [492, 45] width 537 height 25
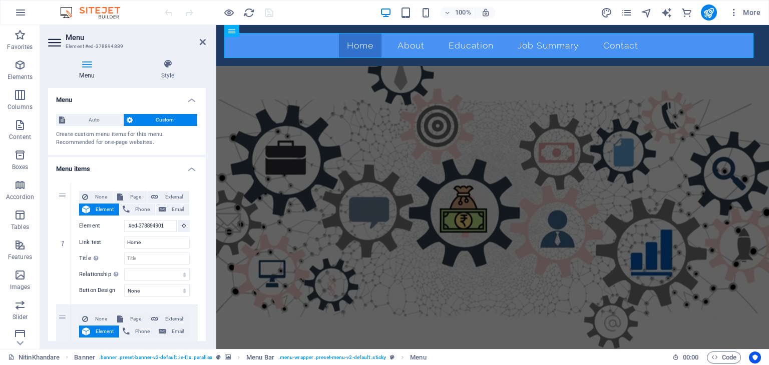
scroll to position [221, 0]
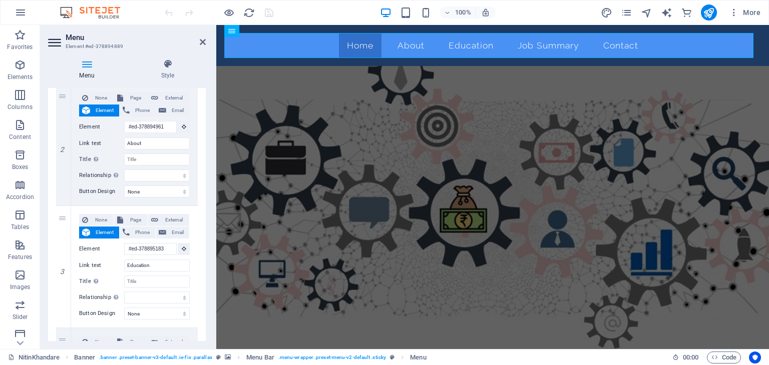
click at [203, 262] on div "1 None Page External Element Phone Email Page NitinKhandare Element #ed-3788949…" at bounding box center [127, 267] width 158 height 626
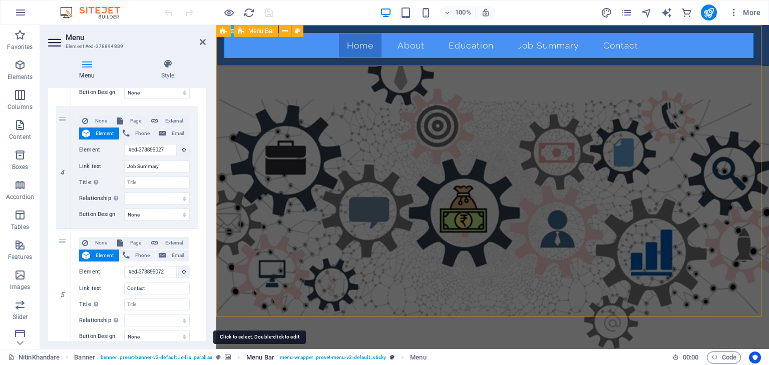
click at [267, 357] on span "Menu Bar" at bounding box center [260, 358] width 28 height 12
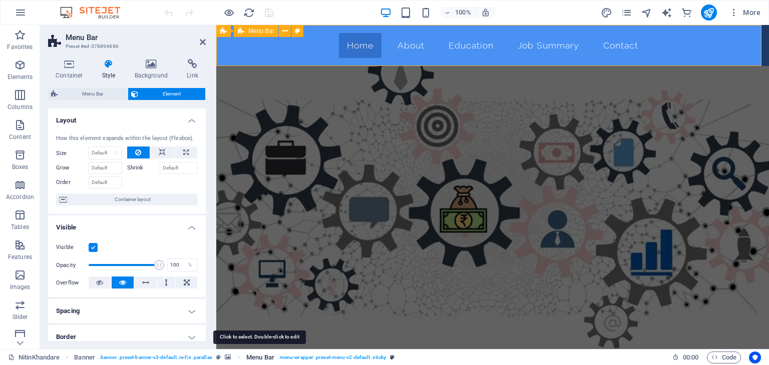
click at [267, 357] on span "Menu Bar" at bounding box center [260, 358] width 28 height 12
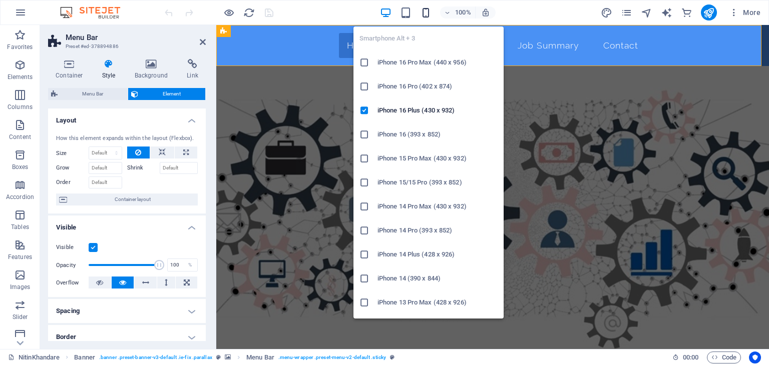
click at [424, 13] on icon "button" at bounding box center [426, 13] width 12 height 12
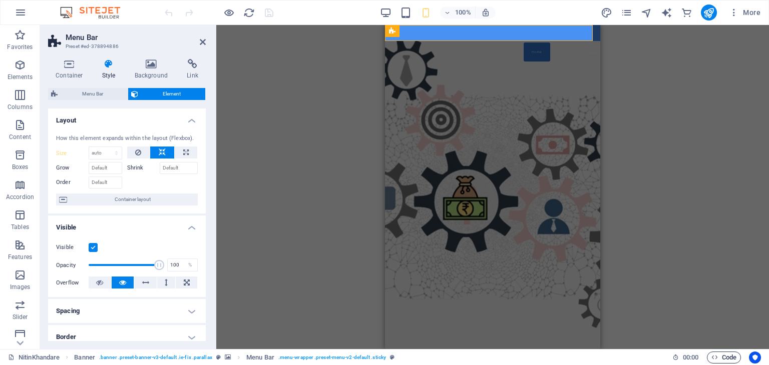
click at [709, 355] on button "Code" at bounding box center [724, 358] width 34 height 12
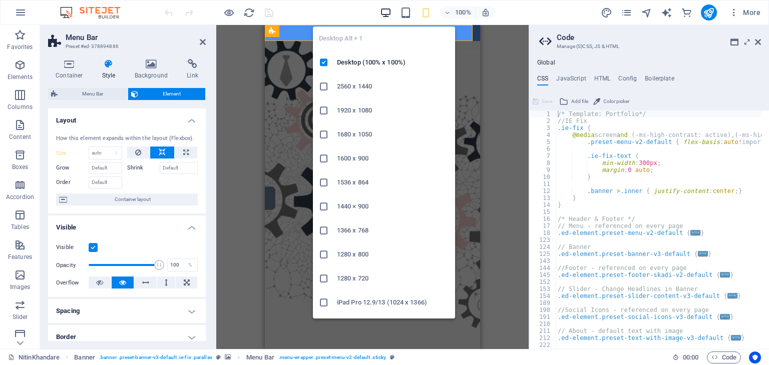
click at [387, 11] on icon "button" at bounding box center [386, 13] width 12 height 12
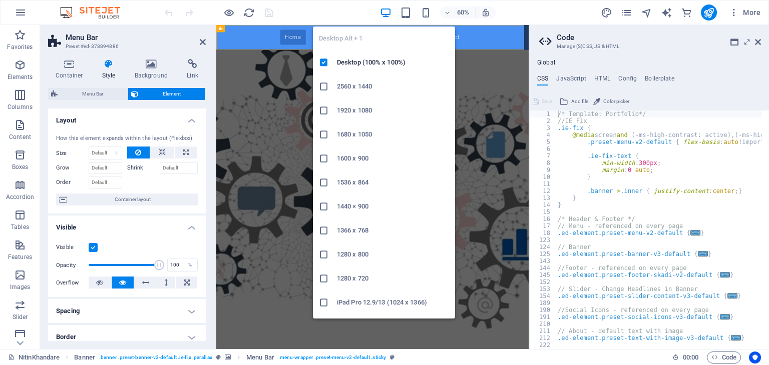
click at [387, 11] on icon "button" at bounding box center [386, 13] width 12 height 12
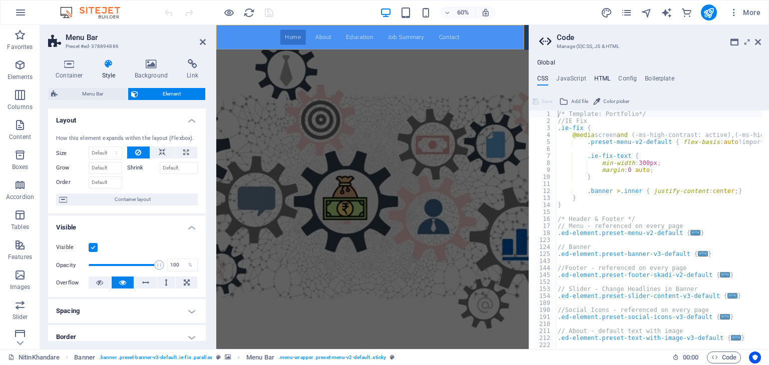
click at [605, 79] on h4 "HTML" at bounding box center [602, 80] width 17 height 11
type textarea "{{content}}"
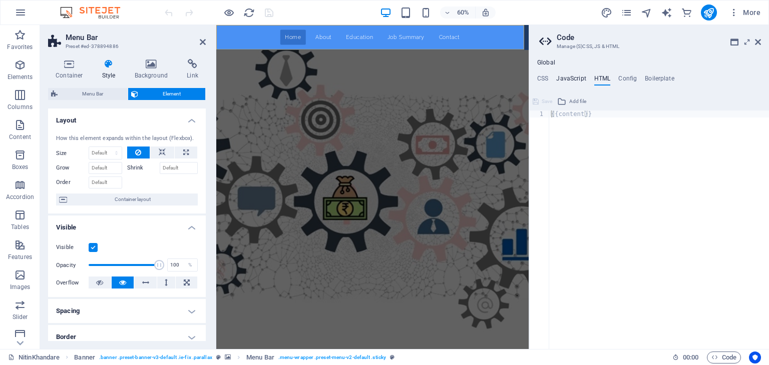
click at [573, 77] on h4 "JavaScript" at bounding box center [571, 80] width 30 height 11
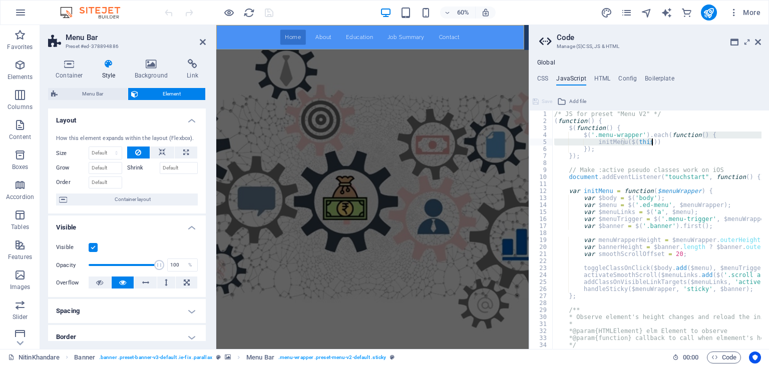
drag, startPoint x: 766, startPoint y: 133, endPoint x: 768, endPoint y: 145, distance: 12.2
click at [768, 145] on div at bounding box center [764, 226] width 10 height 231
type textarea "});"
type textarea "document.addEventListener("touchstart", function() {}, false);"
type textarea "var $banner = $('.banner').first();"
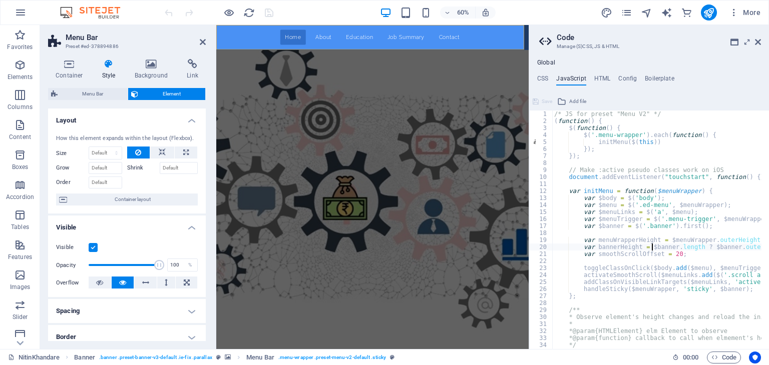
type textarea "var smoothScrollOffset = 20;"
type textarea "};"
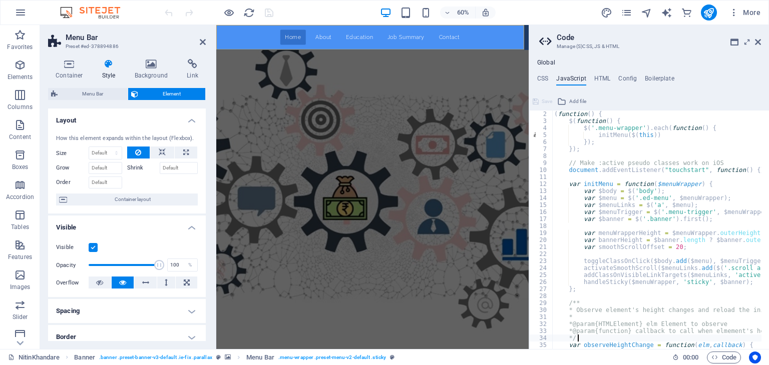
type textarea "if (!('ResizeObserver' in window) || elm == null) return;"
type textarea "}"
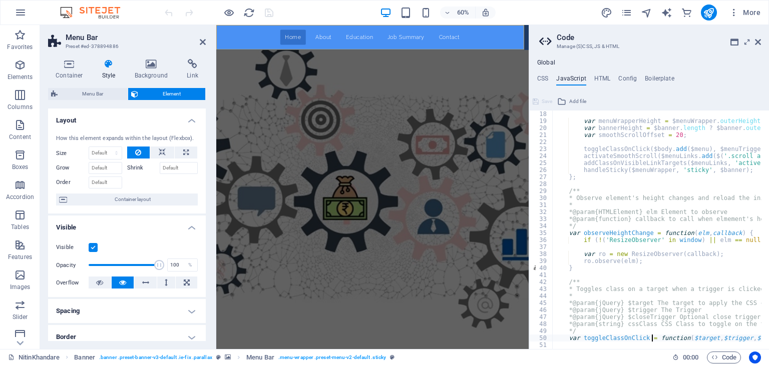
type textarea "var toggleClassOnClick = function($target, $trigger, $closeTrigger, cssClass) {"
type textarea "$trigger.removeClass(cssClass);"
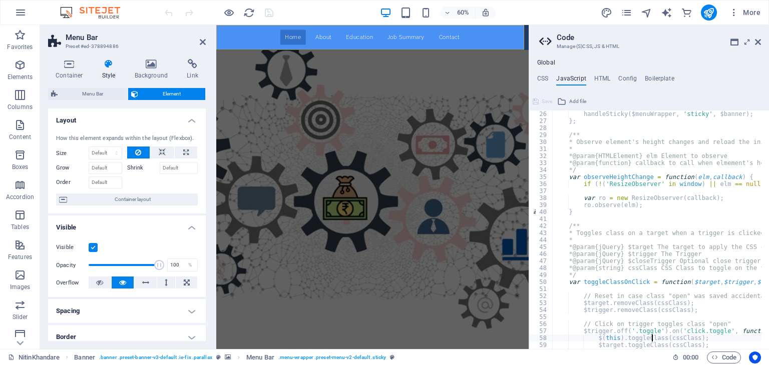
type textarea "});"
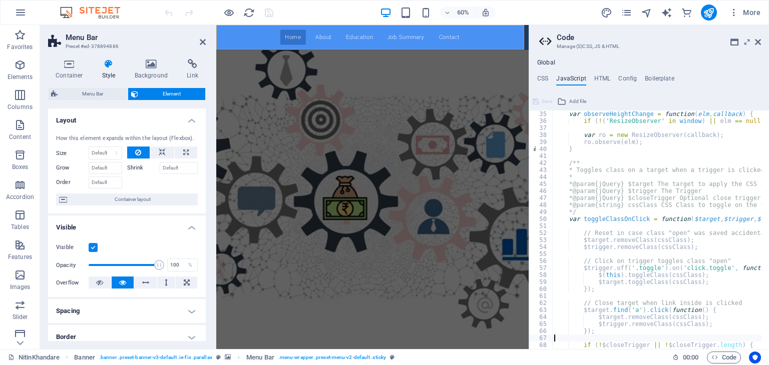
type textarea "}"
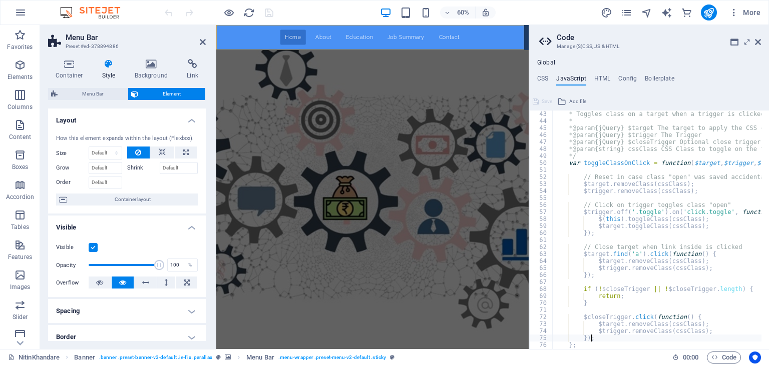
type textarea "};"
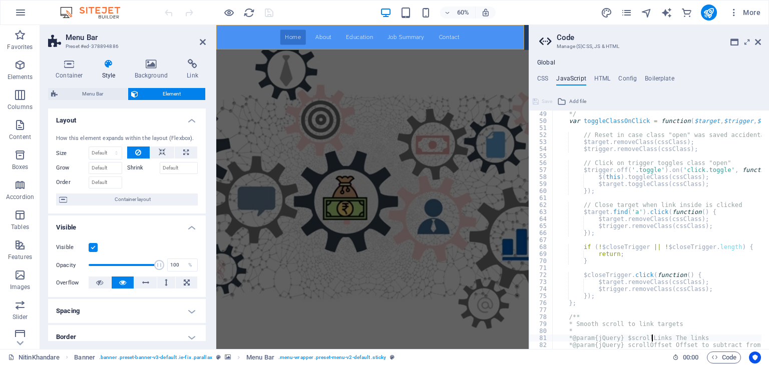
type textarea "}"
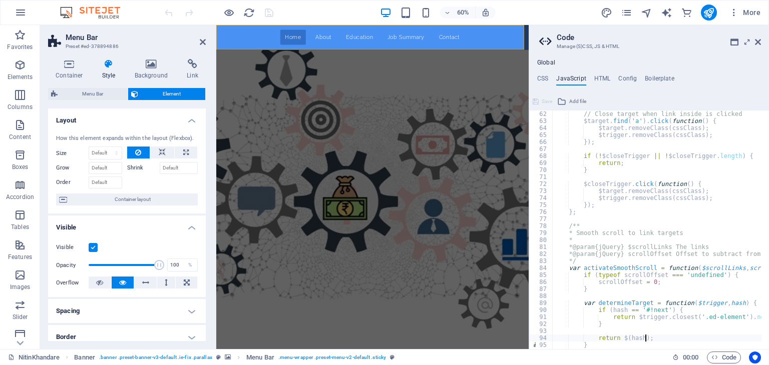
type textarea "}"
type textarea "e.preventDefault();"
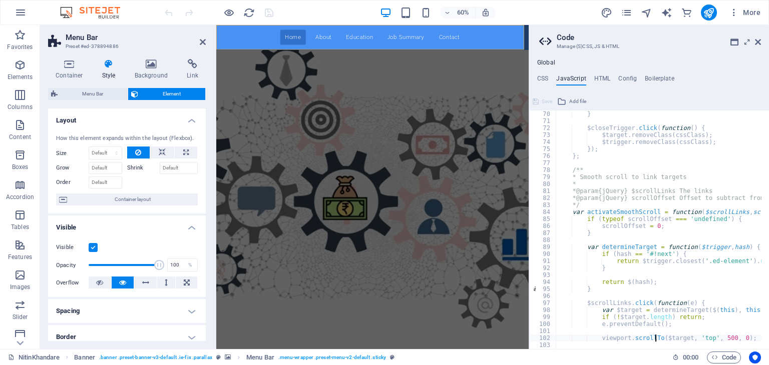
type textarea "viewport.scrollTo($target, 'top', 500, 0);"
type textarea "};"
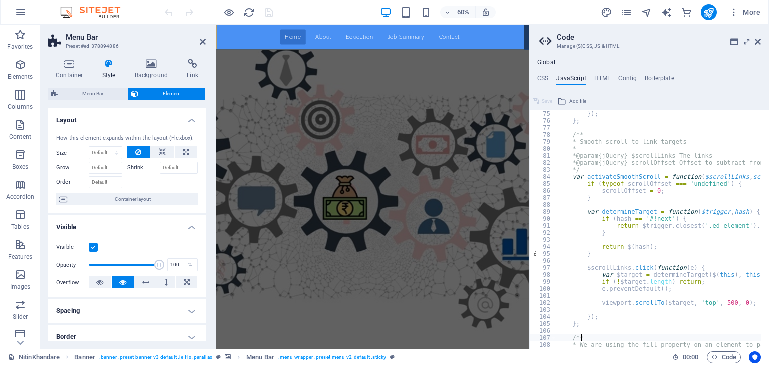
scroll to position [526, 0]
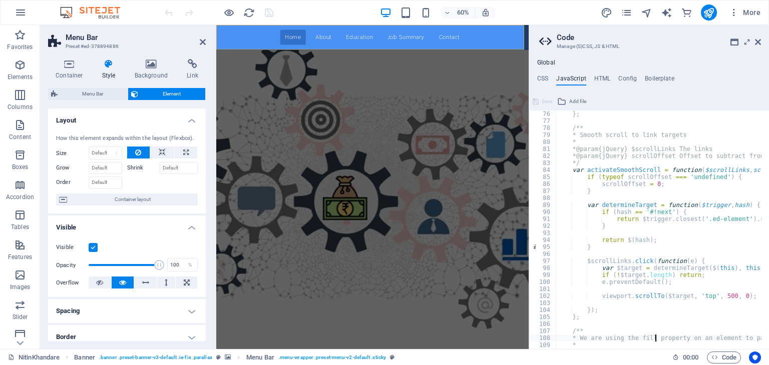
type textarea "/**"
type textarea "};"
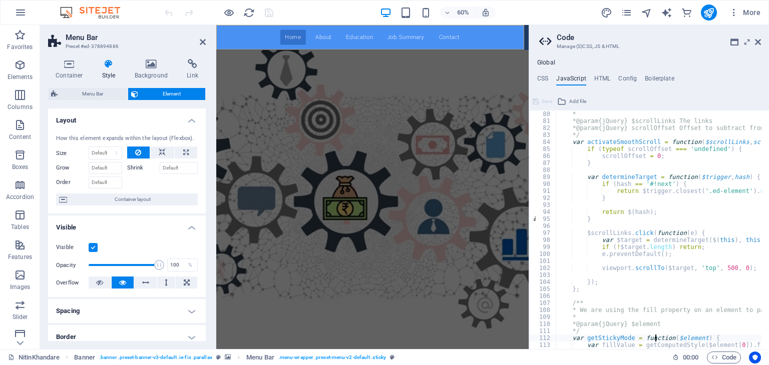
type textarea "var fillValue = getComputedStyle($element[0]).fill;"
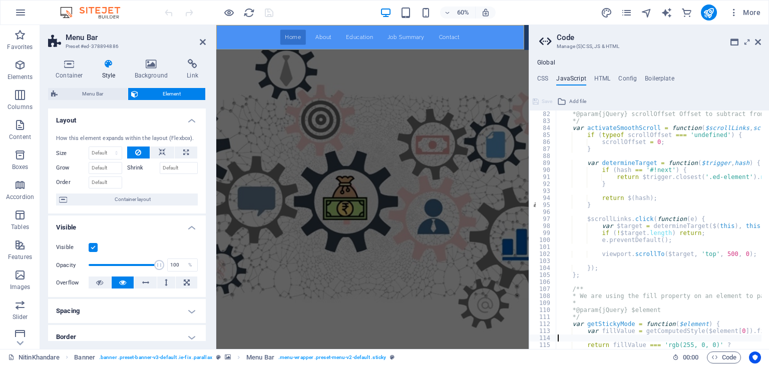
scroll to position [568, 0]
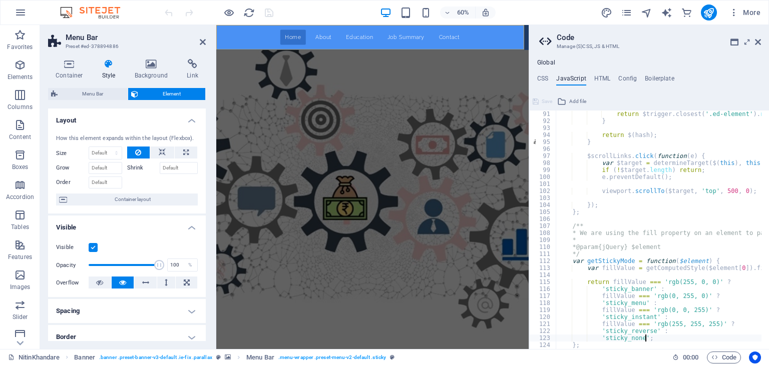
type textarea "};"
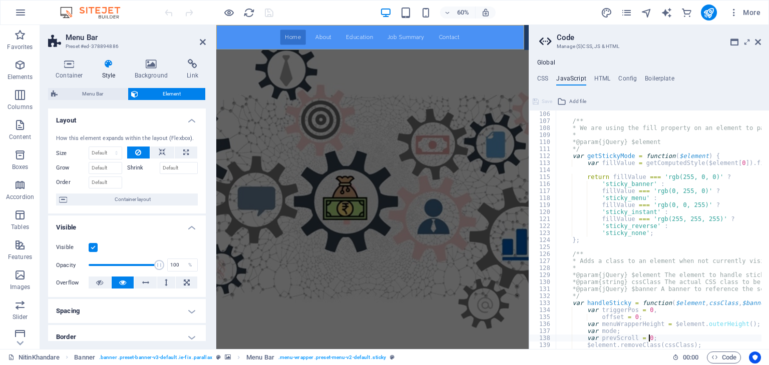
type textarea "$element.removeClass(cssClass);"
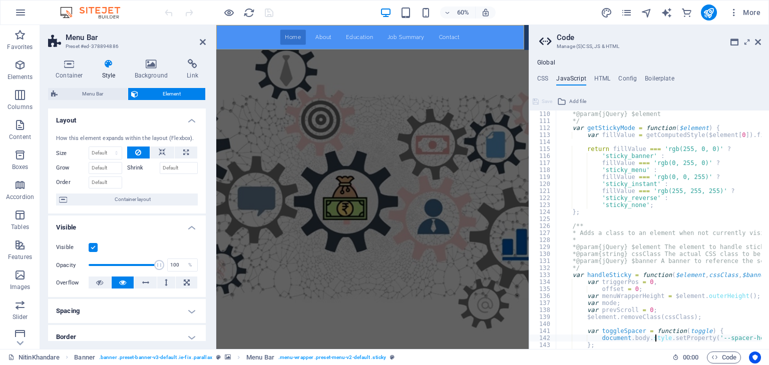
type textarea "};"
type textarea "if (!$element.length || mode === 'sticky_none') return;"
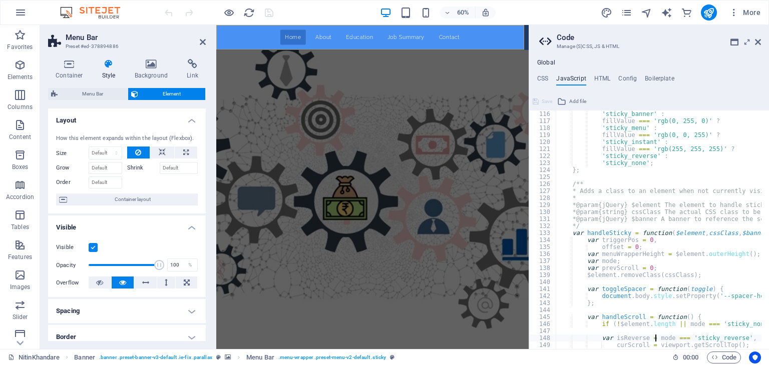
type textarea "curScroll = viewport.getScrollTop();"
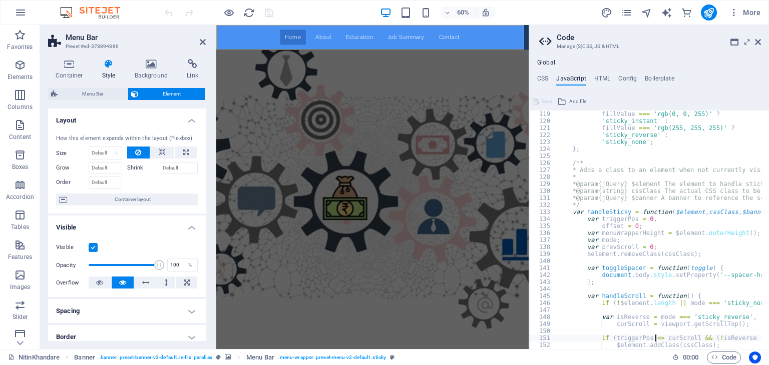
type textarea "}"
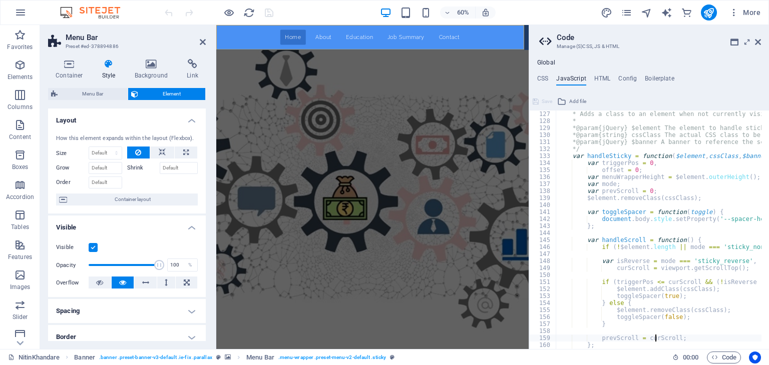
scroll to position [883, 0]
type textarea "};"
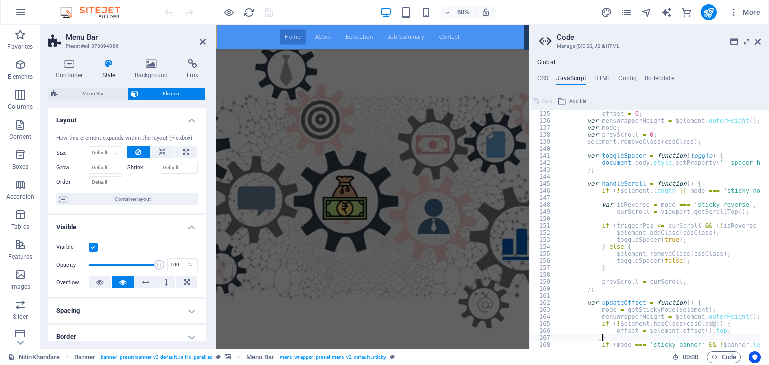
type textarea "if (mode === 'sticky_banner' && !$banner.length) {"
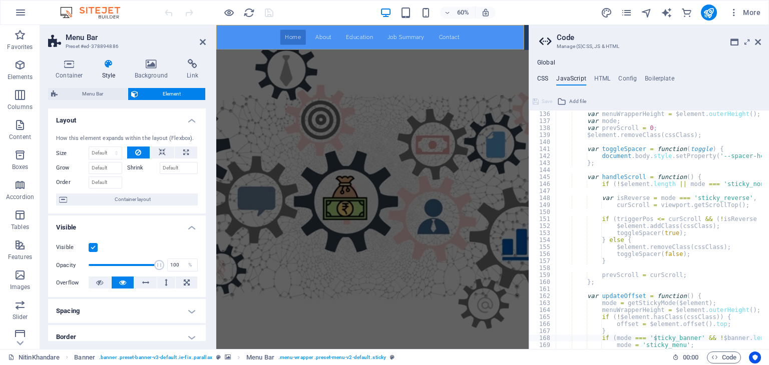
click at [547, 77] on h4 "CSS" at bounding box center [542, 80] width 11 height 11
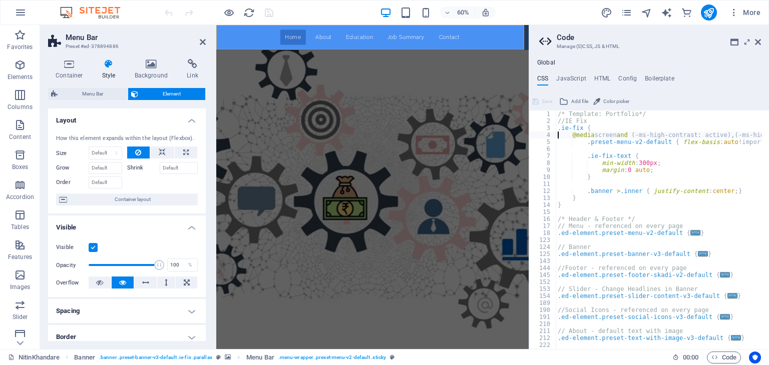
type textarea ".preset-menu-v2-default { flex-basis: auto !important; }"
type textarea "}"
type textarea ".ed-element.preset-menu-v2-default {"
type textarea ".ed-element.preset-banner-v3-default {"
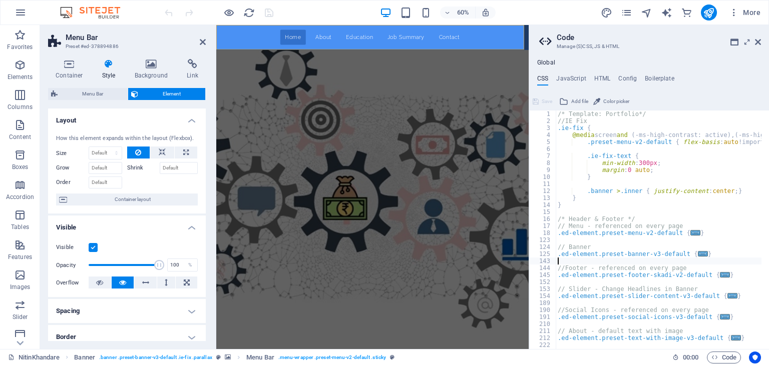
type textarea ".ed-element.preset-footer-skadi-v2-default {"
type textarea ".ed-element.preset-slider-content-v3-default {"
type textarea ".ed-element.preset-social-icons-v3-default {"
type textarea ".ed-element.preset-text-with-image-v3-default {"
type textarea ".ed-element.preset-progress-bar-v2-default {"
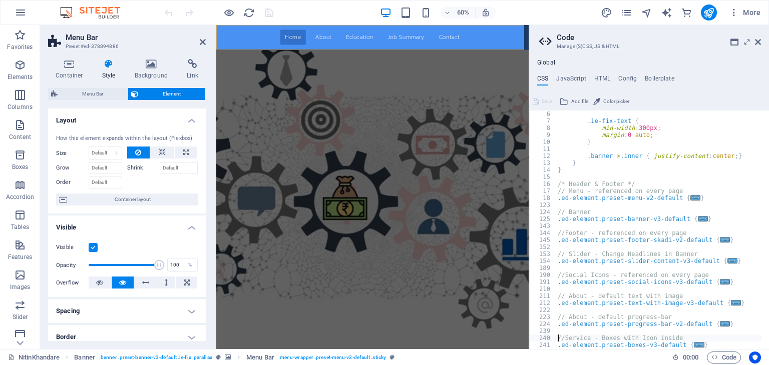
type textarea ".ed-element.preset-boxes-v3-default {"
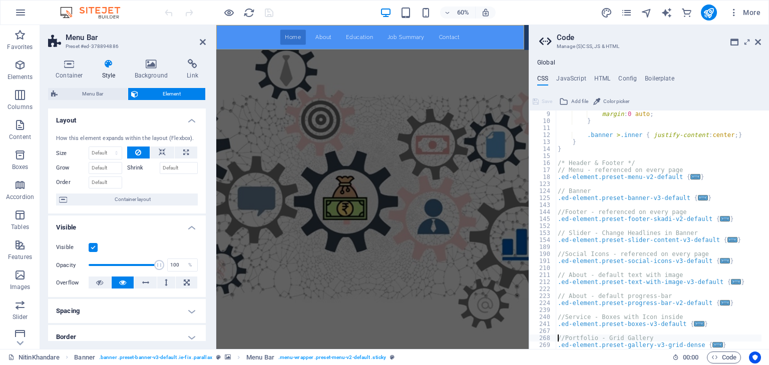
type textarea ".ed-element.preset-gallery-v3-grid-dense {"
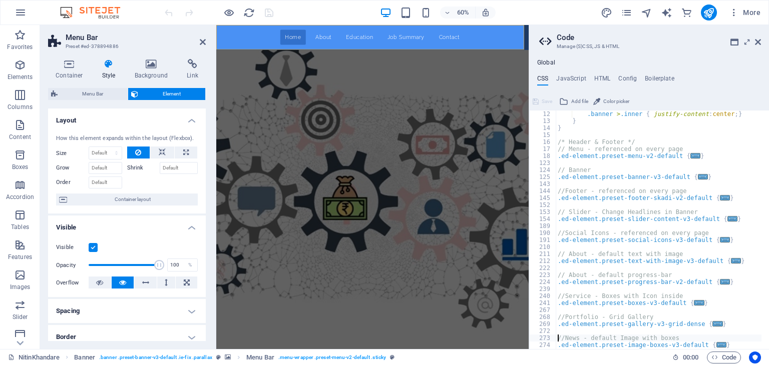
type textarea ".ed-element.preset-image-boxes-v3-default {"
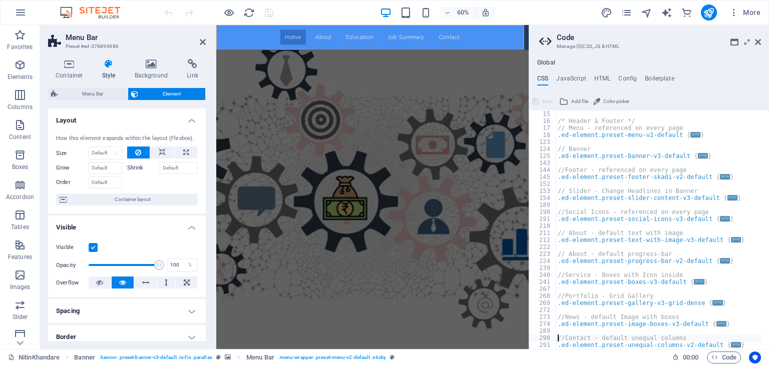
type textarea ".ed-element.preset-unequal-columns-v2-default {"
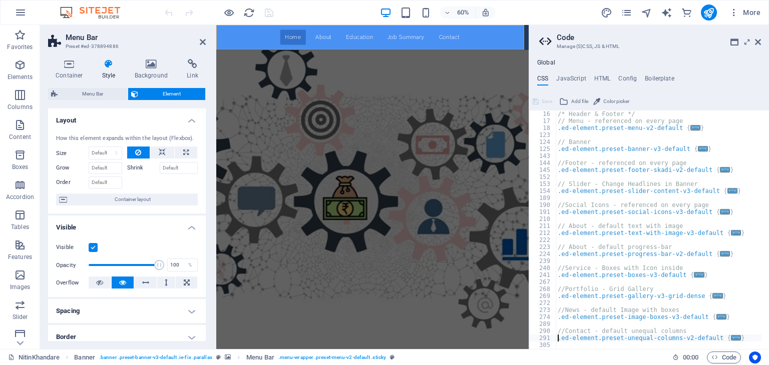
type textarea ".ed-element.preset-contact-form-v3-row {"
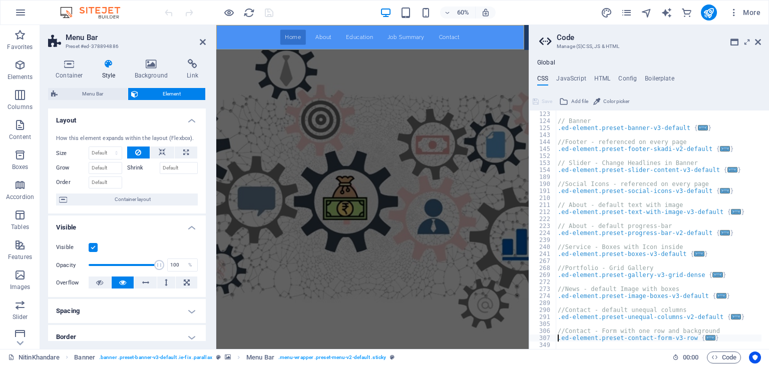
type textarea ".ed-element.preset-boxes-v3-icons-left {"
type textarea ".ed-element.preset-unequal-columns-v2-contact-90-10 {"
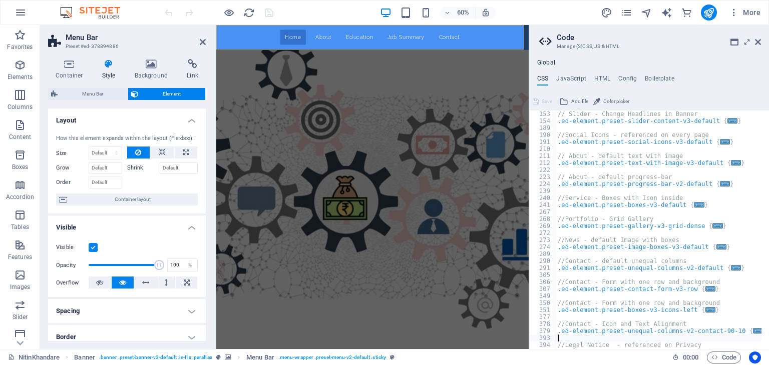
type textarea ".ed-element.preset-back-button-v2-default {"
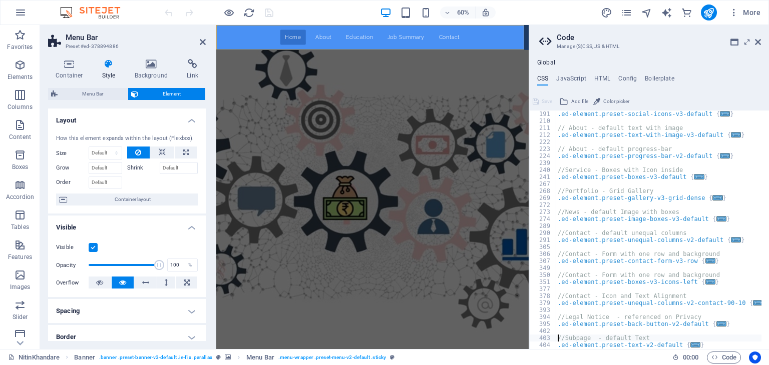
type textarea ".ed-element.preset-text-v2-default {"
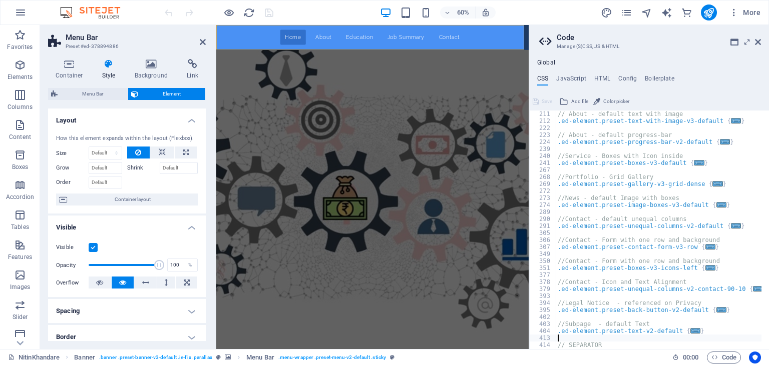
scroll to position [252, 0]
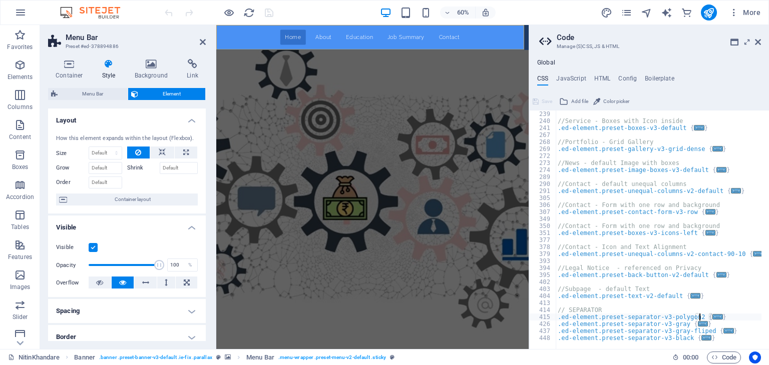
type textarea "// SEPARATOR"
type textarea "//Subpage - default Text"
type textarea "//Legal Notice - referenced on Privacy"
type textarea "//Contact - Icon and Text Alignment"
type textarea "//Contact - Form with one row and background"
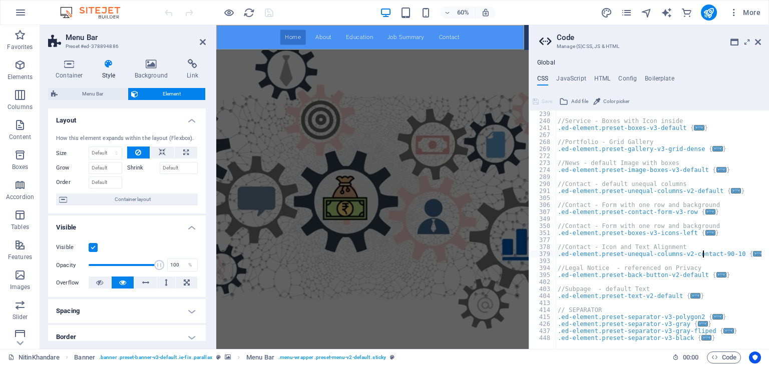
type textarea "//Contact - Form with one row and background"
type textarea "//Contact - default unequal columns"
type textarea "//News - default Image with boxes"
type textarea "//Portfolio - Grid Gallery"
type textarea "//Service - Boxes with Icon inside"
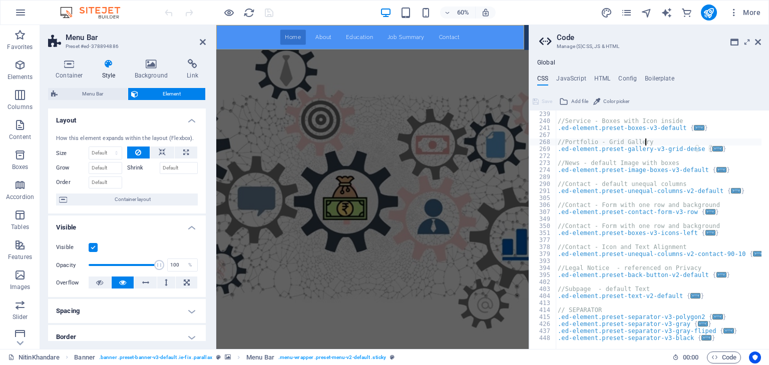
type textarea "// About - default progress-bar"
type textarea "// About - default text with image"
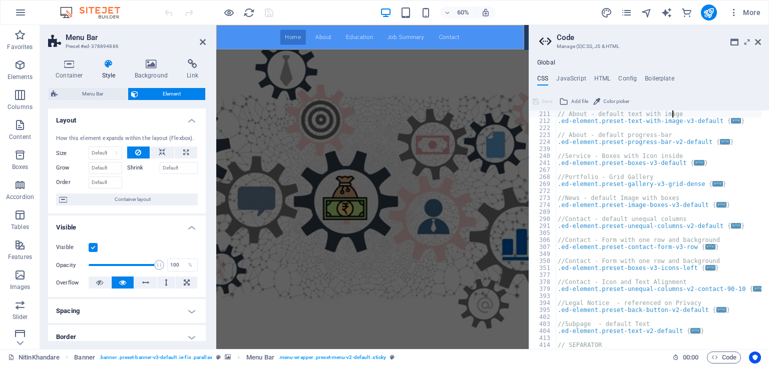
type textarea "//Social Icons - referenced on every page"
type textarea "// Slider - Change Headlines in Banner"
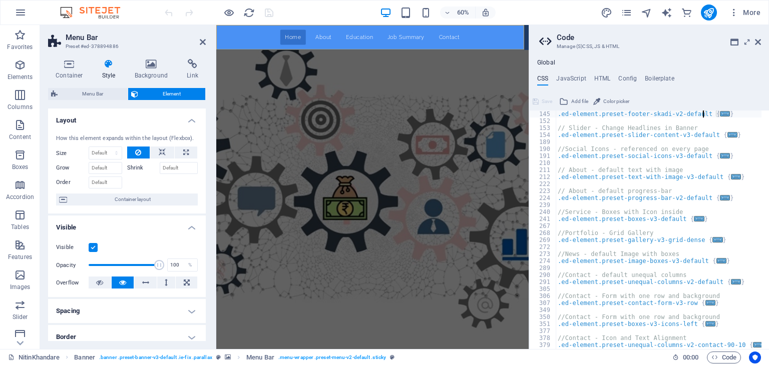
type textarea "//Footer - referenced on every page"
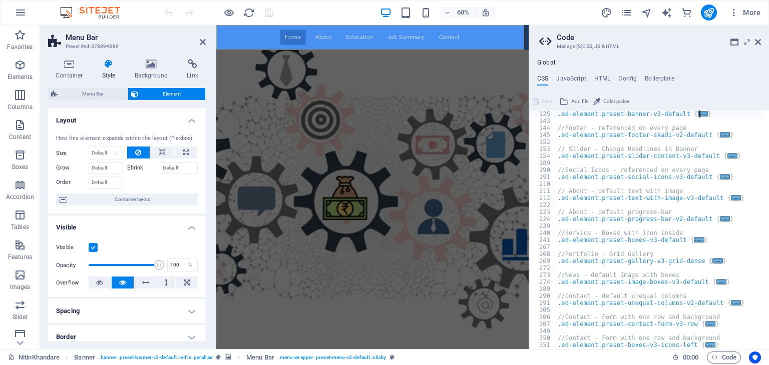
type textarea "// Banner"
type textarea "/* Header & Footer */"
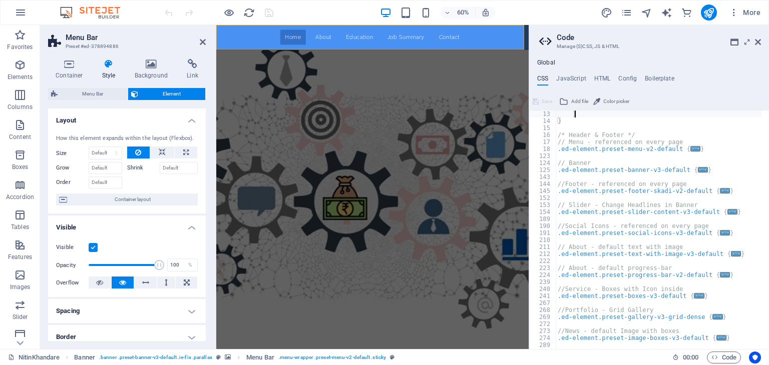
type textarea ".banner >.inner { justify-content: center; }"
type textarea ".ie-fix-text {"
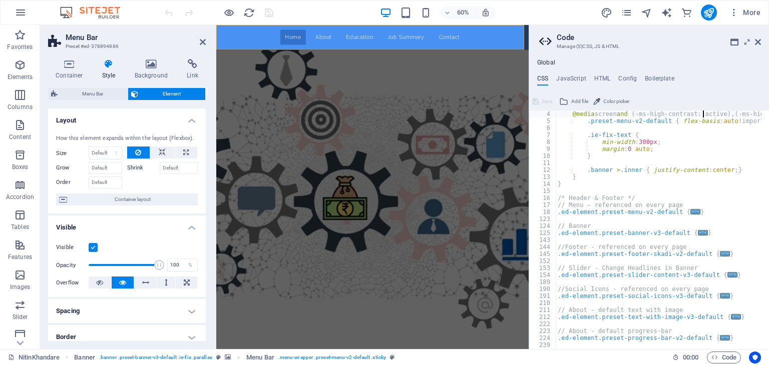
scroll to position [21, 0]
type textarea "/* Template: Portfolio*/"
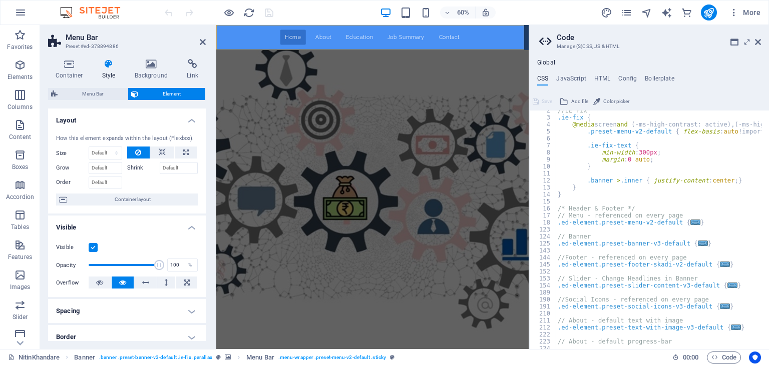
scroll to position [11, 0]
click at [659, 79] on h4 "Boilerplate" at bounding box center [660, 80] width 30 height 11
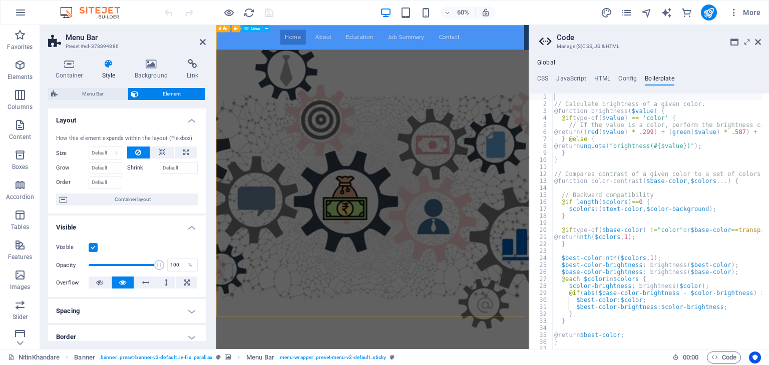
click at [411, 44] on nav "Home About Education Job Summary Contact" at bounding box center [476, 45] width 505 height 25
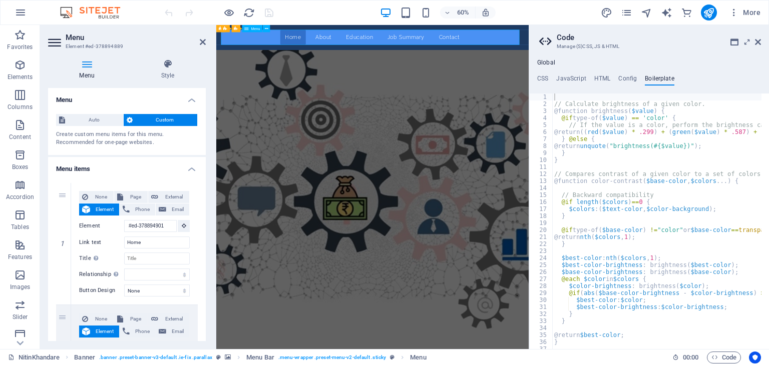
click at [411, 44] on nav "Home About Education Job Summary Contact" at bounding box center [476, 45] width 505 height 25
click at [757, 41] on icon at bounding box center [758, 42] width 6 height 8
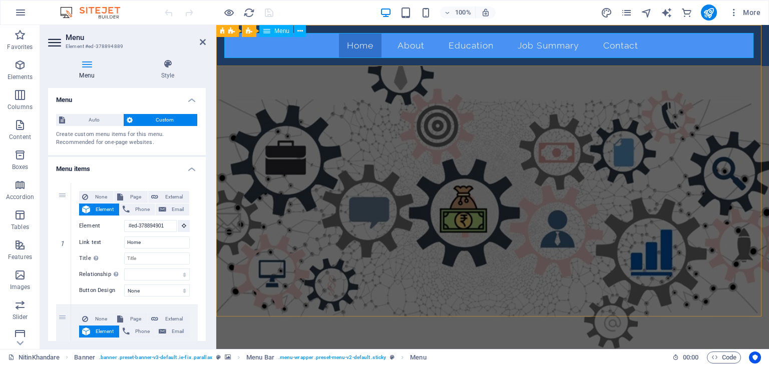
click at [598, 48] on nav "Home About Education Job Summary Contact" at bounding box center [492, 45] width 537 height 25
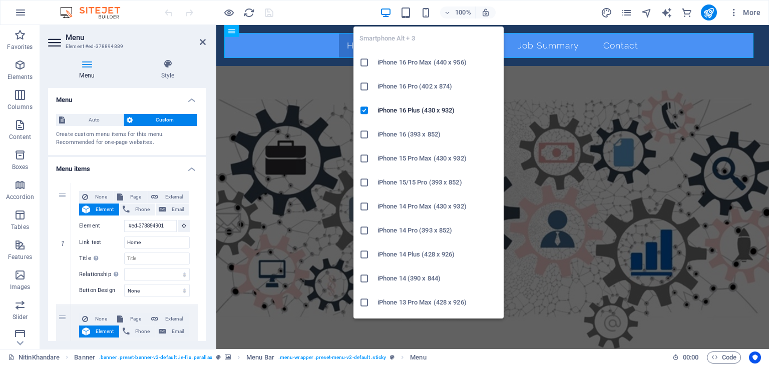
click at [366, 86] on icon at bounding box center [364, 87] width 10 height 10
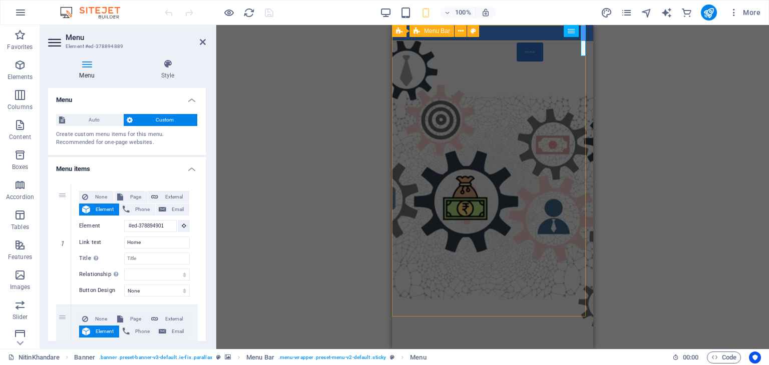
click at [492, 33] on div "Home About Education Job Summary Contact" at bounding box center [492, 33] width 201 height 16
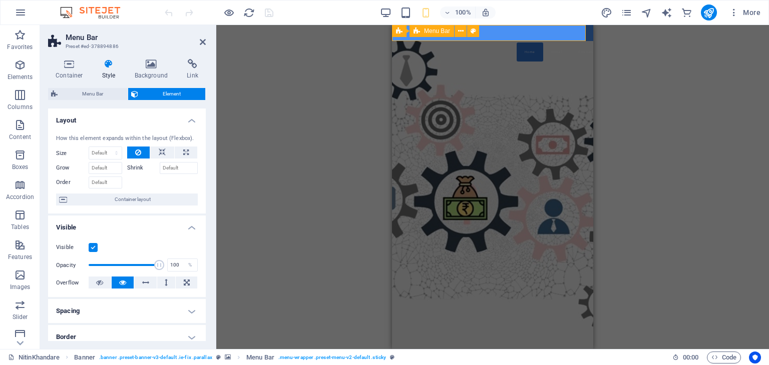
click at [492, 33] on div "Home About Education Job Summary Contact" at bounding box center [492, 33] width 201 height 16
click at [512, 33] on div "Home About Education Job Summary Contact" at bounding box center [492, 33] width 201 height 16
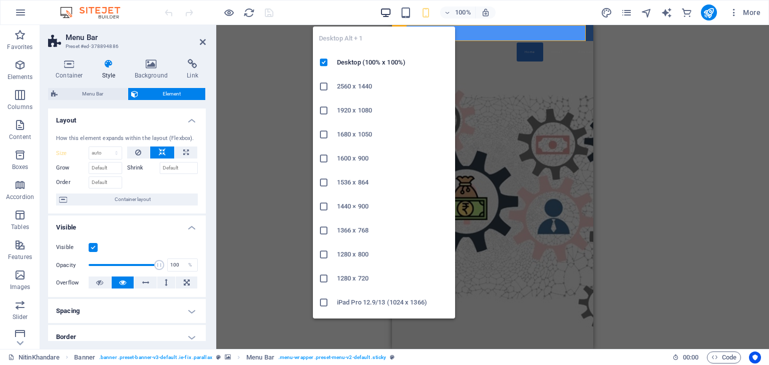
click at [385, 11] on icon "button" at bounding box center [386, 13] width 12 height 12
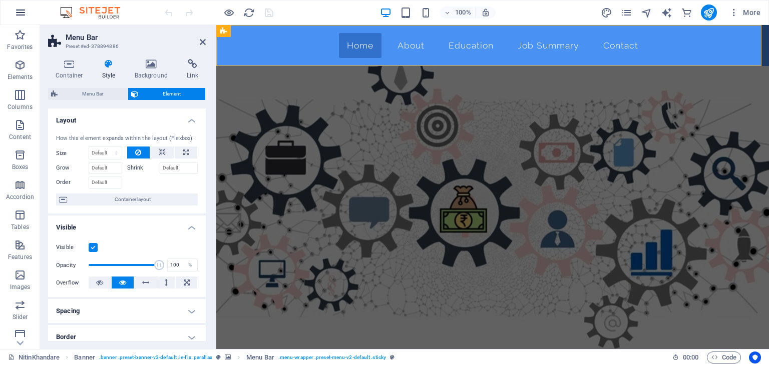
click at [22, 13] on icon "button" at bounding box center [21, 13] width 12 height 12
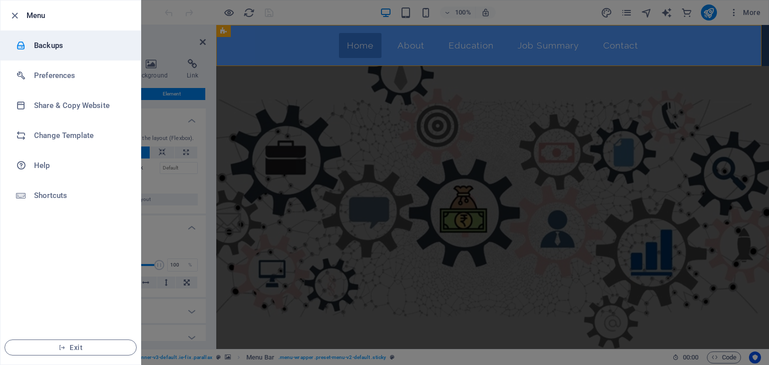
click at [53, 42] on h6 "Backups" at bounding box center [80, 46] width 93 height 12
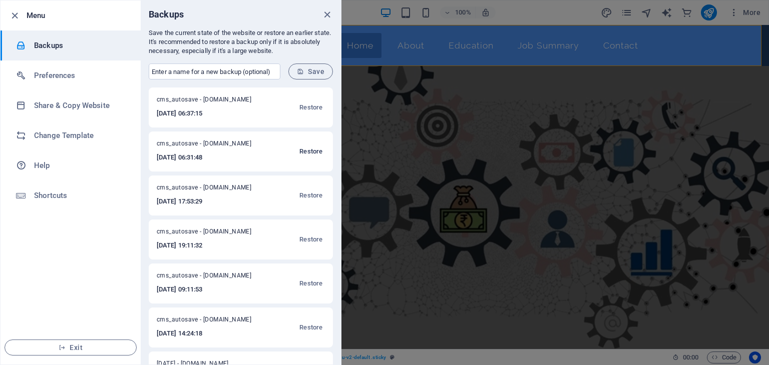
click at [303, 149] on span "Restore" at bounding box center [310, 152] width 23 height 12
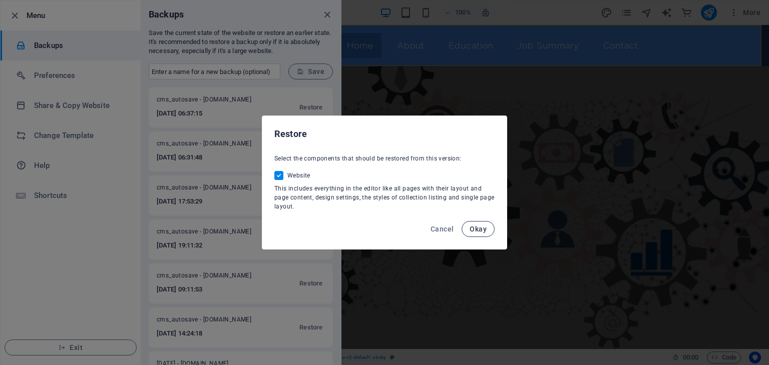
click at [478, 224] on button "Okay" at bounding box center [478, 229] width 33 height 16
checkbox input "false"
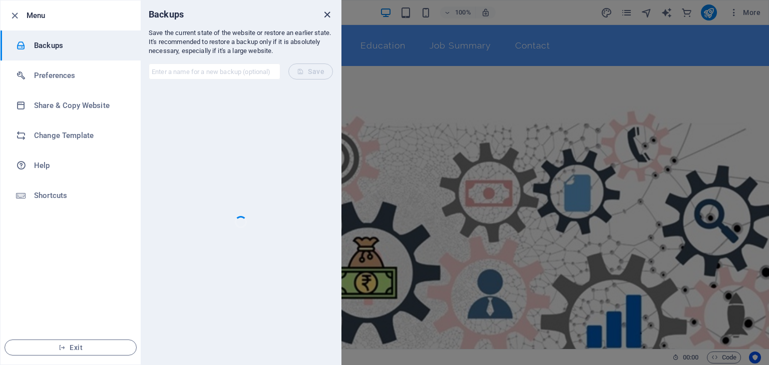
click at [327, 15] on icon "close" at bounding box center [327, 15] width 12 height 12
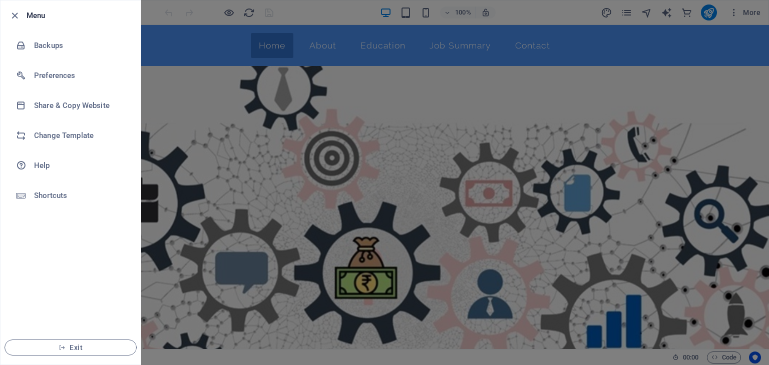
click at [427, 12] on div at bounding box center [384, 182] width 769 height 365
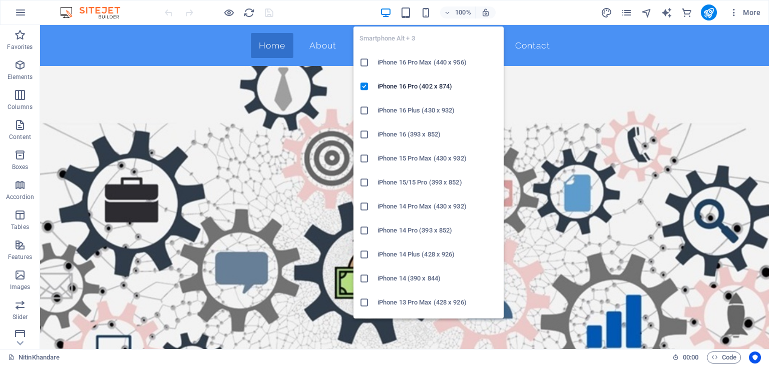
click at [427, 12] on icon "button" at bounding box center [426, 13] width 12 height 12
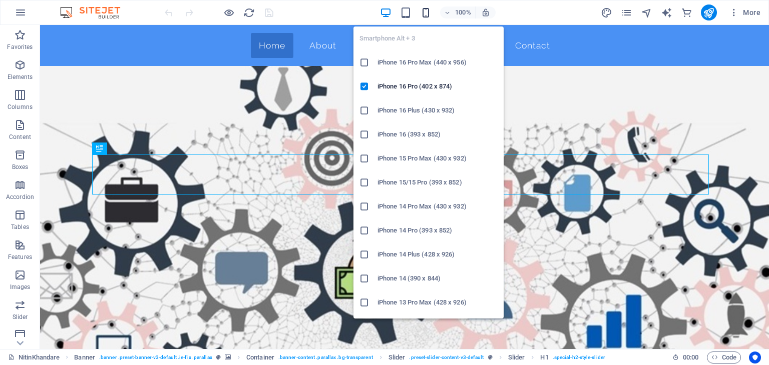
click at [429, 10] on icon "button" at bounding box center [426, 13] width 12 height 12
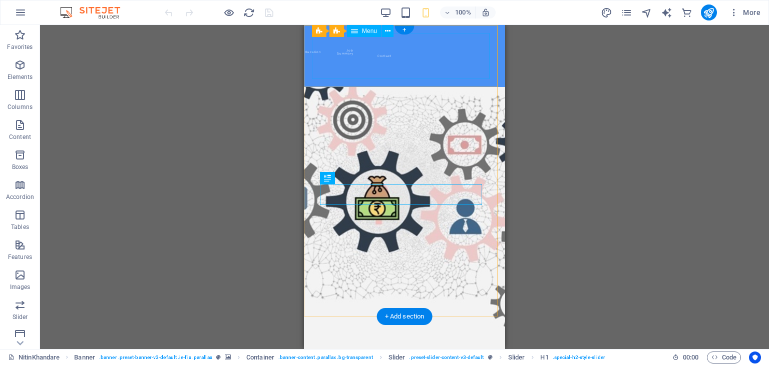
click at [317, 55] on nav "Home About Education Job Summary Contact" at bounding box center [314, 56] width 5 height 46
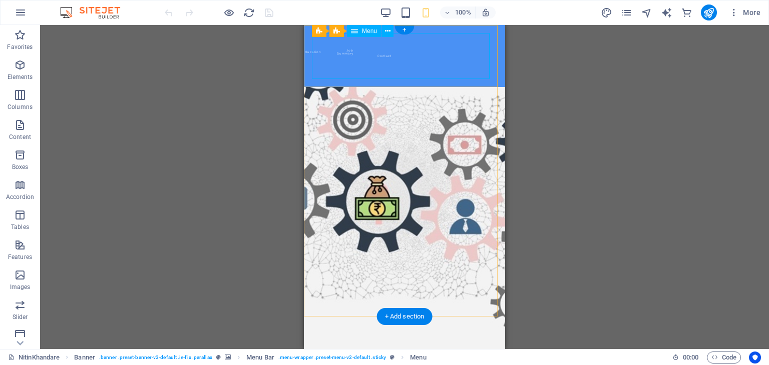
click at [317, 64] on nav "Home About Education Job Summary Contact" at bounding box center [314, 56] width 5 height 46
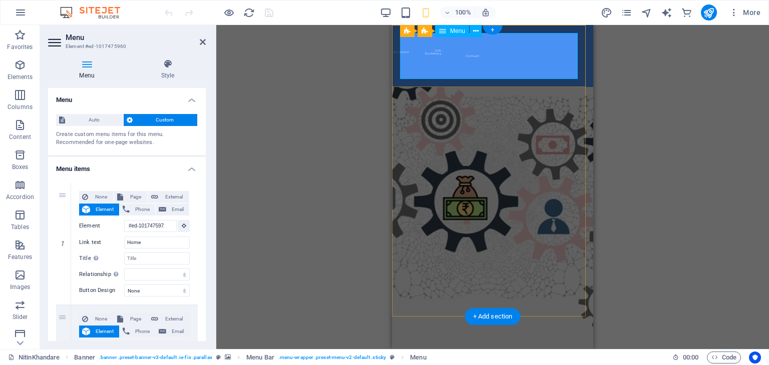
click at [405, 55] on nav "Home About Education Job Summary Contact" at bounding box center [402, 56] width 5 height 46
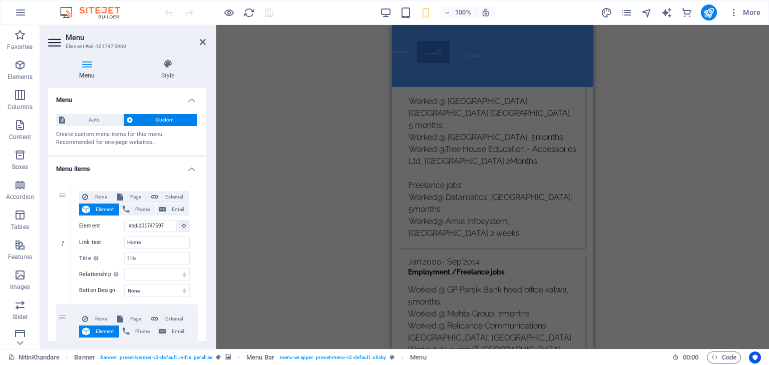
scroll to position [3122, 0]
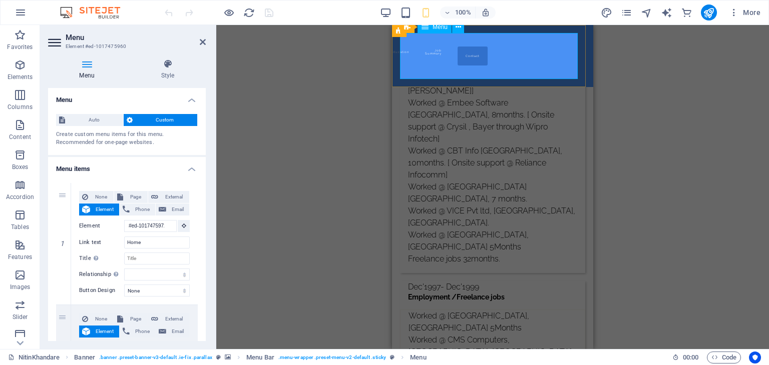
click at [405, 56] on nav "Home About Education Job Summary Contact" at bounding box center [402, 56] width 5 height 46
drag, startPoint x: 203, startPoint y: 154, endPoint x: 204, endPoint y: 170, distance: 16.1
click at [204, 170] on div "Menu Auto Custom Create custom menu items for this menu. Recommended for one-pa…" at bounding box center [127, 214] width 158 height 253
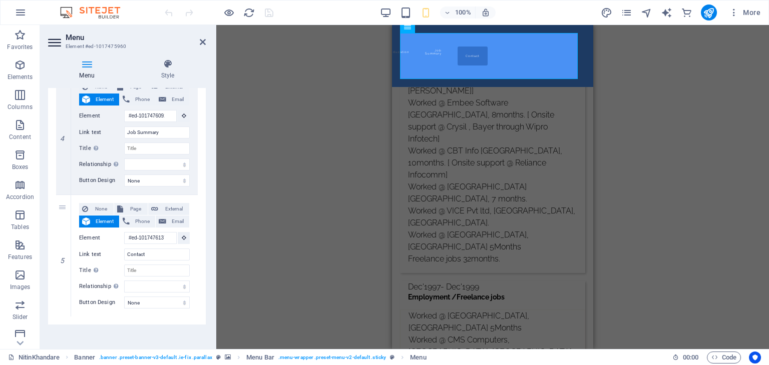
scroll to position [480, 0]
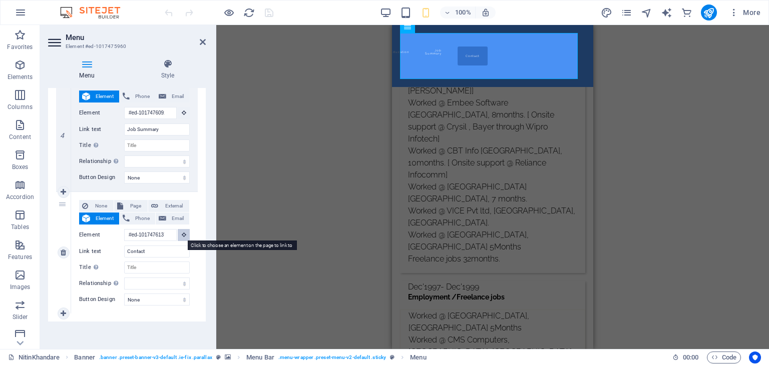
click at [182, 235] on icon at bounding box center [184, 234] width 5 height 5
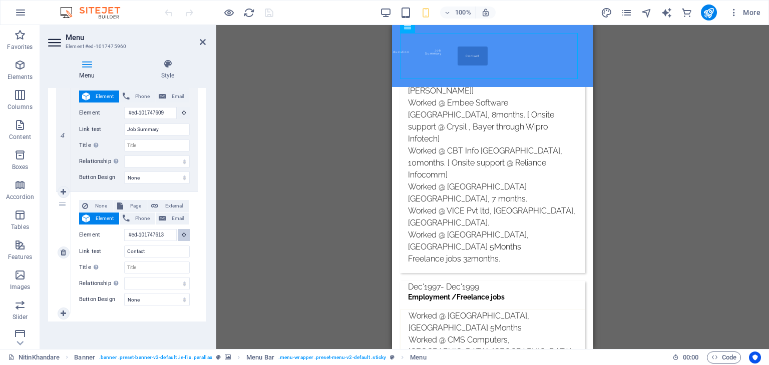
click at [182, 235] on icon at bounding box center [184, 234] width 5 height 5
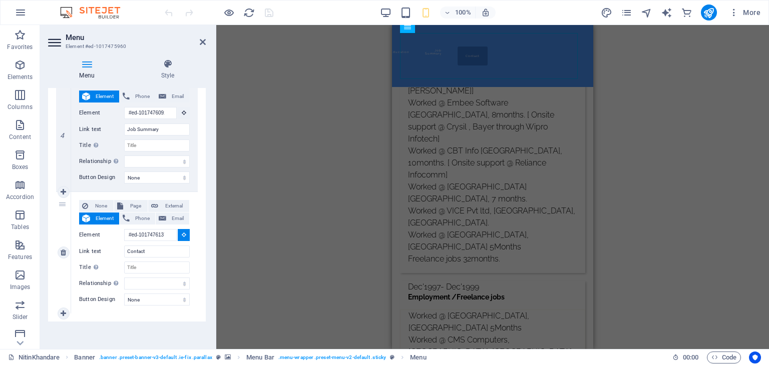
click at [182, 235] on icon at bounding box center [184, 234] width 5 height 5
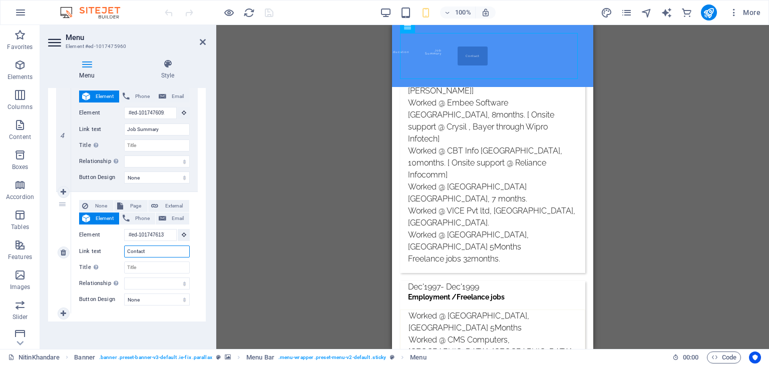
click at [156, 254] on input "Contact" at bounding box center [157, 252] width 66 height 12
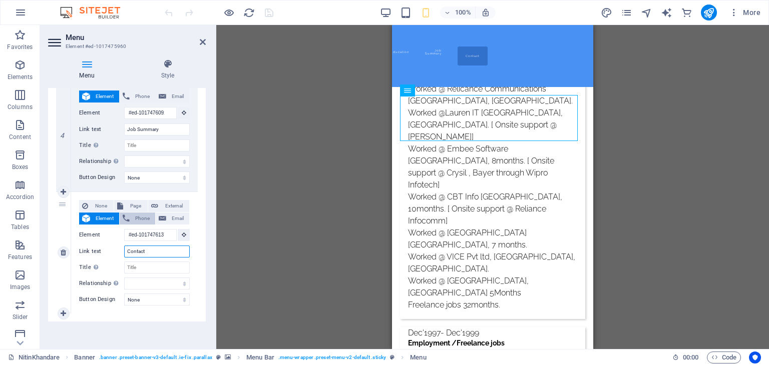
scroll to position [3060, 0]
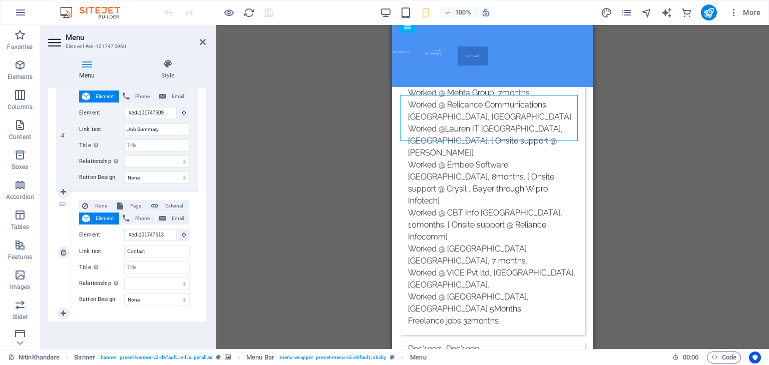
click at [107, 220] on span "Element" at bounding box center [104, 219] width 23 height 12
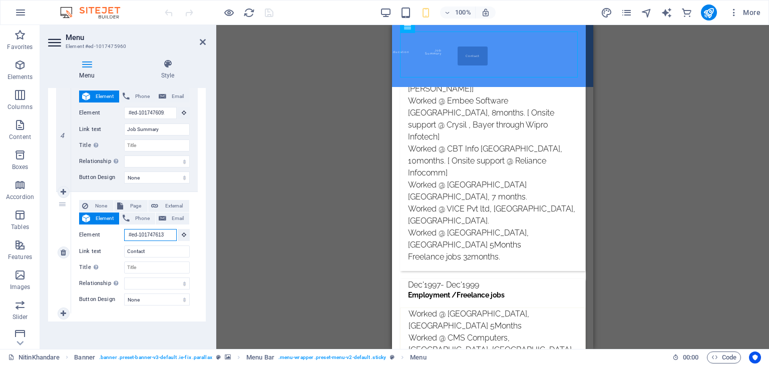
click at [159, 237] on input "#ed-1017476137" at bounding box center [150, 235] width 53 height 12
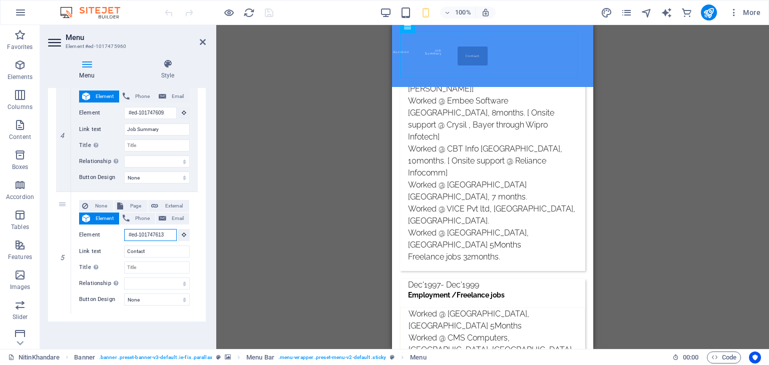
scroll to position [2998, 0]
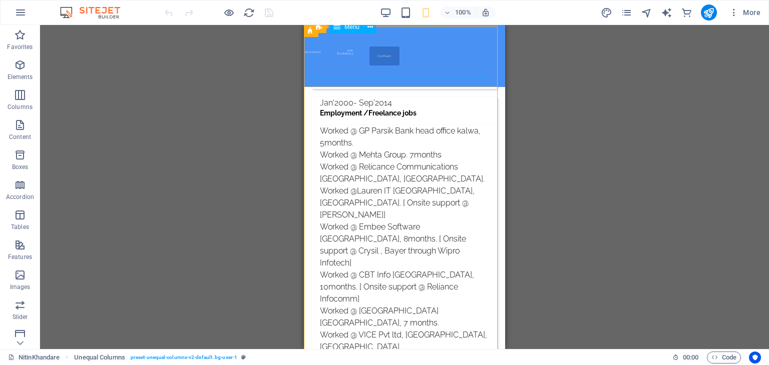
click at [317, 55] on nav "Home About Education Job Summary Contact" at bounding box center [314, 56] width 5 height 46
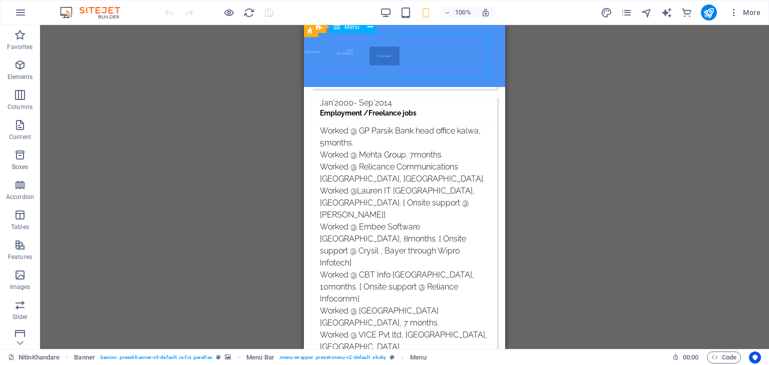
click at [317, 55] on nav "Home About Education Job Summary Contact" at bounding box center [314, 56] width 5 height 46
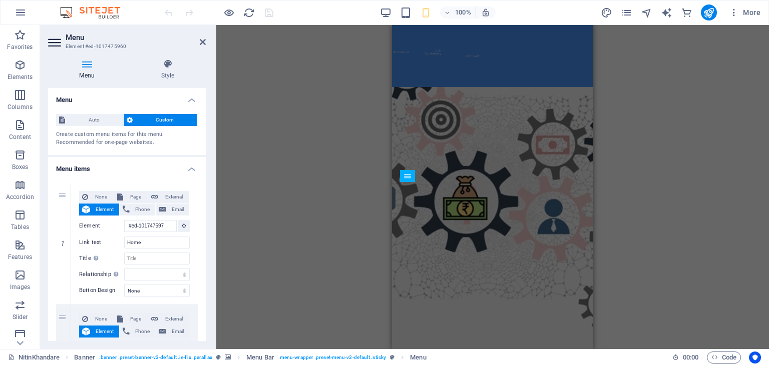
scroll to position [0, 0]
click at [405, 51] on nav "Home About Education Job Summary Contact" at bounding box center [402, 56] width 5 height 46
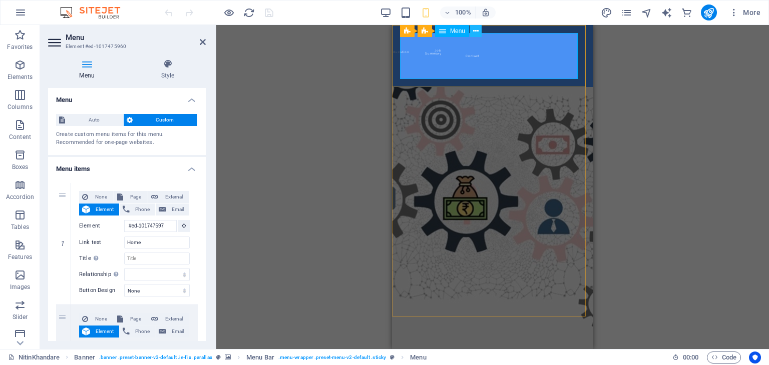
click at [476, 33] on icon at bounding box center [476, 31] width 6 height 11
click at [23, 15] on icon "button" at bounding box center [21, 13] width 12 height 12
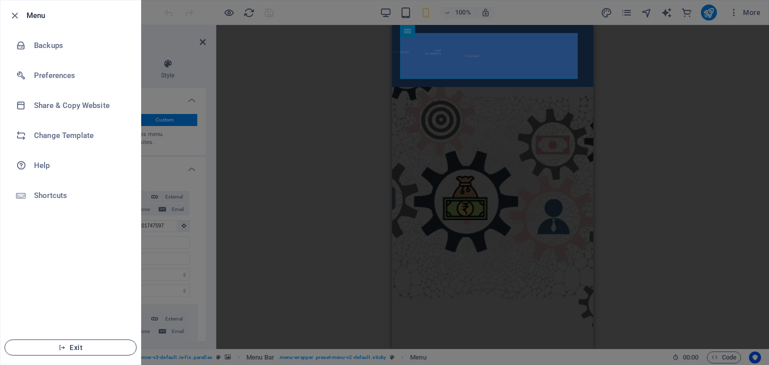
click at [67, 345] on span "Exit" at bounding box center [70, 348] width 115 height 8
